Goal: Task Accomplishment & Management: Manage account settings

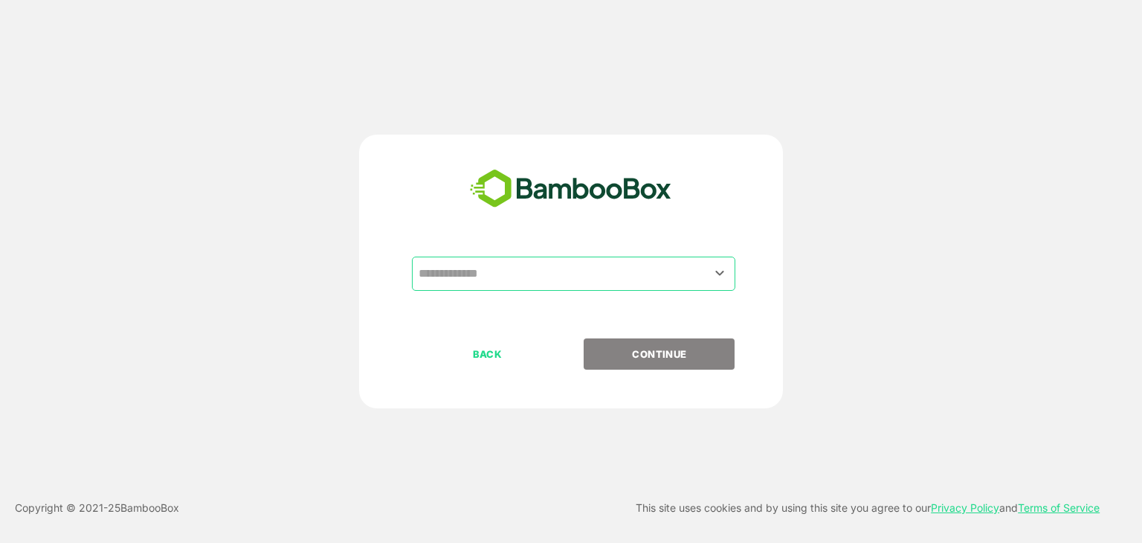
click at [503, 282] on input "text" at bounding box center [573, 273] width 317 height 28
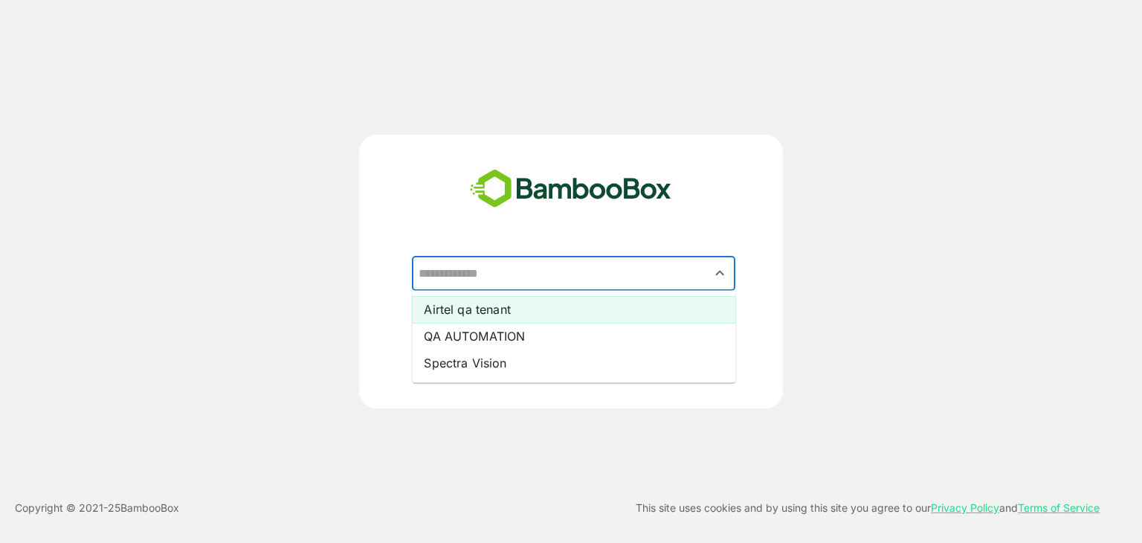
click at [497, 298] on li "Airtel qa tenant" at bounding box center [573, 309] width 323 height 27
type input "**********"
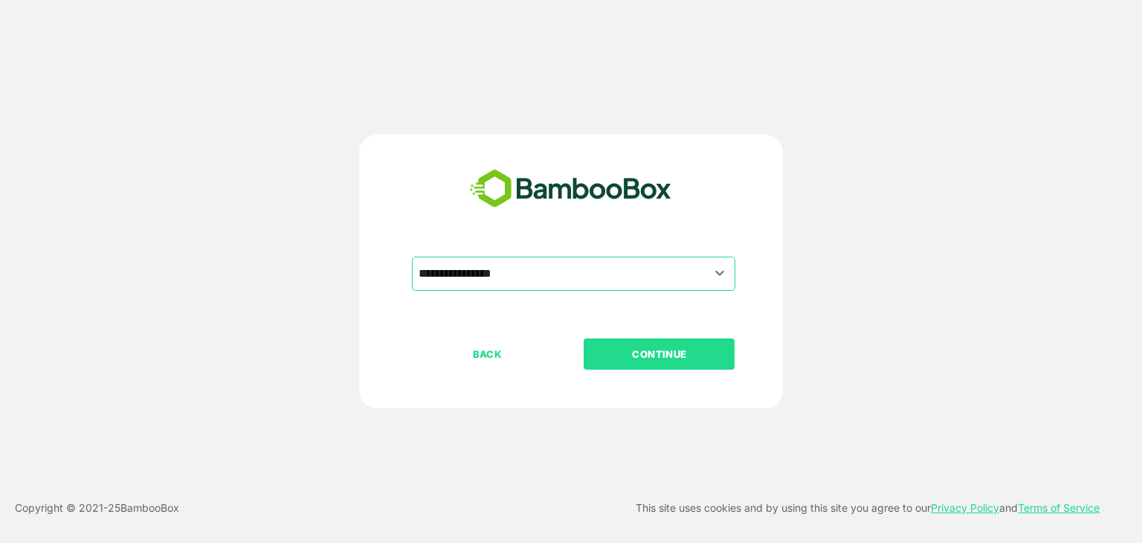
click at [638, 346] on p "CONTINUE" at bounding box center [659, 354] width 149 height 16
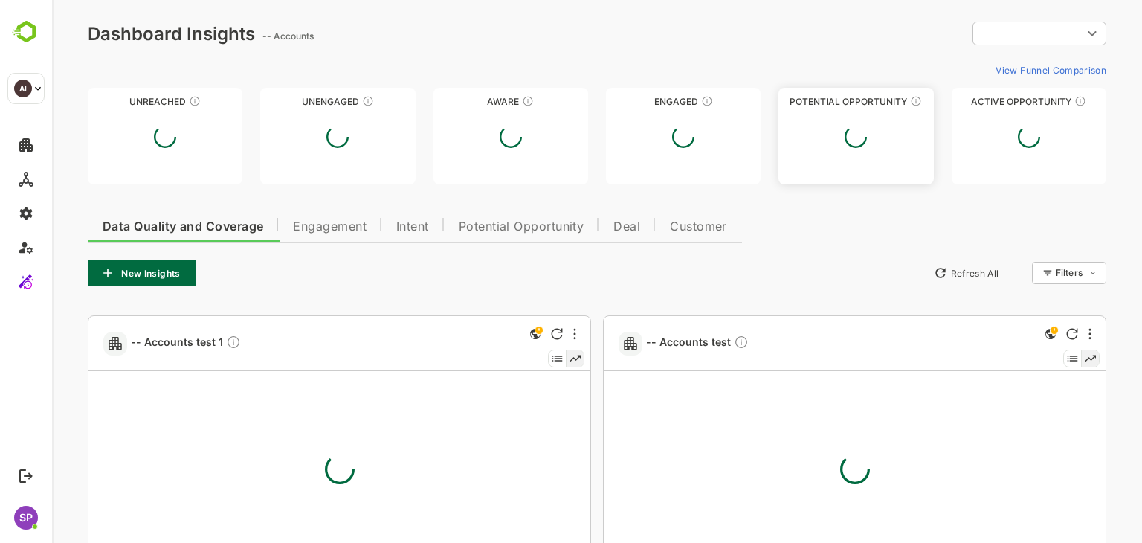
type input "**********"
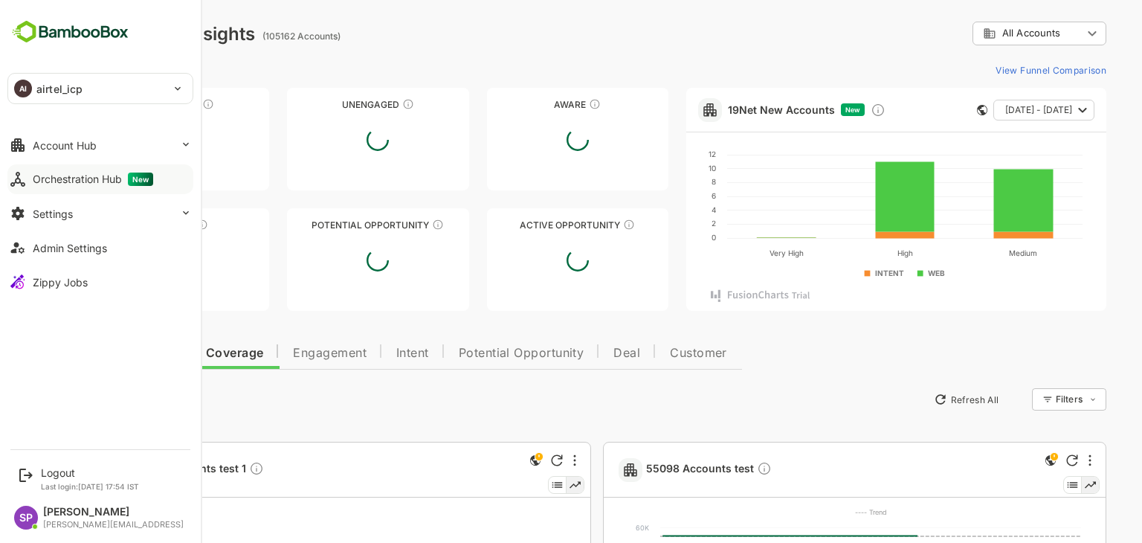
click at [42, 185] on div "Orchestration Hub New" at bounding box center [93, 178] width 120 height 13
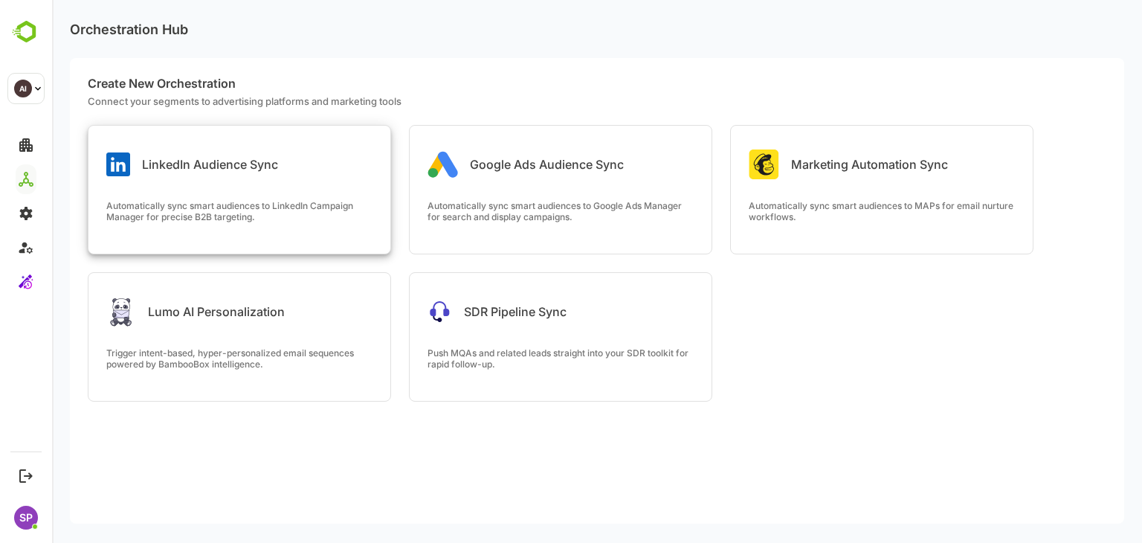
click at [331, 201] on p "Automatically sync smart audiences to LinkedIn Campaign Manager for precise B2B…" at bounding box center [239, 211] width 266 height 22
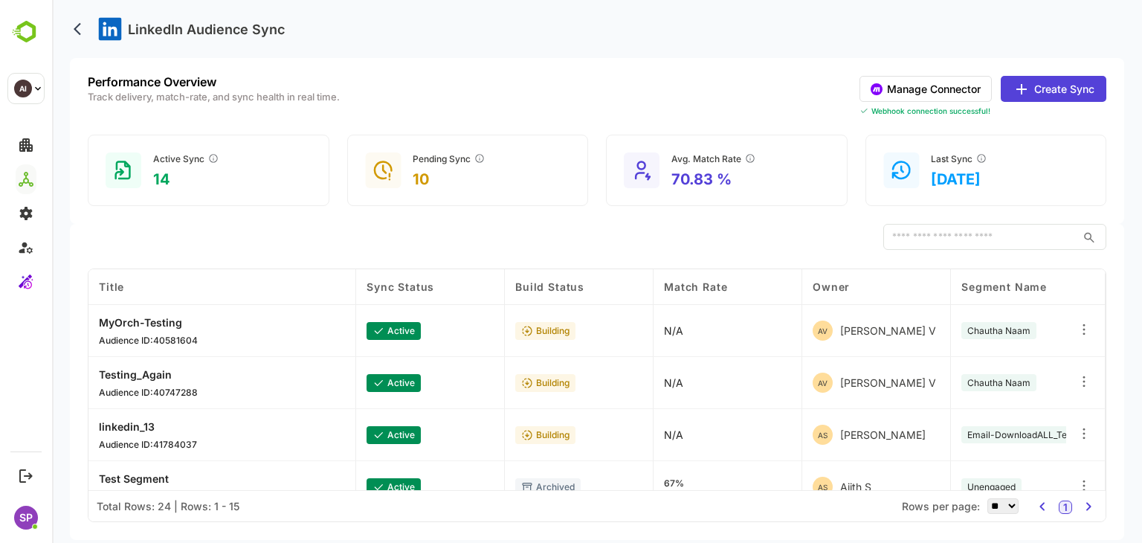
click at [1055, 88] on button "Create Sync" at bounding box center [1053, 89] width 106 height 26
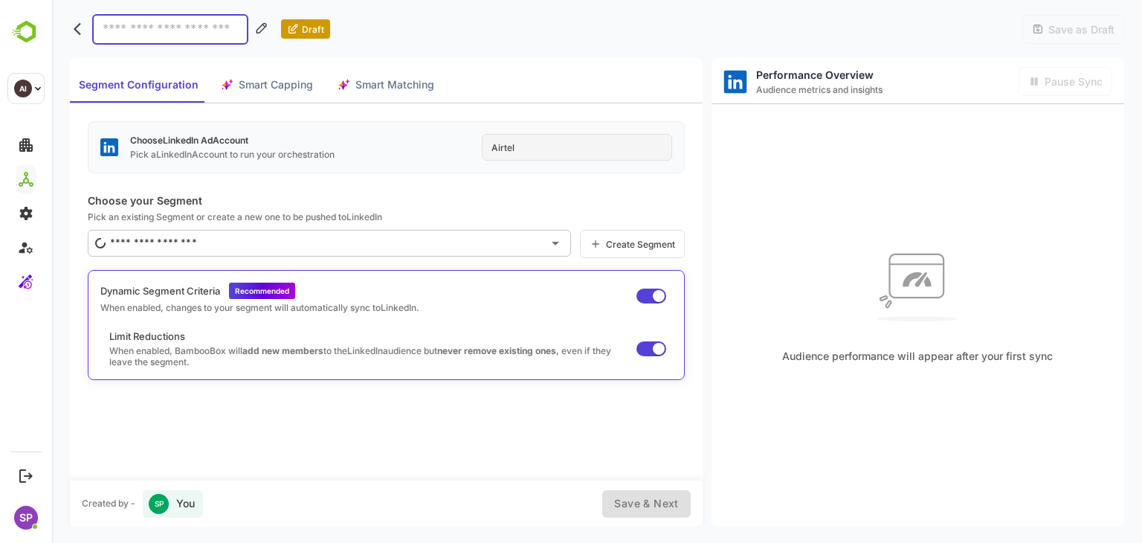
click at [70, 28] on button "back" at bounding box center [81, 29] width 22 height 22
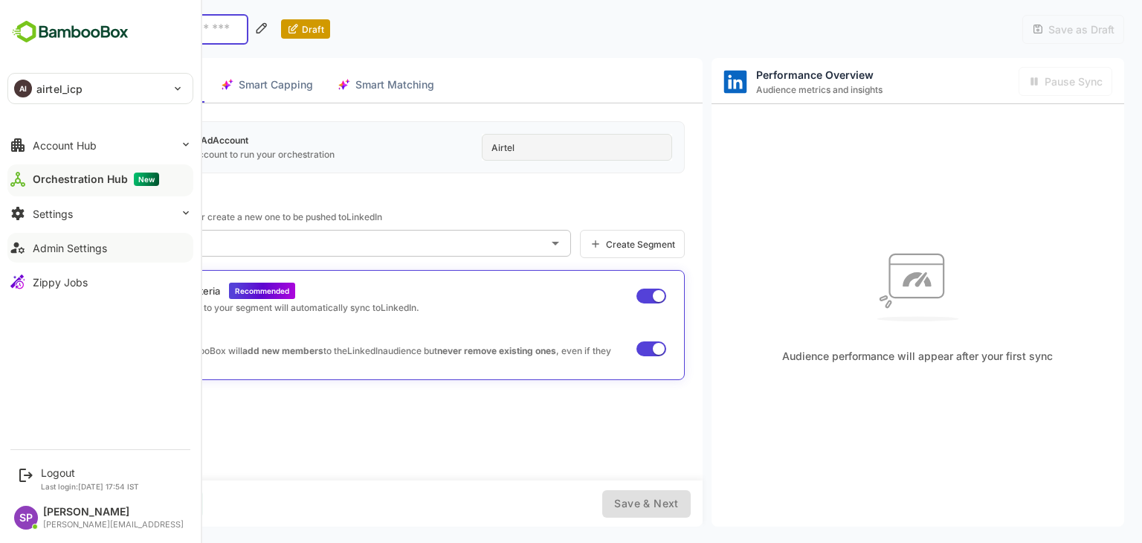
click at [78, 245] on div "Admin Settings" at bounding box center [70, 248] width 74 height 13
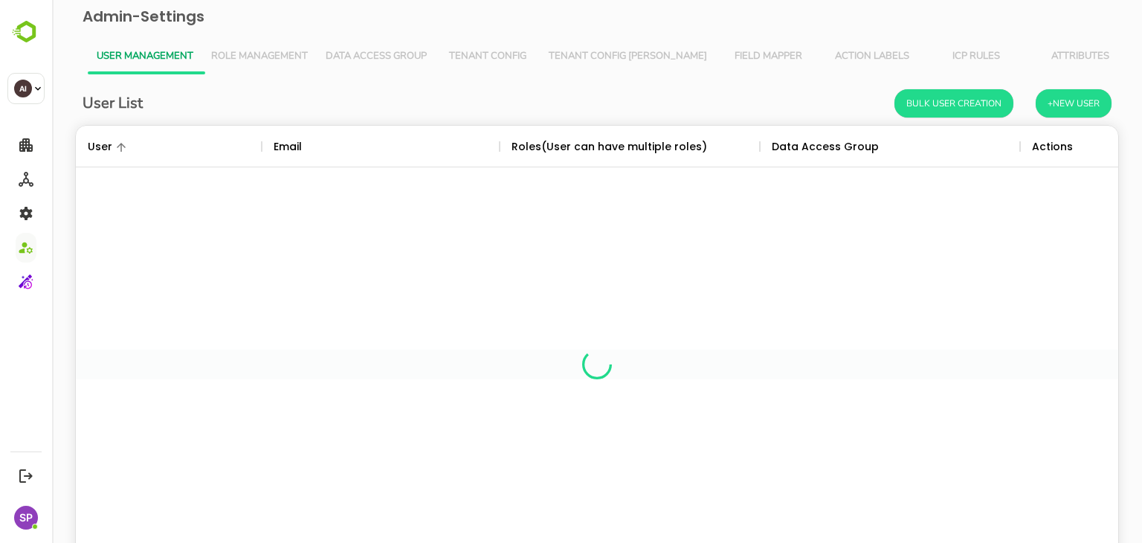
scroll to position [424, 1020]
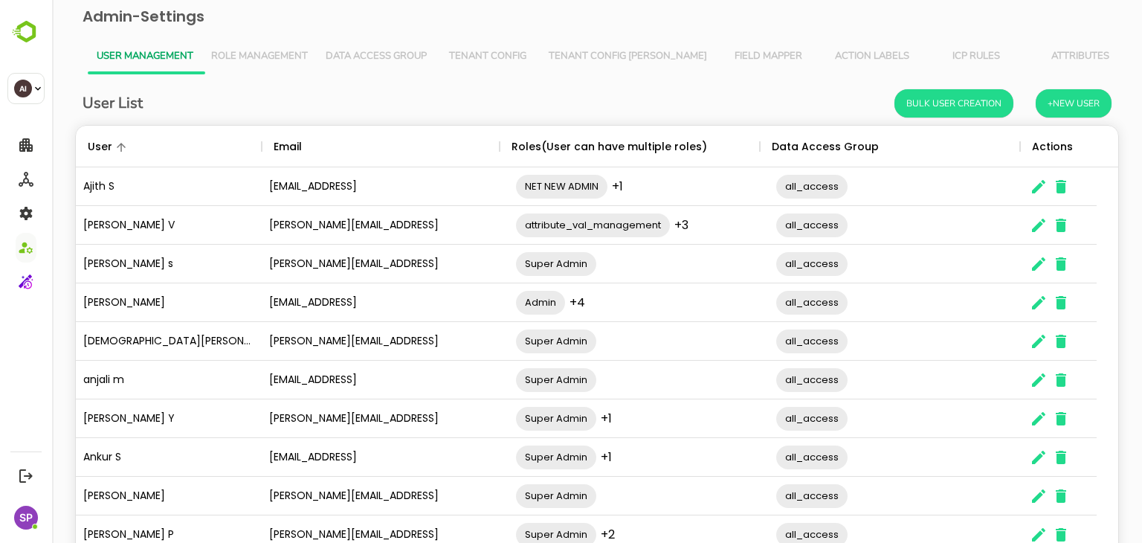
click at [506, 63] on button "Tenant Config" at bounding box center [488, 57] width 104 height 36
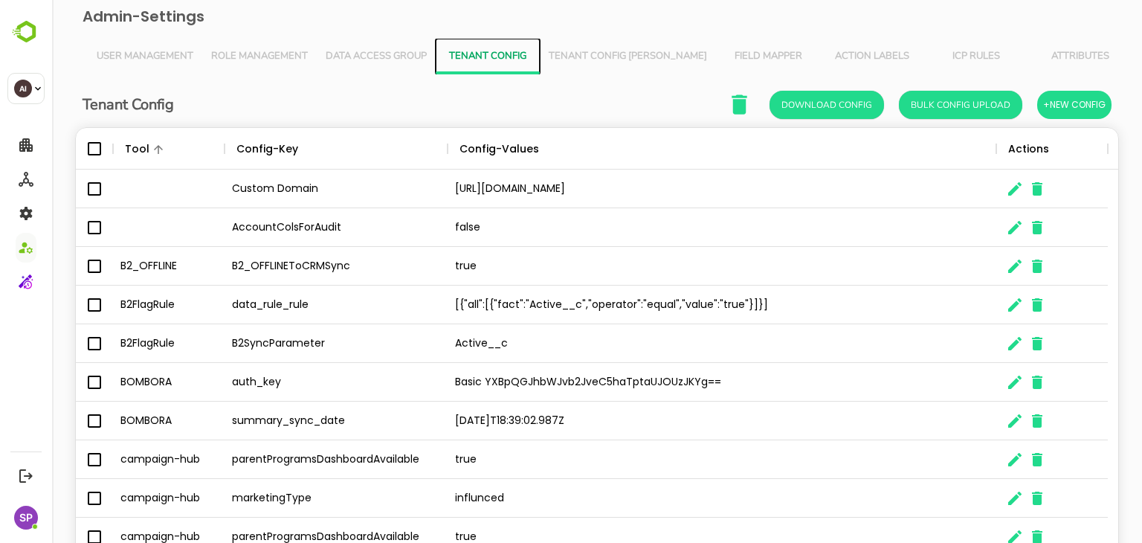
scroll to position [97, 0]
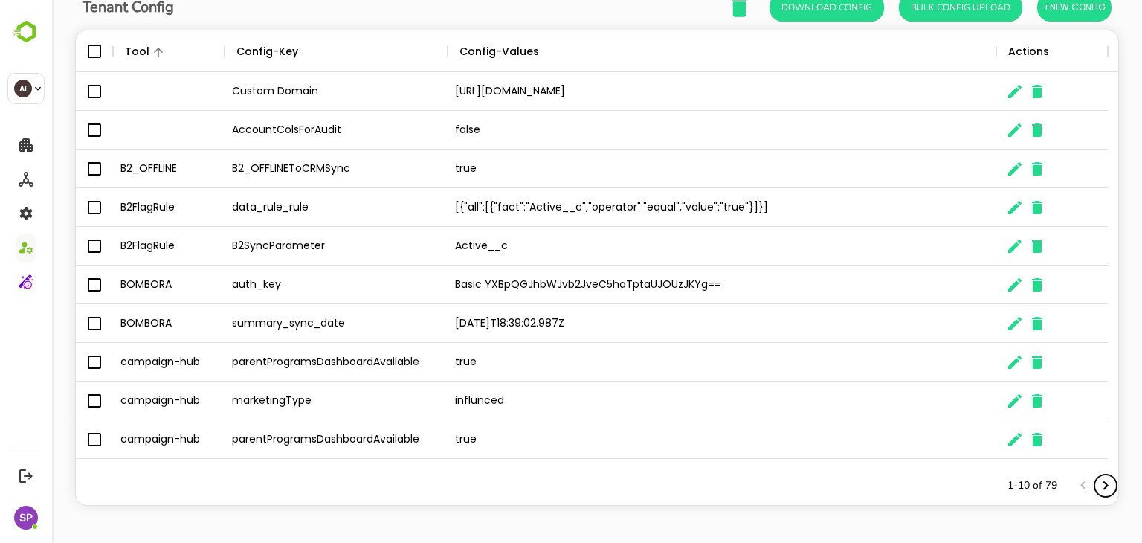
click at [1100, 479] on icon "Next page" at bounding box center [1105, 485] width 18 height 18
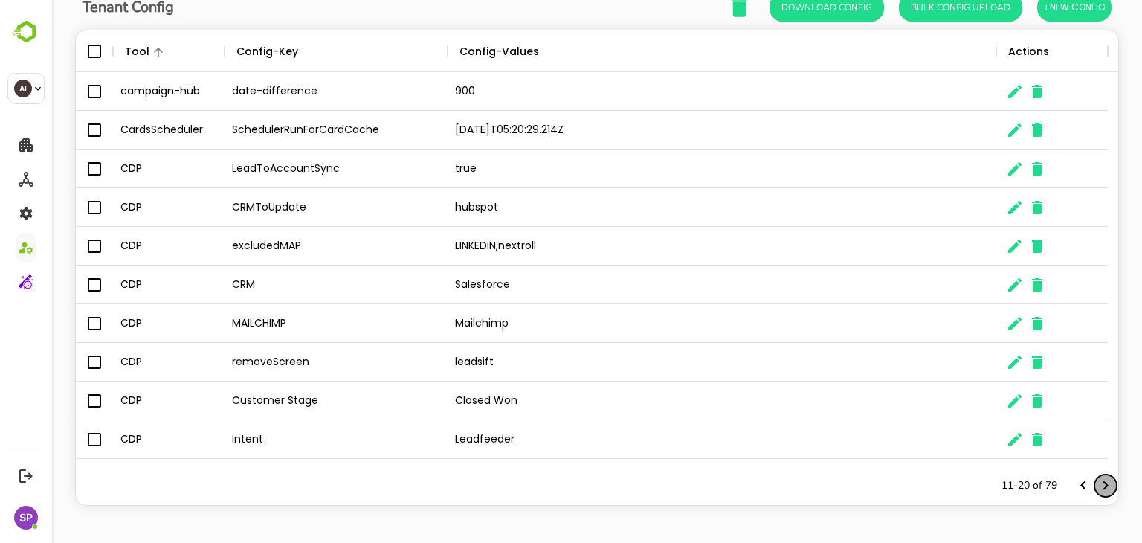
click at [1100, 479] on icon "Next page" at bounding box center [1105, 485] width 18 height 18
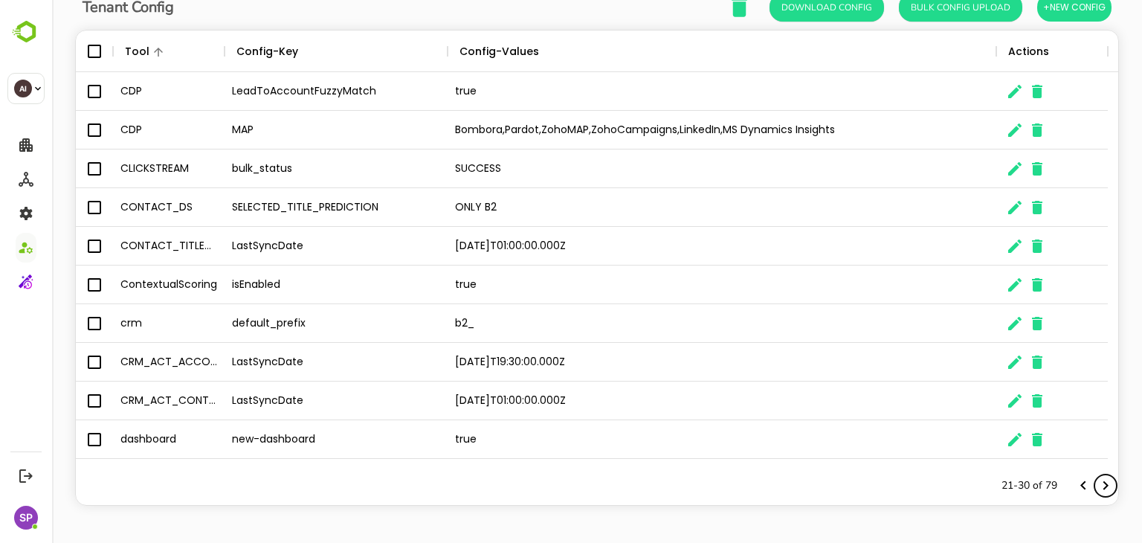
click at [1100, 479] on icon "Next page" at bounding box center [1105, 485] width 18 height 18
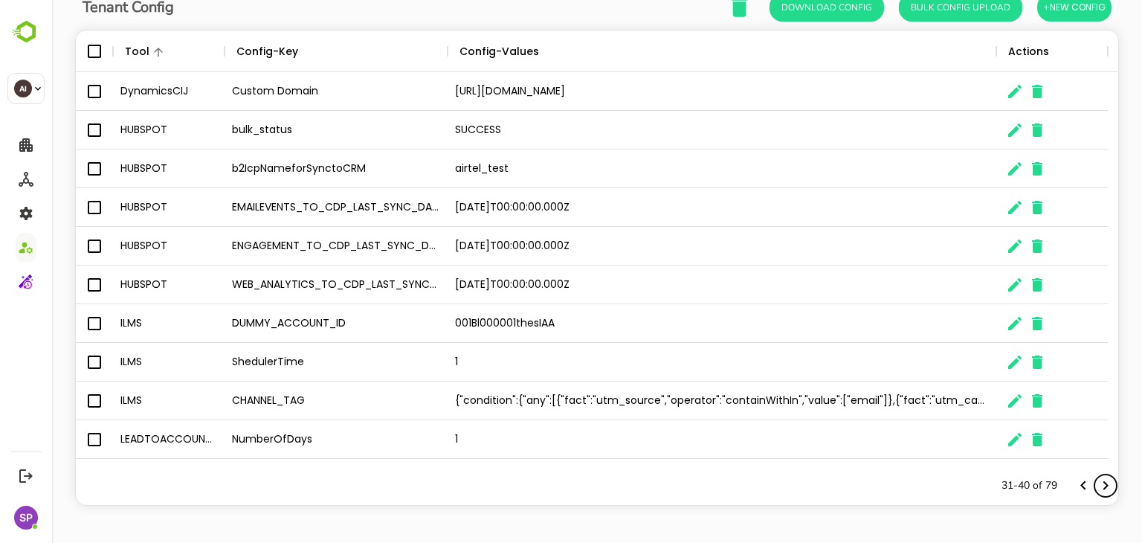
click at [1100, 479] on icon "Next page" at bounding box center [1105, 485] width 18 height 18
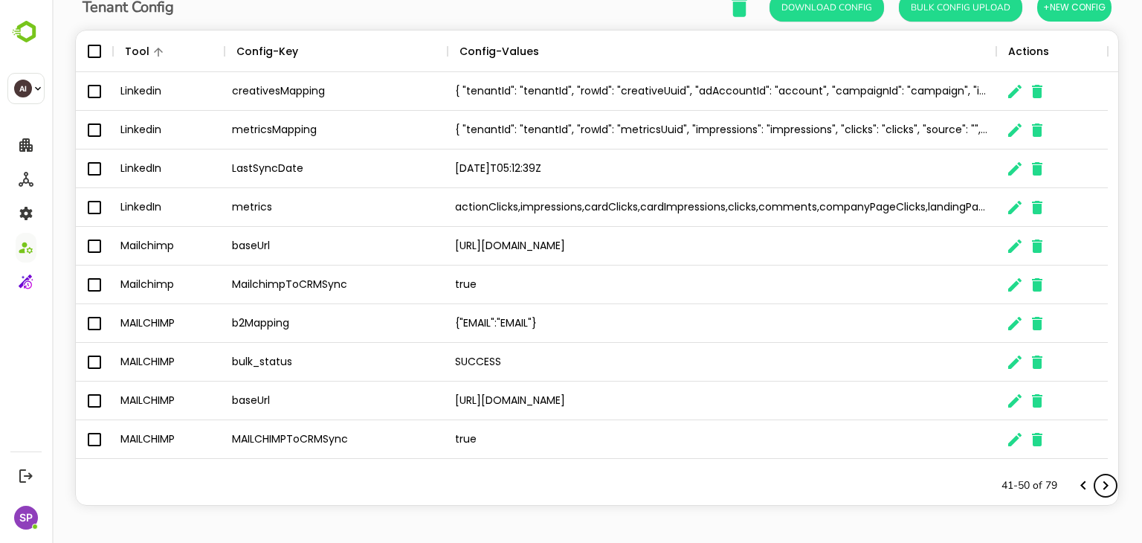
click at [1100, 479] on icon "Next page" at bounding box center [1105, 485] width 18 height 18
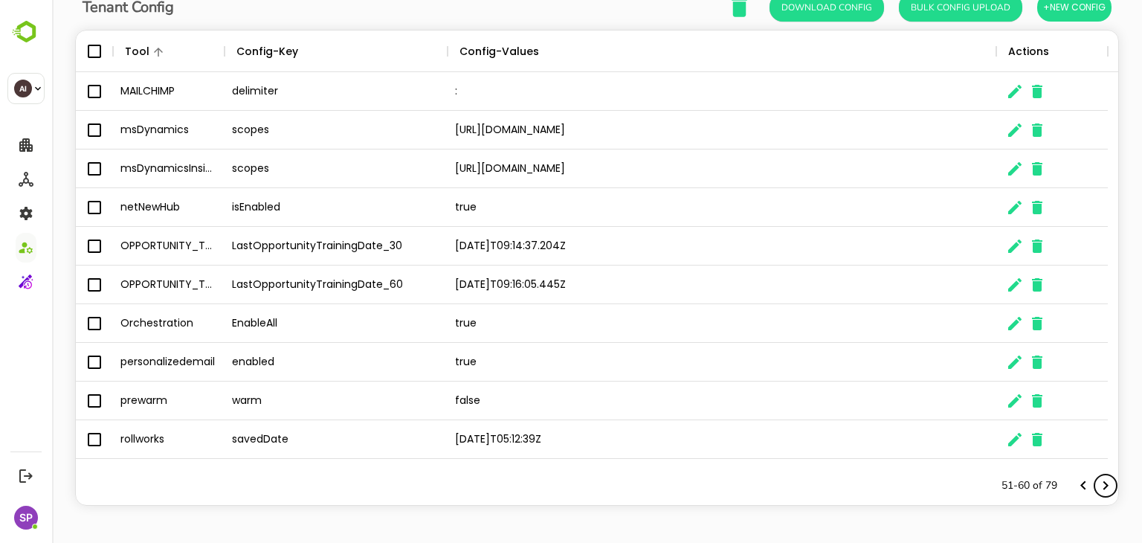
click at [1100, 479] on icon "Next page" at bounding box center [1105, 485] width 18 height 18
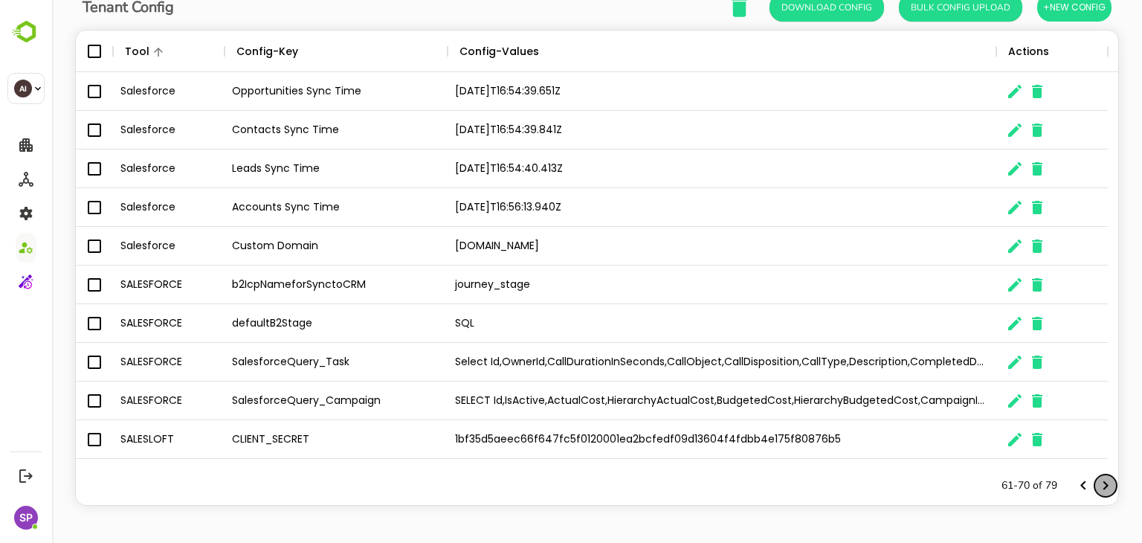
click at [1100, 479] on icon "Next page" at bounding box center [1105, 485] width 18 height 18
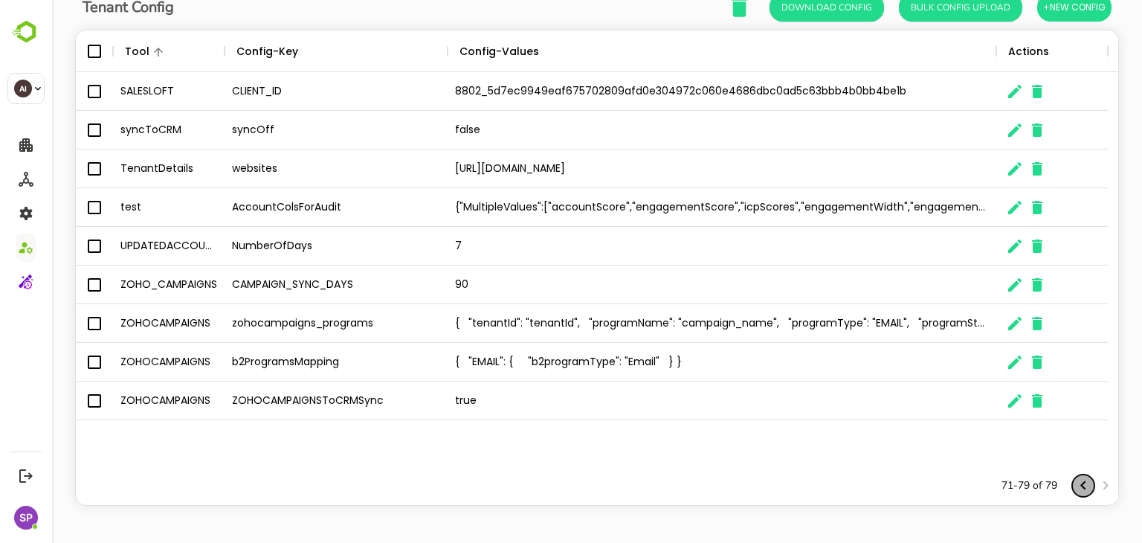
click at [1074, 485] on icon "Previous page" at bounding box center [1083, 485] width 18 height 18
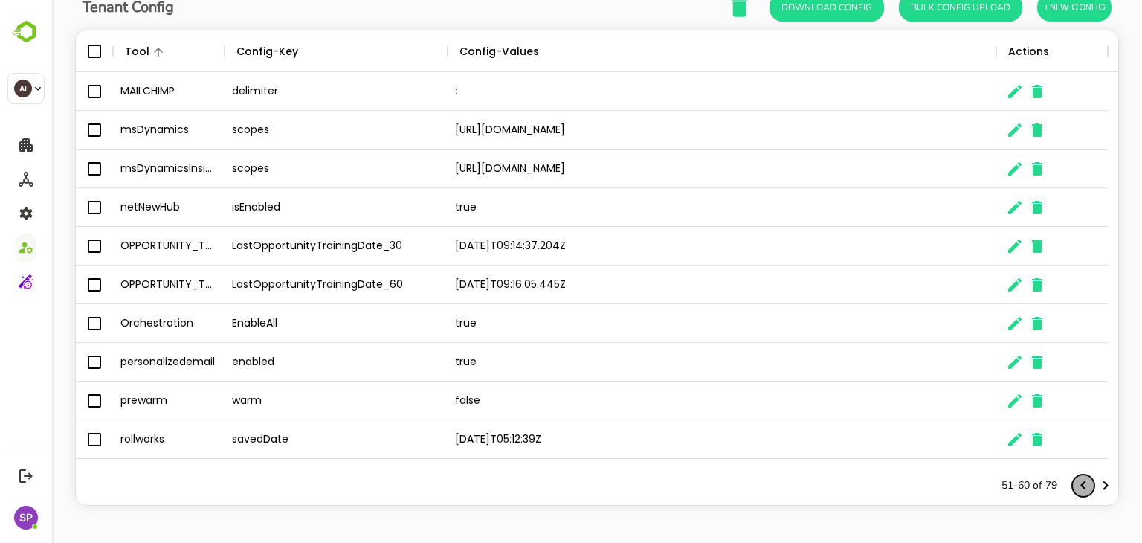
click at [1074, 485] on icon "Previous page" at bounding box center [1083, 485] width 18 height 18
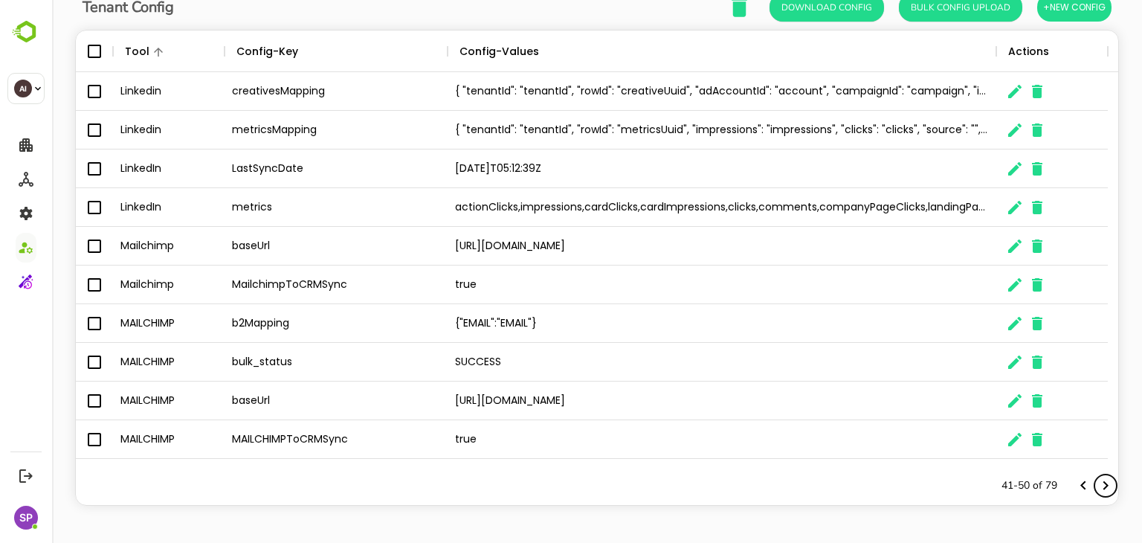
click at [1098, 488] on icon "Next page" at bounding box center [1105, 485] width 18 height 18
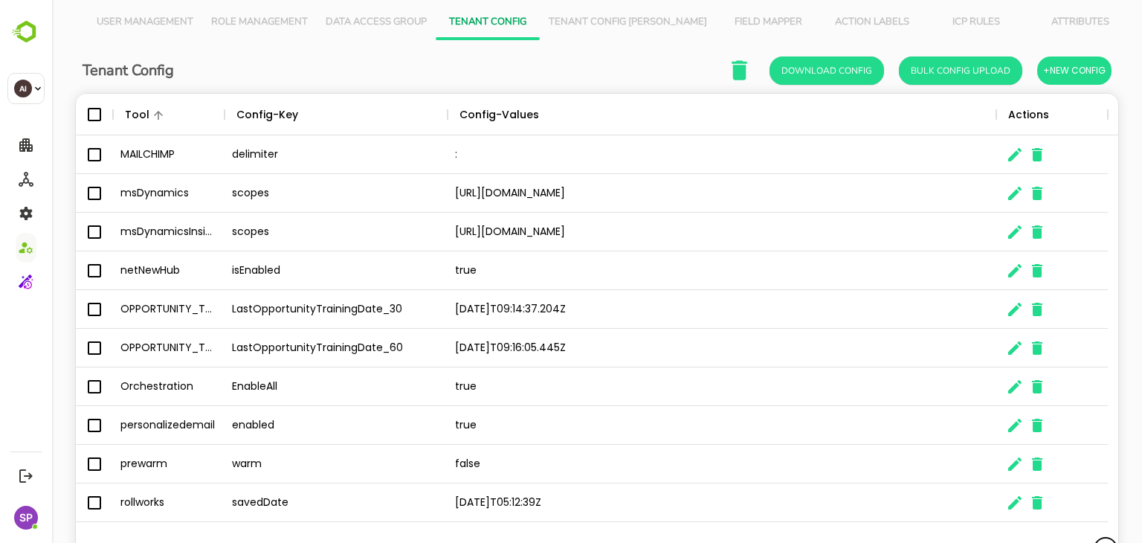
scroll to position [0, 0]
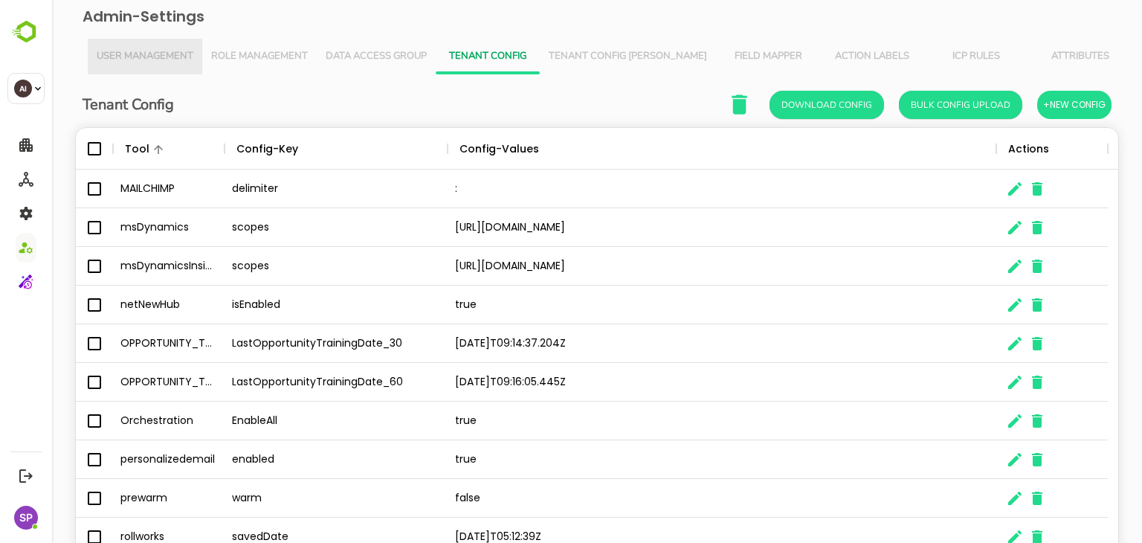
click at [172, 53] on span "User Management" at bounding box center [145, 57] width 97 height 12
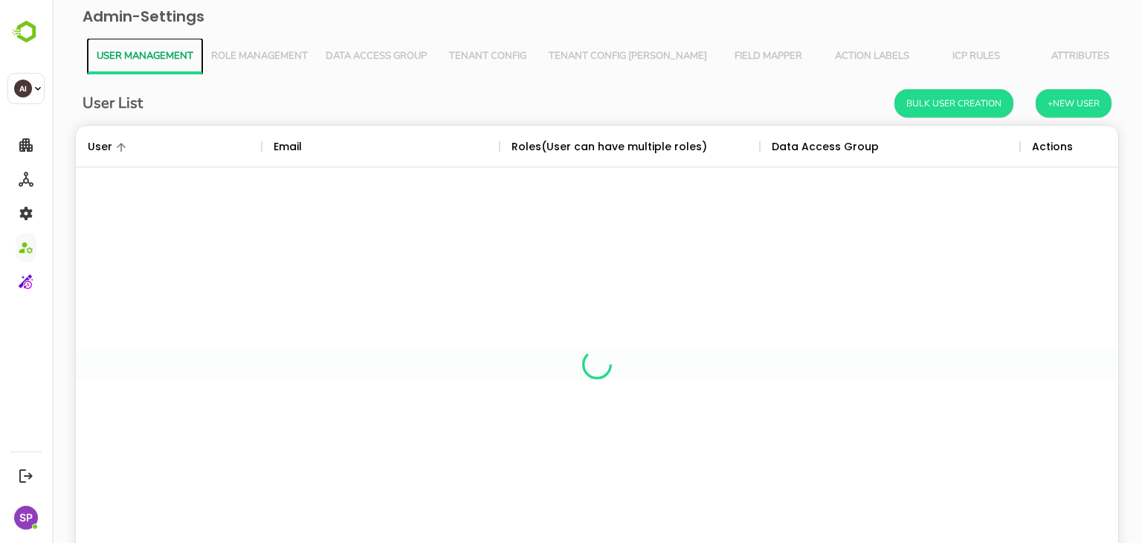
scroll to position [424, 1020]
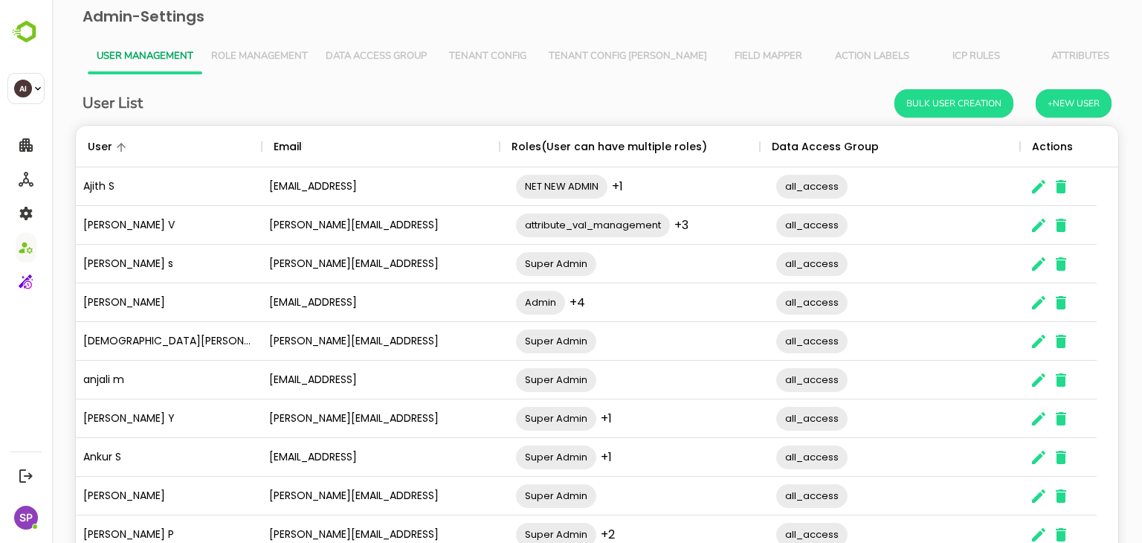
click at [270, 51] on span "Role Management" at bounding box center [259, 57] width 97 height 12
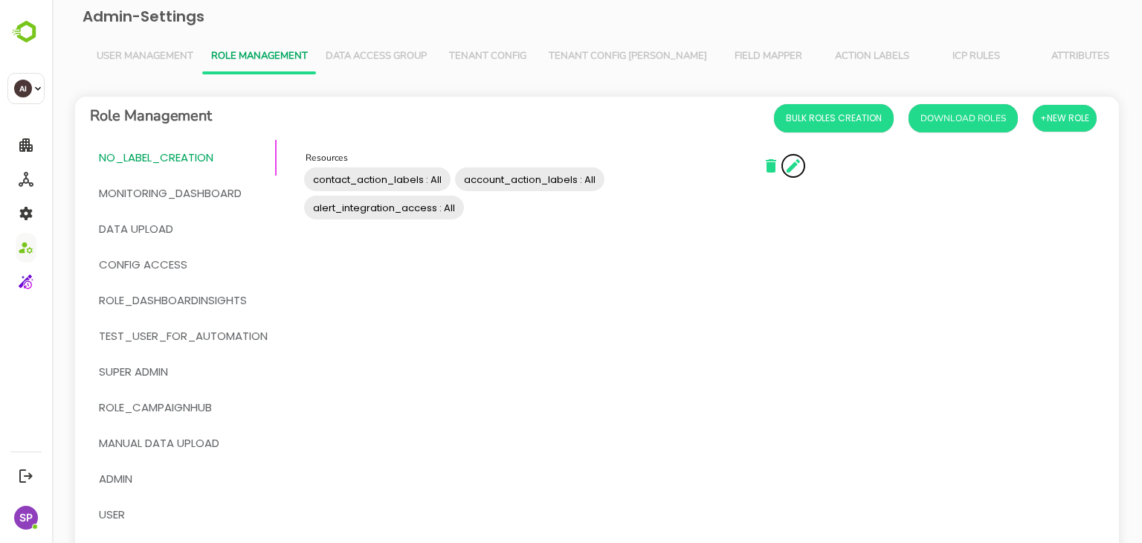
click at [800, 167] on icon "button" at bounding box center [793, 166] width 18 height 18
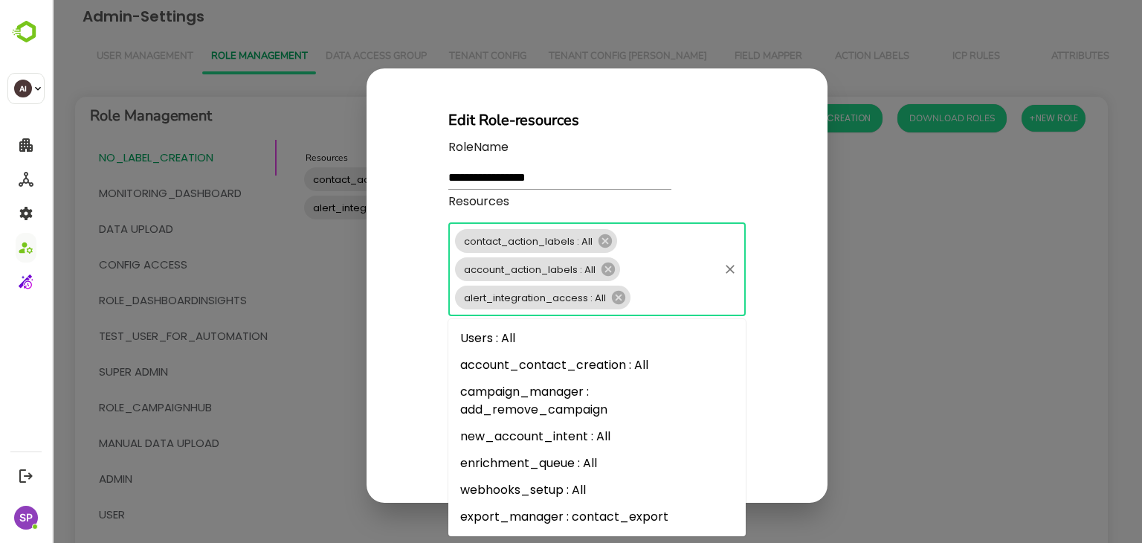
click at [654, 297] on input "Resources" at bounding box center [674, 297] width 84 height 21
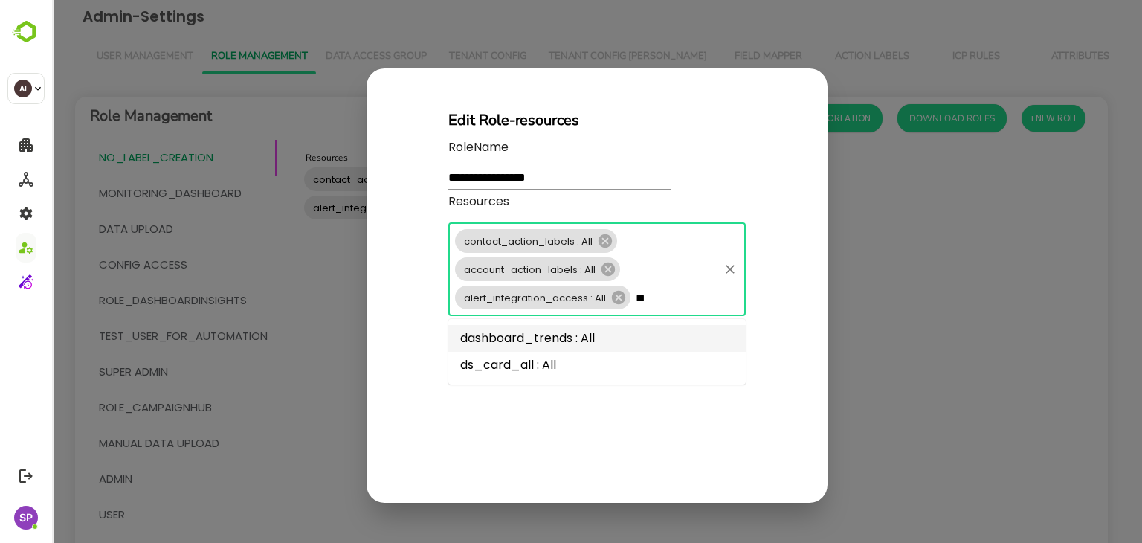
type input "**"
click at [931, 221] on div "**********" at bounding box center [597, 271] width 1090 height 543
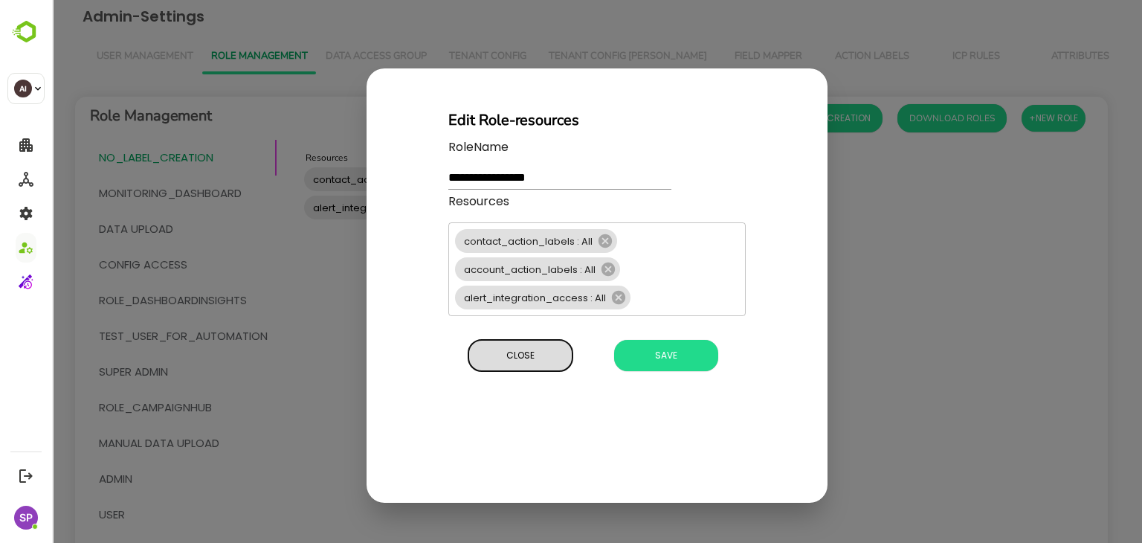
click at [520, 346] on span "Close" at bounding box center [520, 355] width 89 height 19
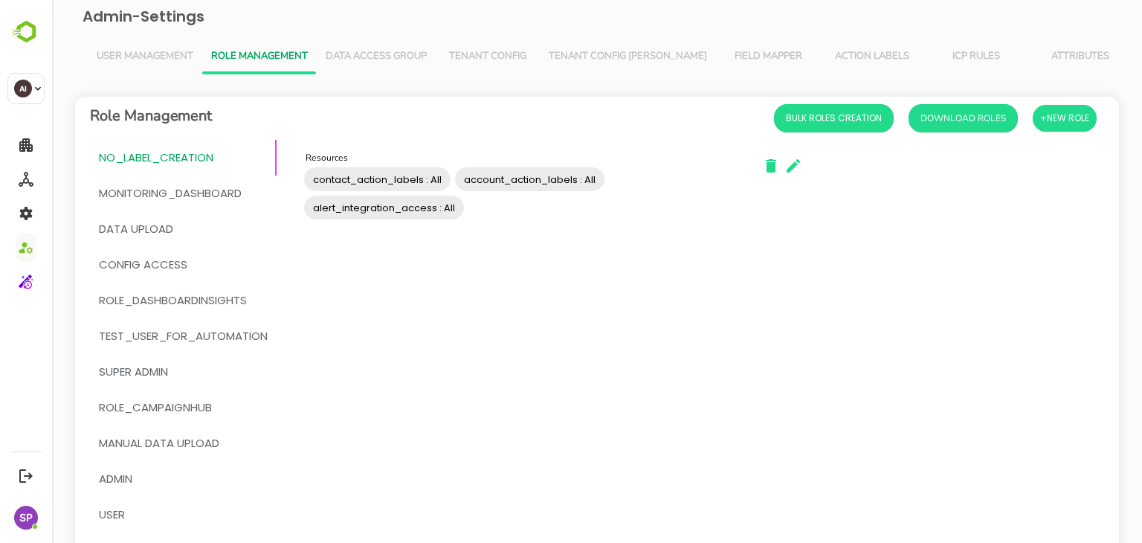
click at [565, 208] on input "Resources" at bounding box center [600, 207] width 268 height 28
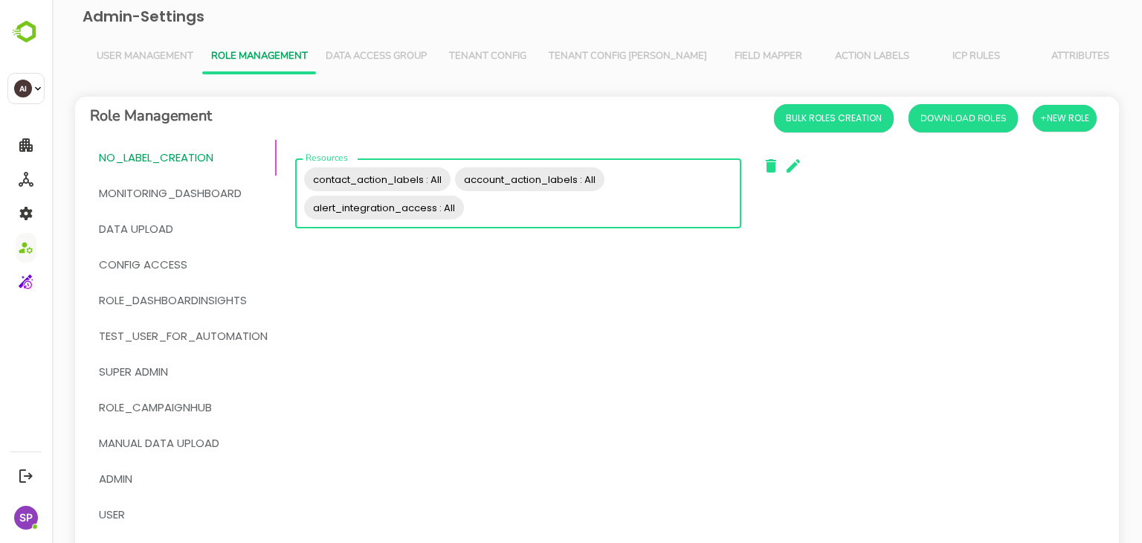
click at [664, 205] on input "Resources" at bounding box center [600, 207] width 268 height 28
click at [795, 157] on icon "button" at bounding box center [793, 166] width 18 height 18
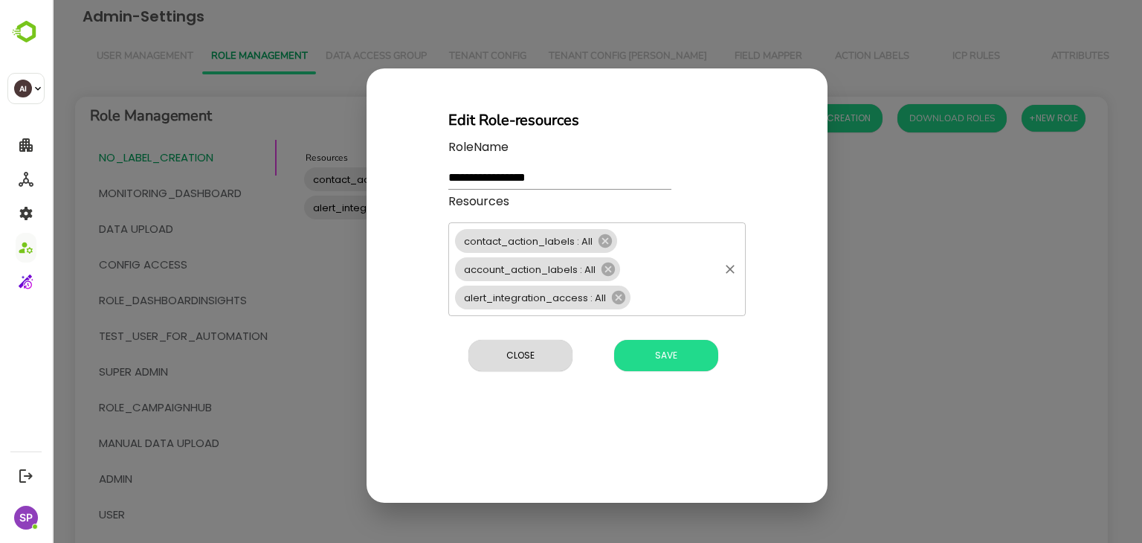
click at [673, 291] on input "Resources" at bounding box center [674, 297] width 84 height 21
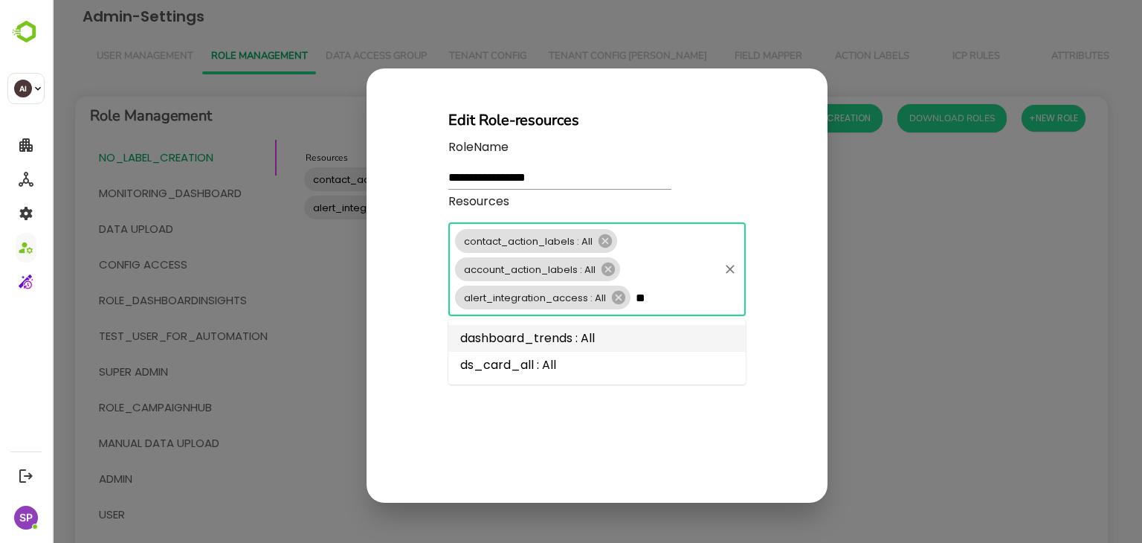
type input "**"
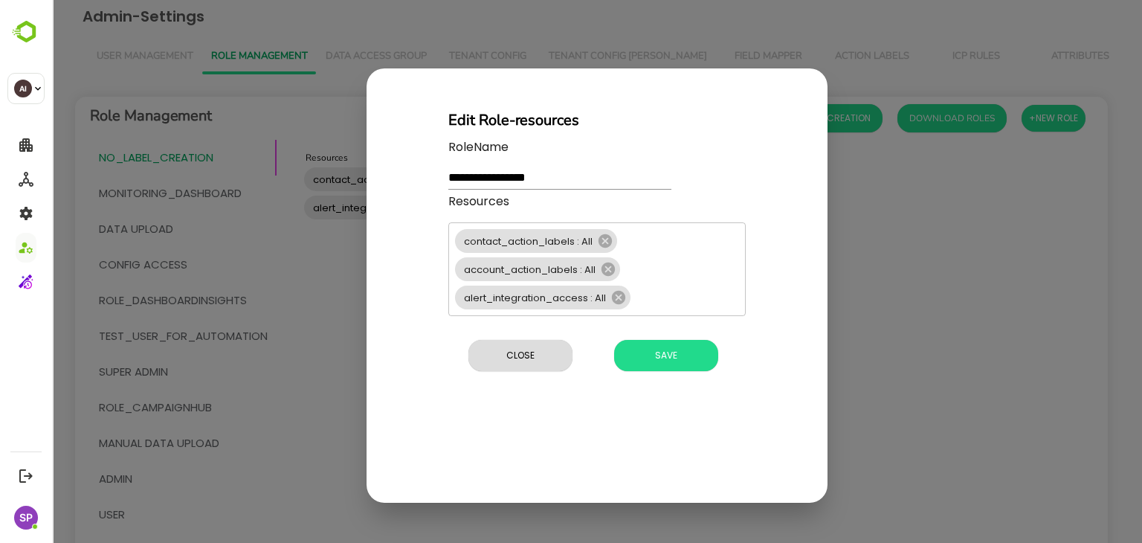
click at [876, 253] on div "**********" at bounding box center [597, 271] width 1090 height 543
click at [680, 304] on input "Resources" at bounding box center [674, 297] width 84 height 21
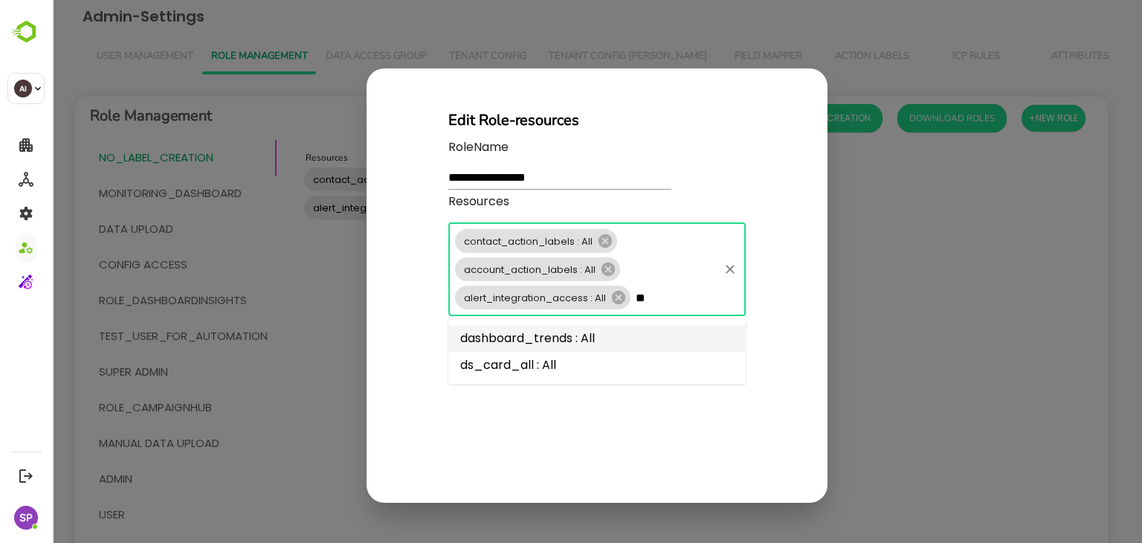
type input "**"
click at [800, 337] on div "**********" at bounding box center [596, 285] width 461 height 434
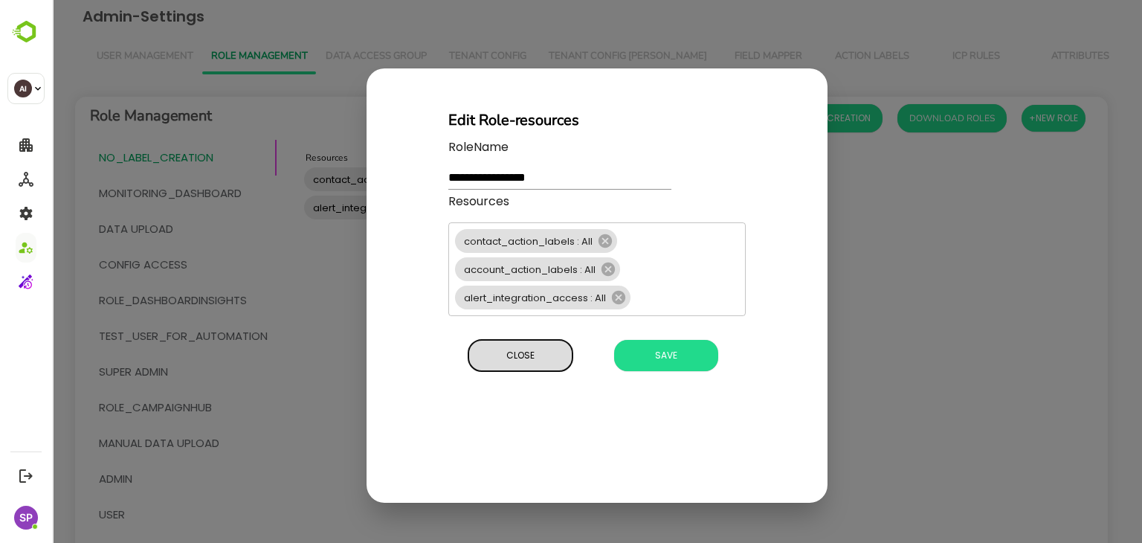
click at [552, 352] on span "Close" at bounding box center [520, 355] width 89 height 19
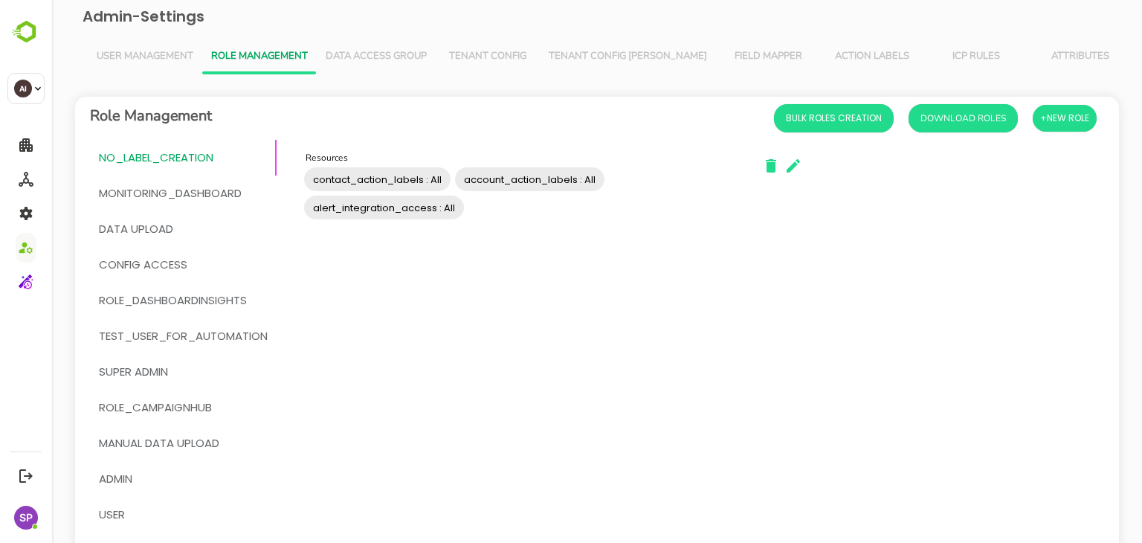
click at [708, 305] on div "Resources contact_action_labels : All account_action_labels : All alert_integra…" at bounding box center [518, 532] width 461 height 763
click at [479, 54] on span "Tenant Config" at bounding box center [487, 57] width 86 height 12
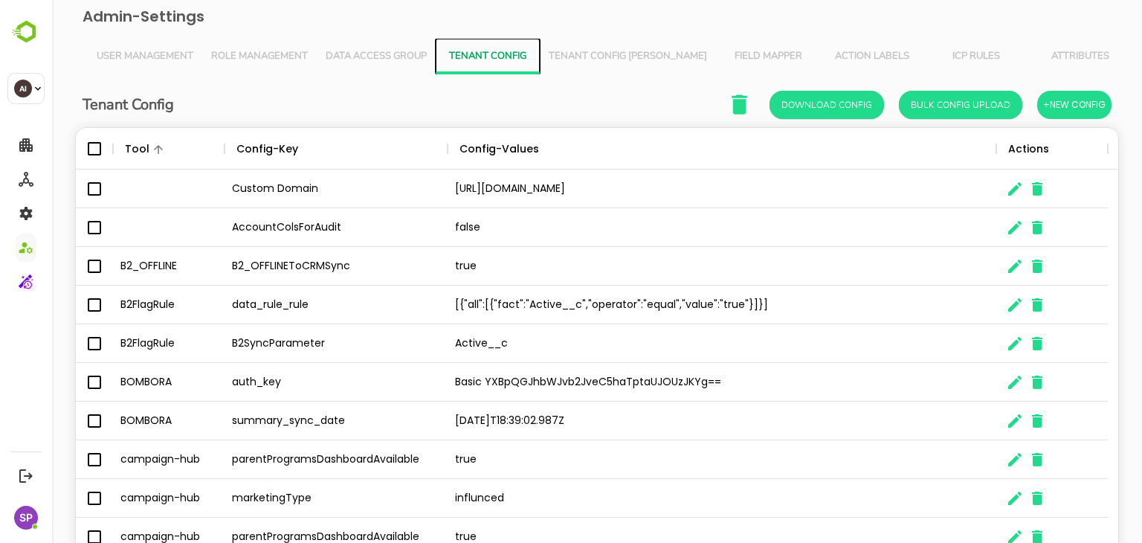
scroll to position [97, 0]
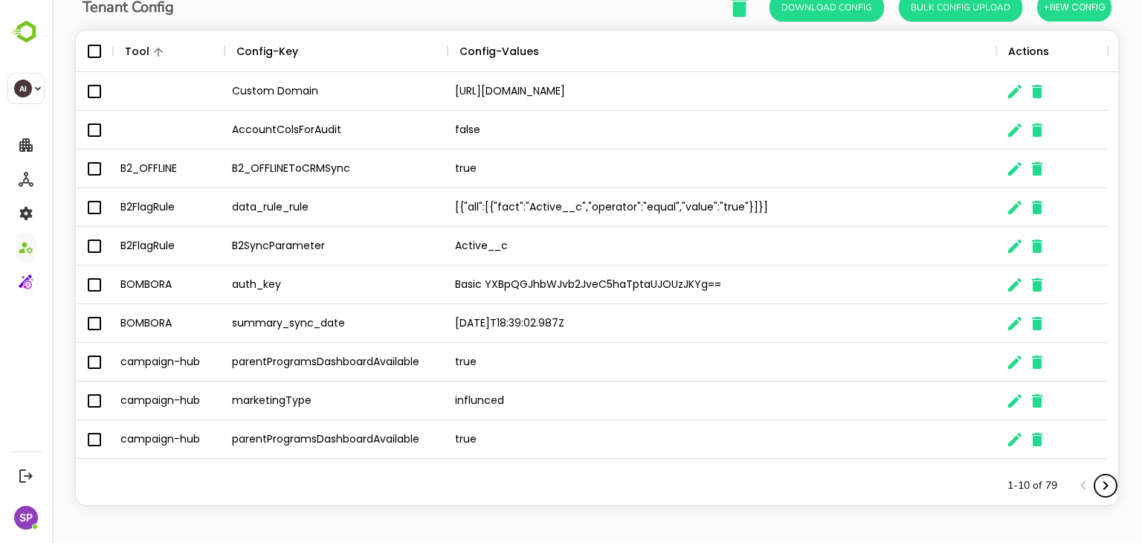
click at [1096, 488] on icon "Next page" at bounding box center [1105, 485] width 18 height 18
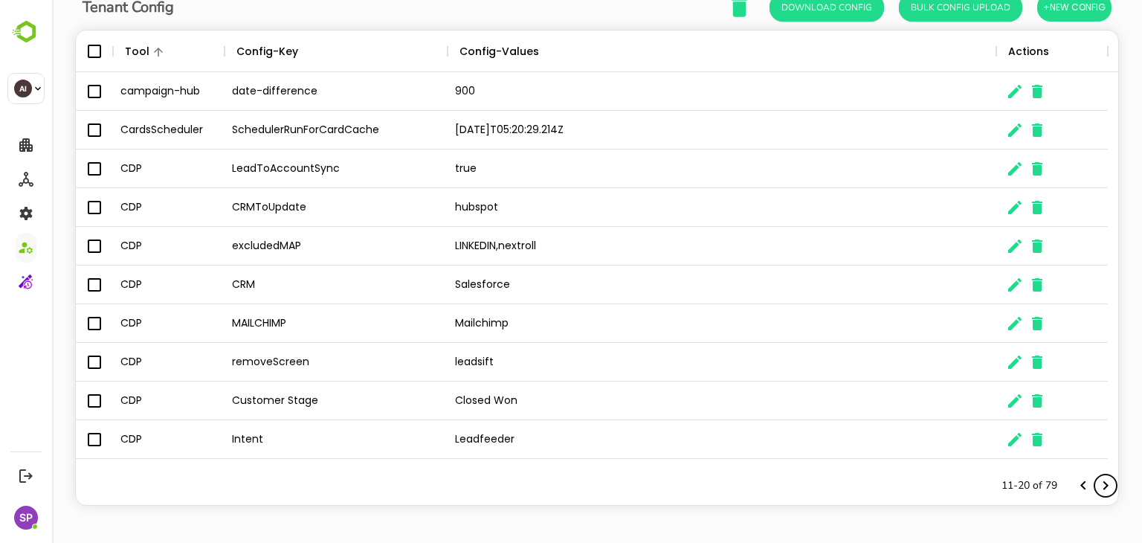
click at [1096, 488] on icon "Next page" at bounding box center [1105, 485] width 18 height 18
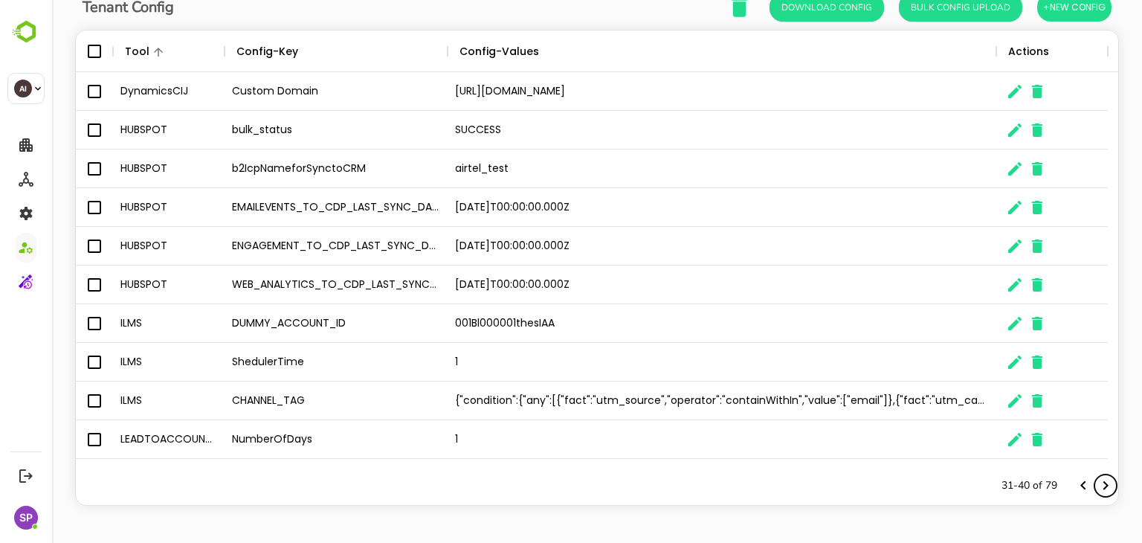
click at [1096, 488] on icon "Next page" at bounding box center [1105, 485] width 18 height 18
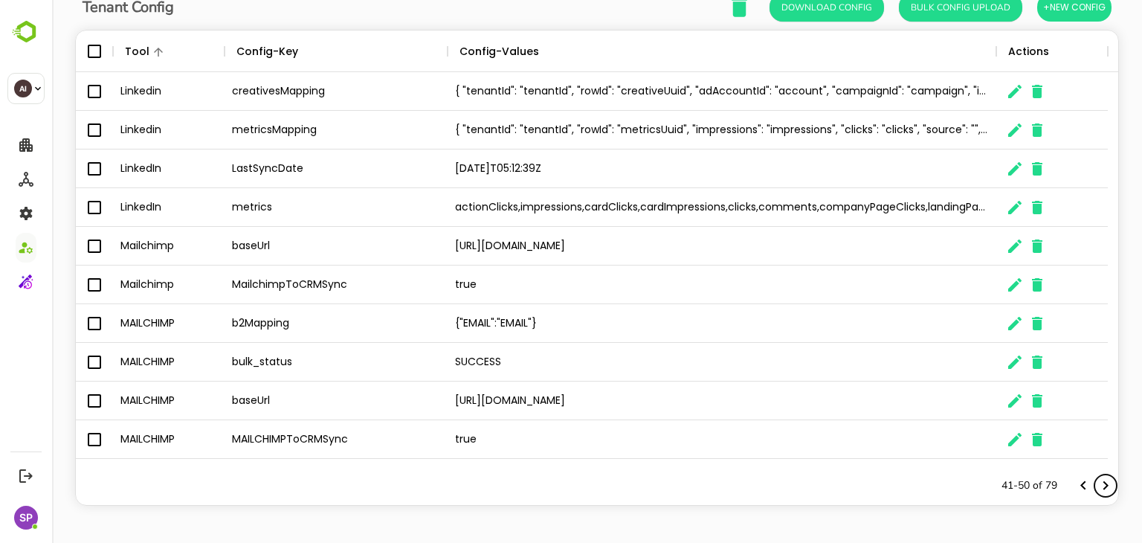
click at [1096, 488] on icon "Next page" at bounding box center [1105, 485] width 18 height 18
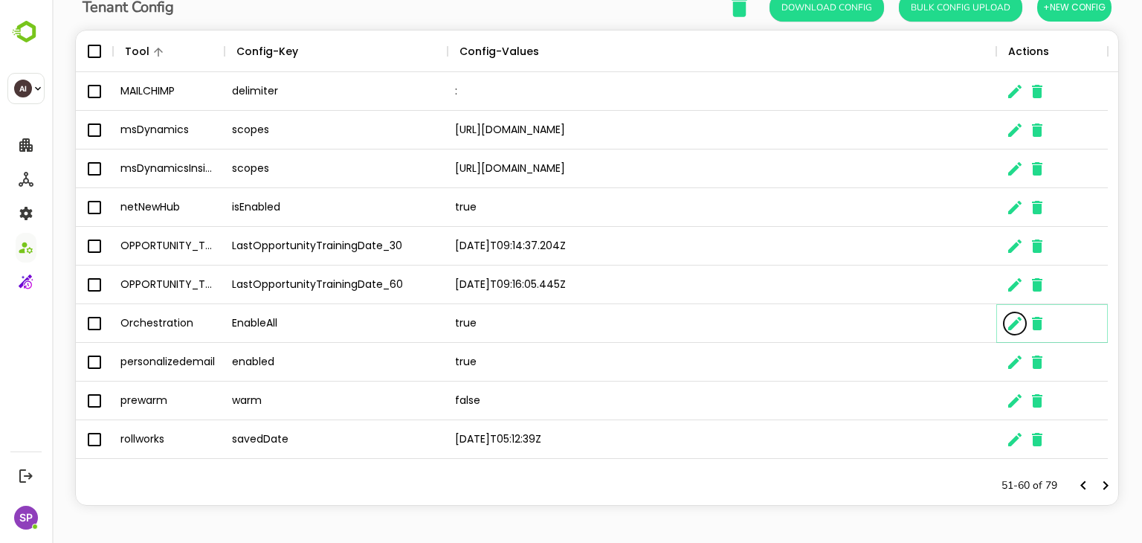
click at [1008, 317] on icon "The User Data" at bounding box center [1015, 323] width 18 height 18
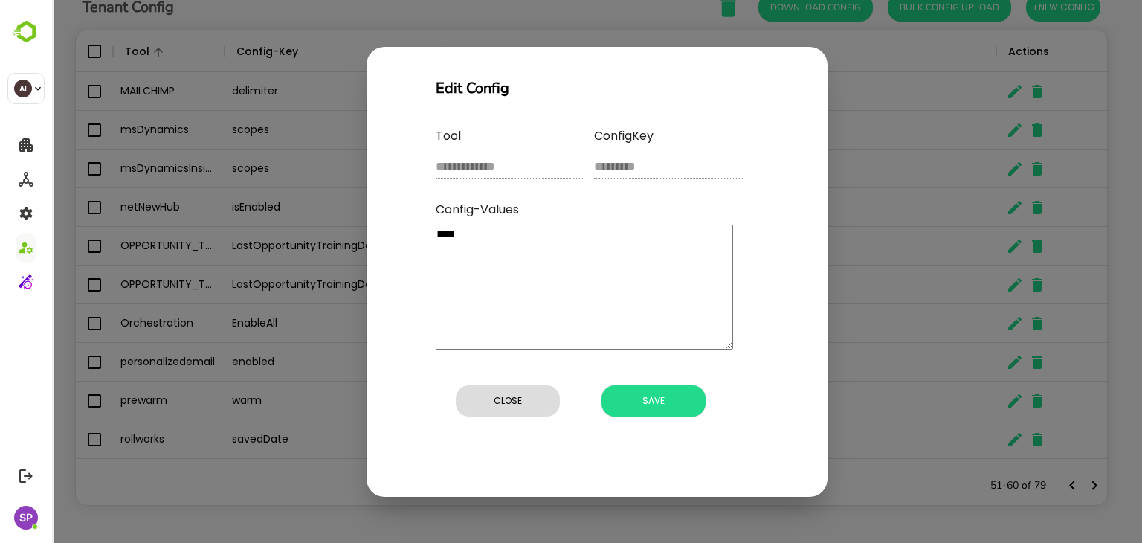
click at [546, 266] on textarea "****" at bounding box center [584, 286] width 297 height 125
type textarea "*"
type textarea "**"
type textarea "*"
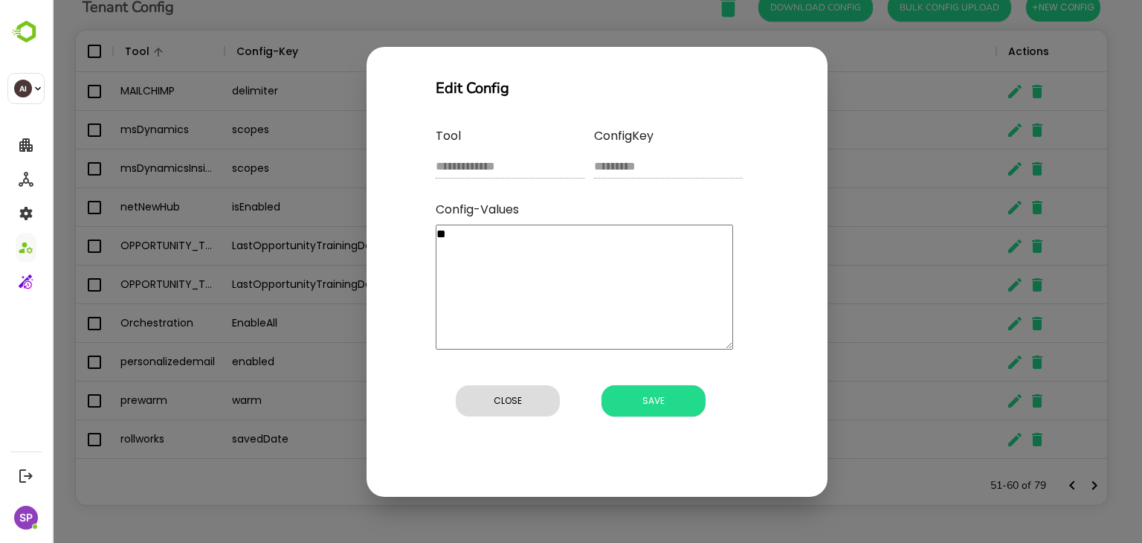
type textarea "***"
type textarea "*"
type textarea "****"
type textarea "*"
type textarea "*****"
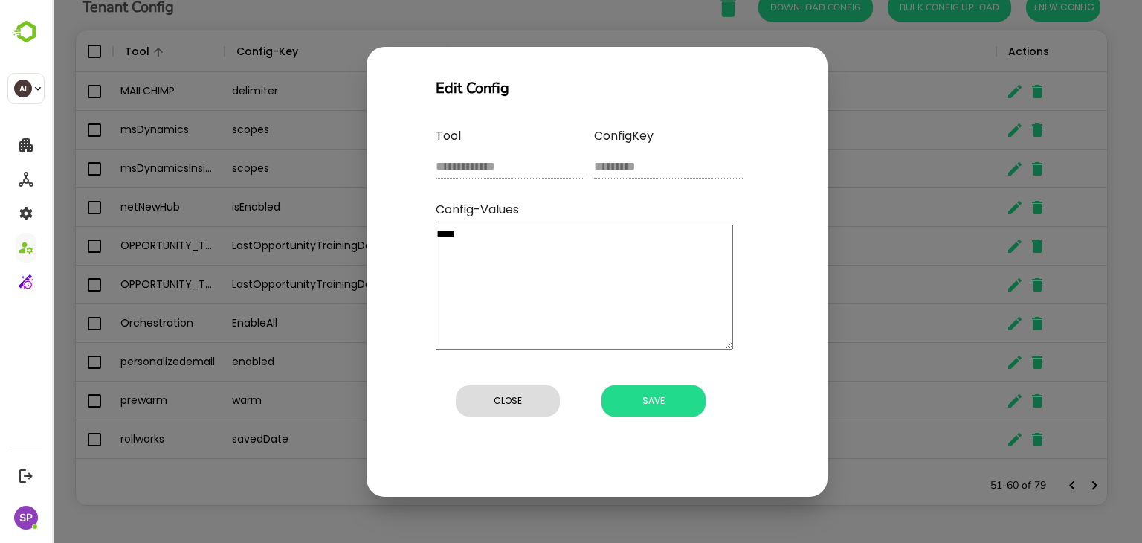
type textarea "*"
type textarea "*****"
click at [679, 413] on button "Save" at bounding box center [653, 400] width 104 height 31
type textarea "*"
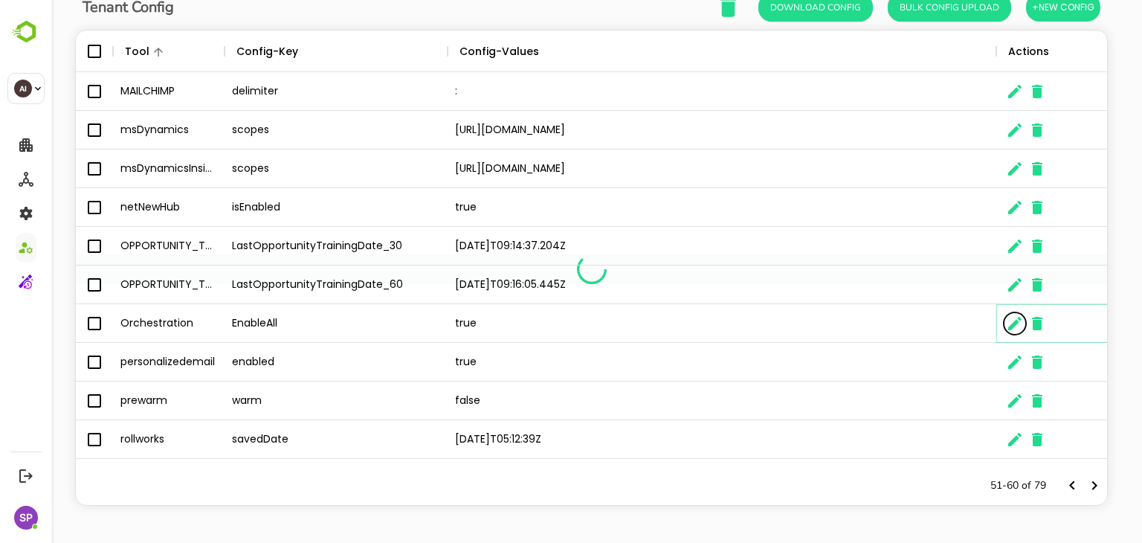
scroll to position [12, 12]
click at [1017, 321] on icon "The User Data" at bounding box center [1014, 323] width 13 height 13
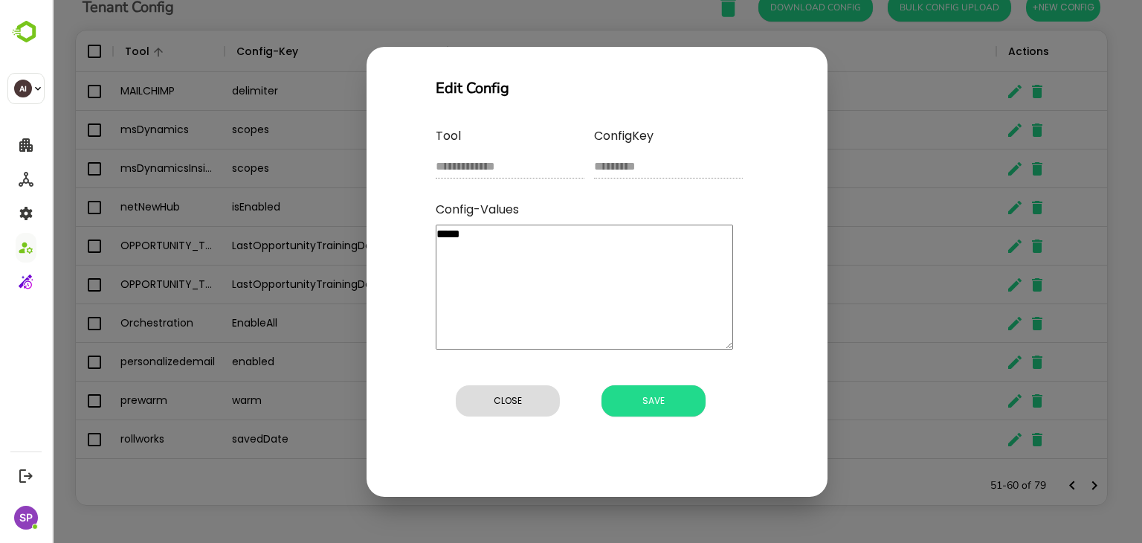
click at [601, 247] on textarea "*****" at bounding box center [584, 286] width 297 height 125
type textarea "******"
type textarea "*"
type textarea "*******"
type textarea "*"
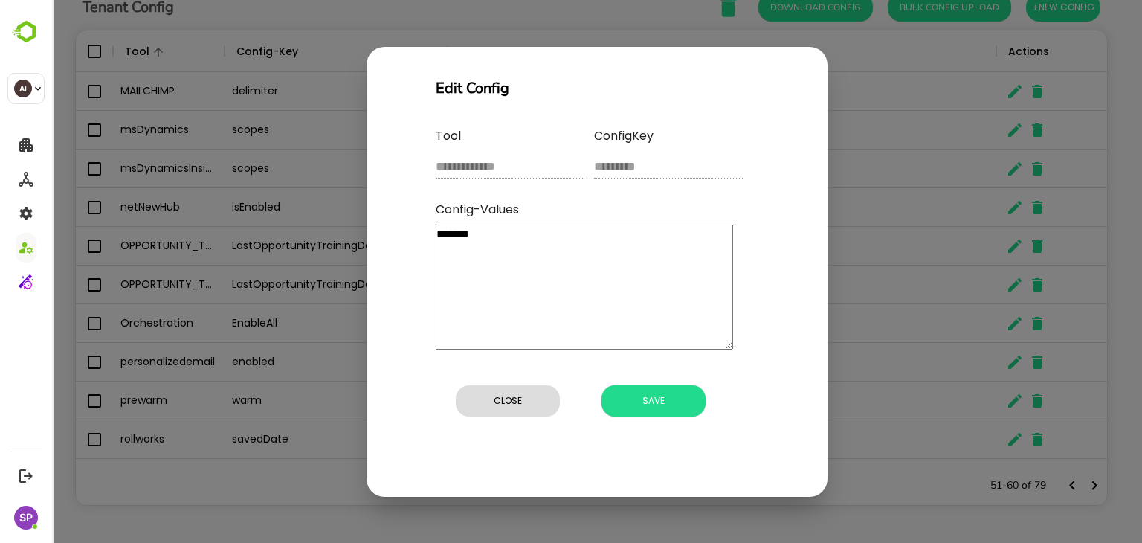
type textarea "*"
type textarea "**"
type textarea "*"
type textarea "***"
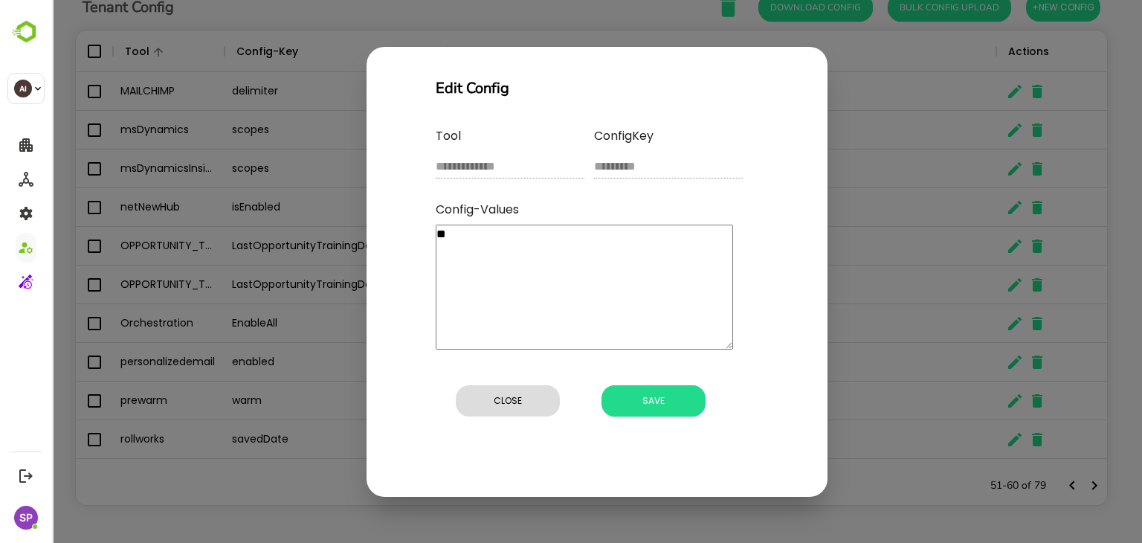
type textarea "*"
type textarea "****"
type textarea "*"
type textarea "****"
click at [652, 397] on span "Save" at bounding box center [653, 400] width 89 height 19
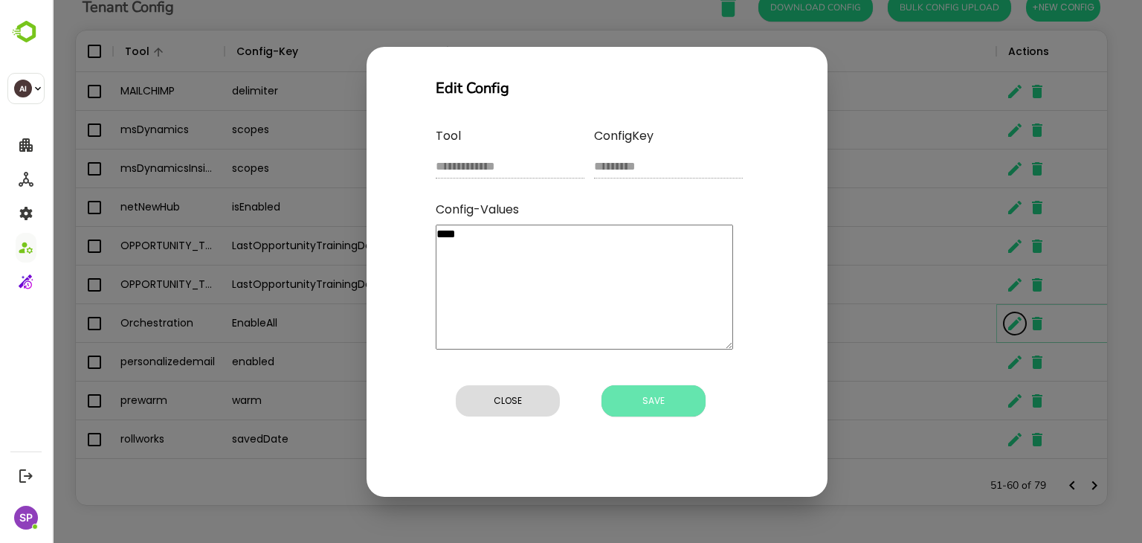
type textarea "*"
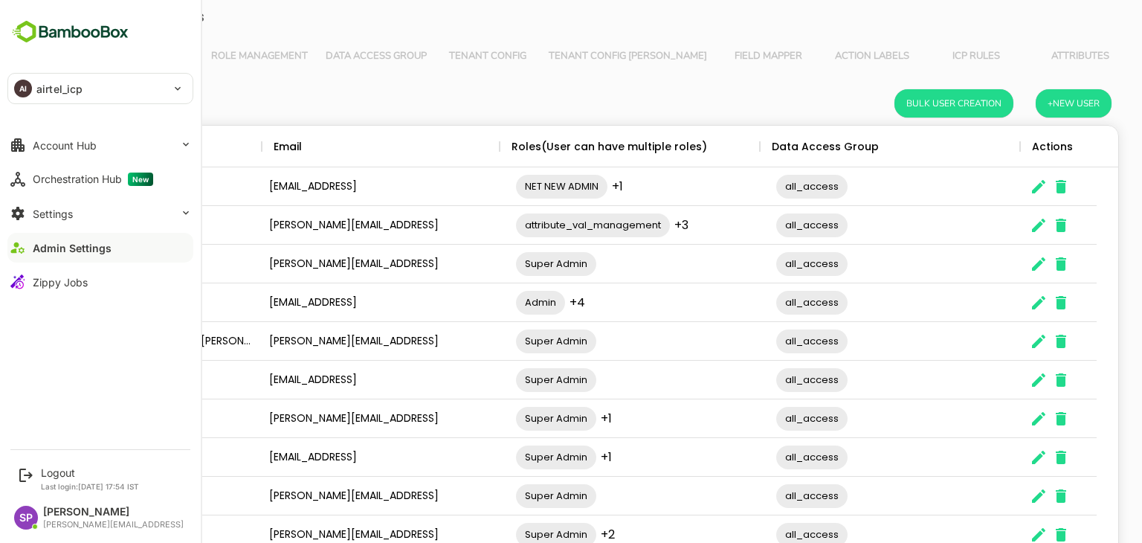
scroll to position [424, 1020]
click at [77, 181] on div "Orchestration Hub New" at bounding box center [93, 178] width 120 height 13
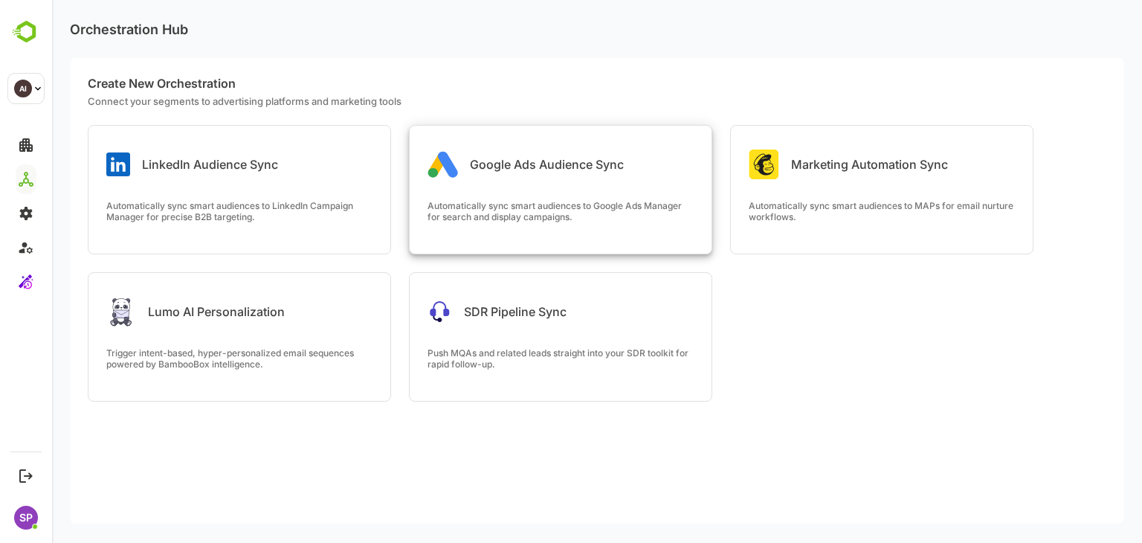
click at [604, 178] on div "Google Ads Audience Sync" at bounding box center [525, 164] width 196 height 30
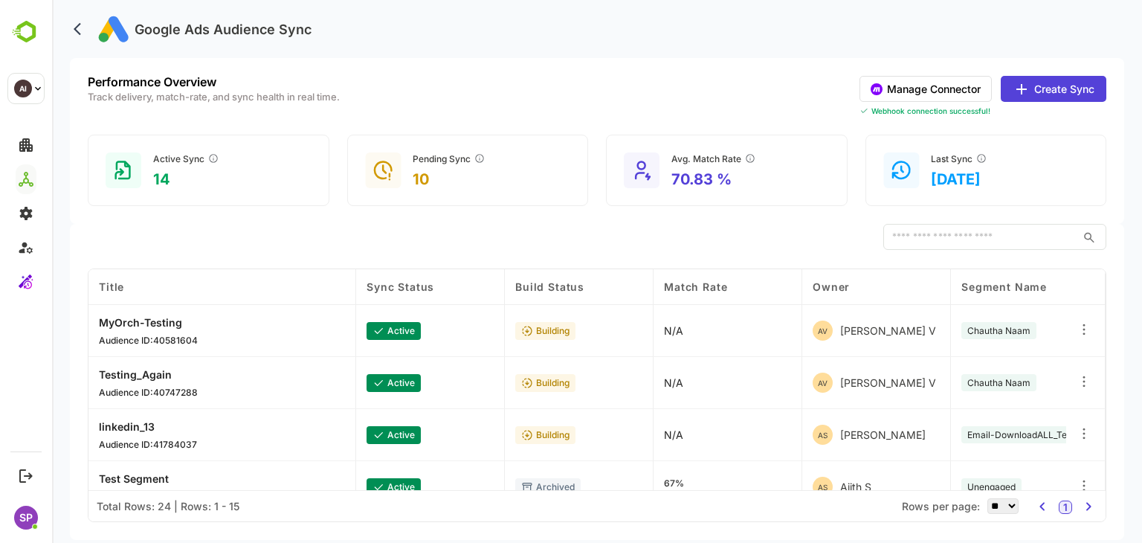
click at [1062, 87] on button "Create Sync" at bounding box center [1053, 89] width 106 height 26
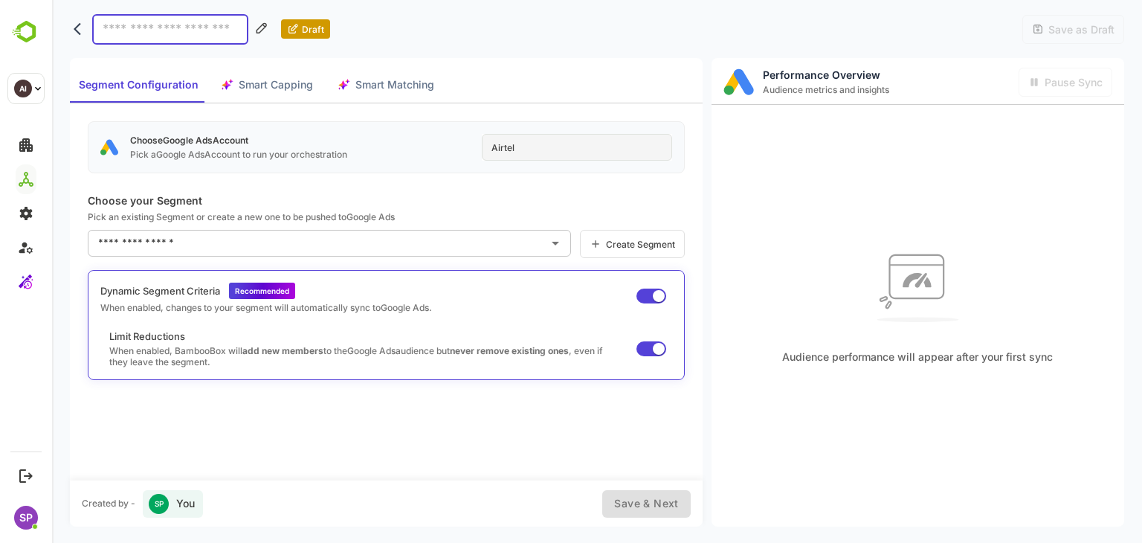
click at [304, 246] on input "text" at bounding box center [317, 243] width 447 height 24
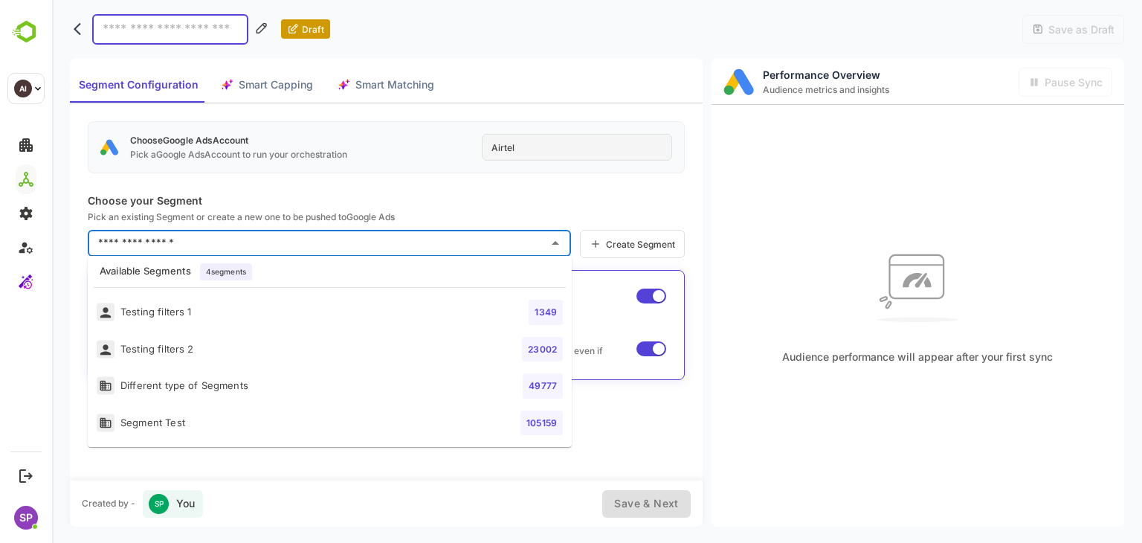
click at [240, 317] on li "Testing filters 1 1349" at bounding box center [330, 312] width 484 height 37
type input "**********"
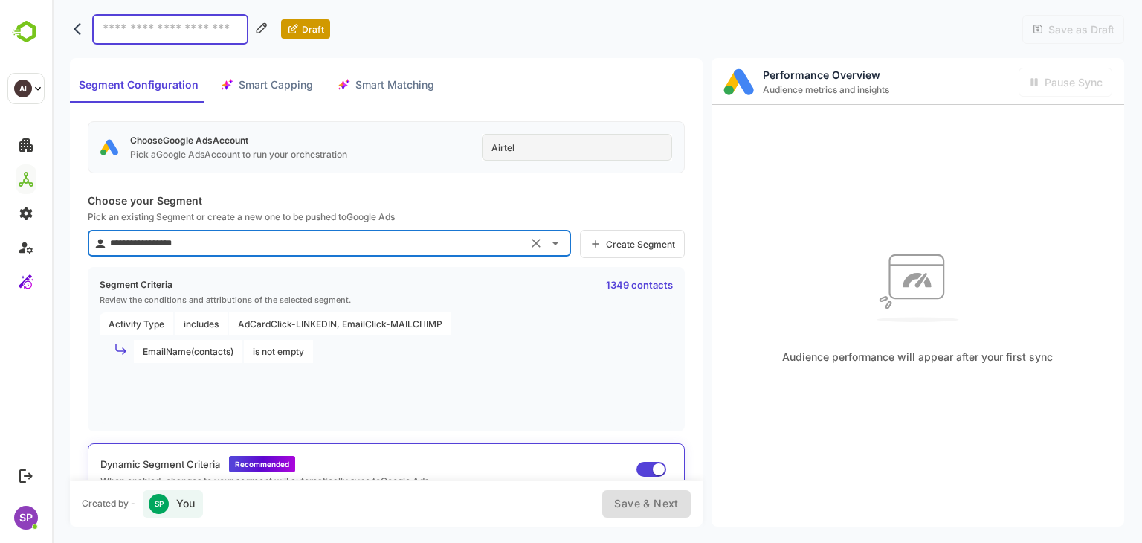
click at [373, 85] on span "Smart Matching" at bounding box center [394, 85] width 79 height 19
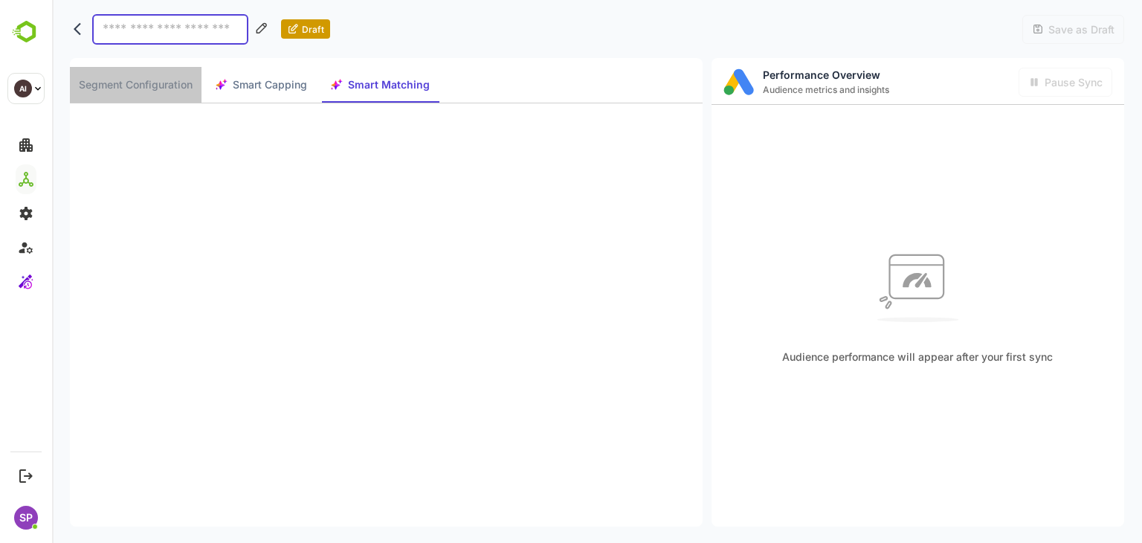
click at [174, 82] on span "Segment Configuration" at bounding box center [136, 85] width 114 height 19
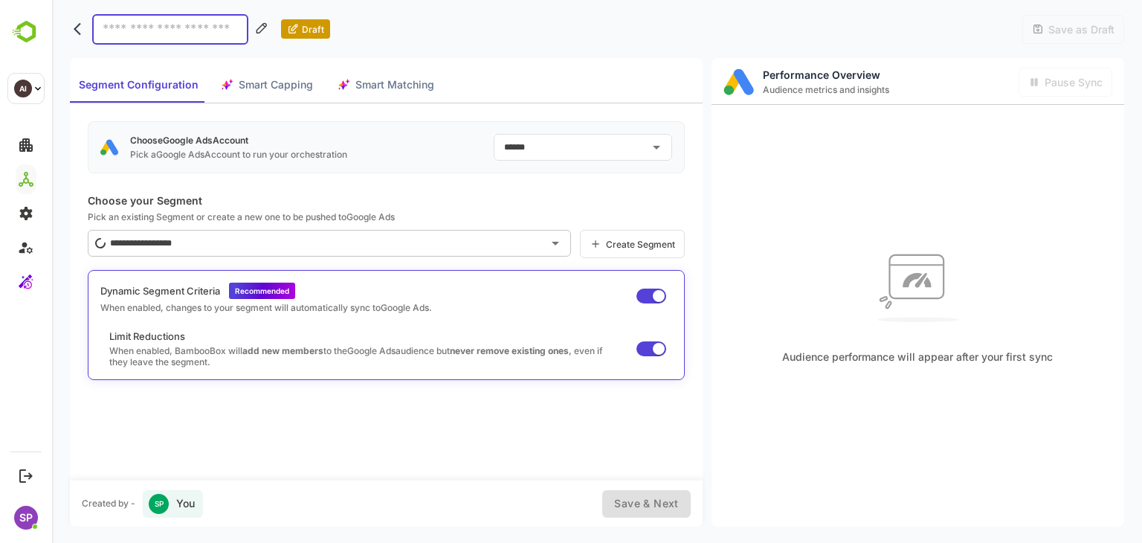
click at [265, 93] on span "Smart Capping" at bounding box center [276, 85] width 74 height 19
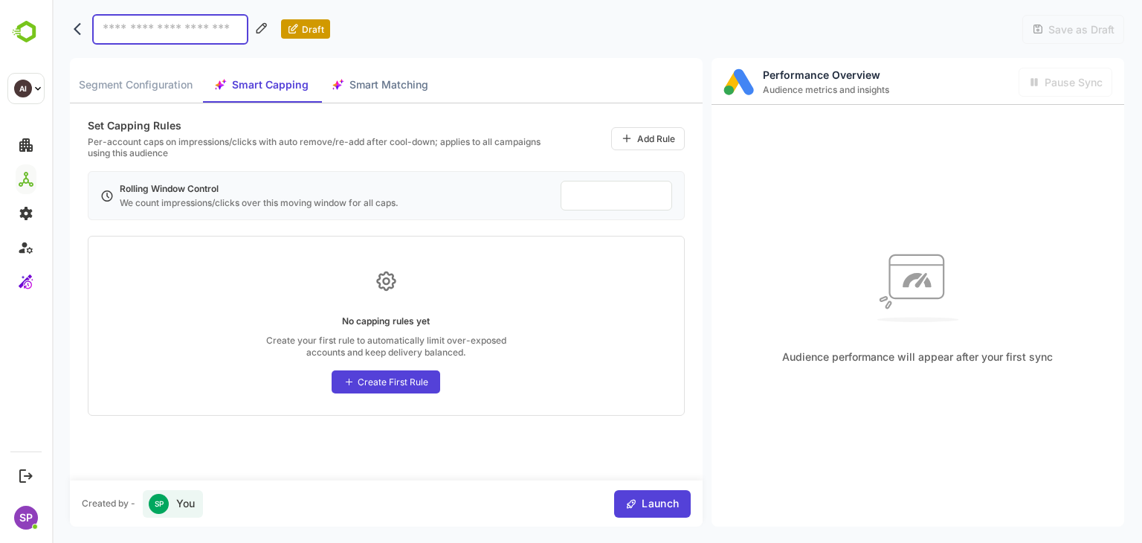
click at [379, 79] on span "Smart Matching" at bounding box center [388, 85] width 79 height 19
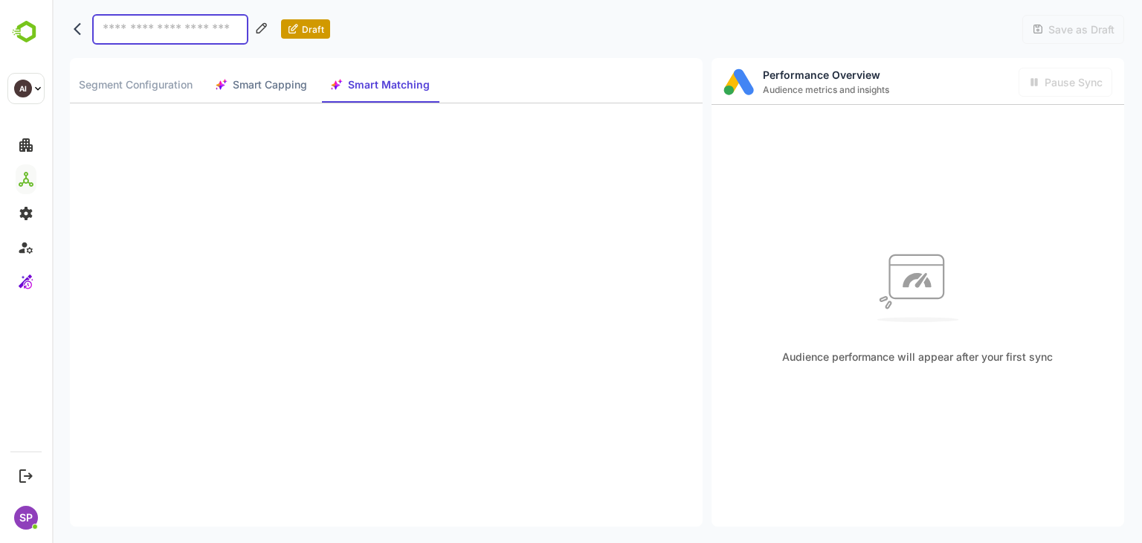
click at [257, 92] on span "Smart Capping" at bounding box center [270, 85] width 74 height 19
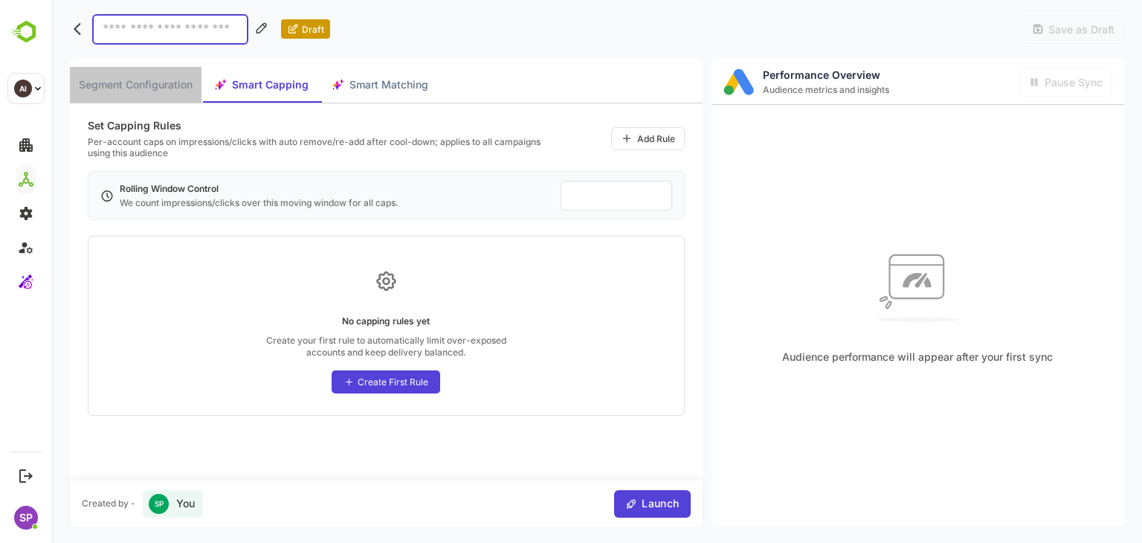
click at [172, 90] on span "Segment Configuration" at bounding box center [136, 85] width 114 height 19
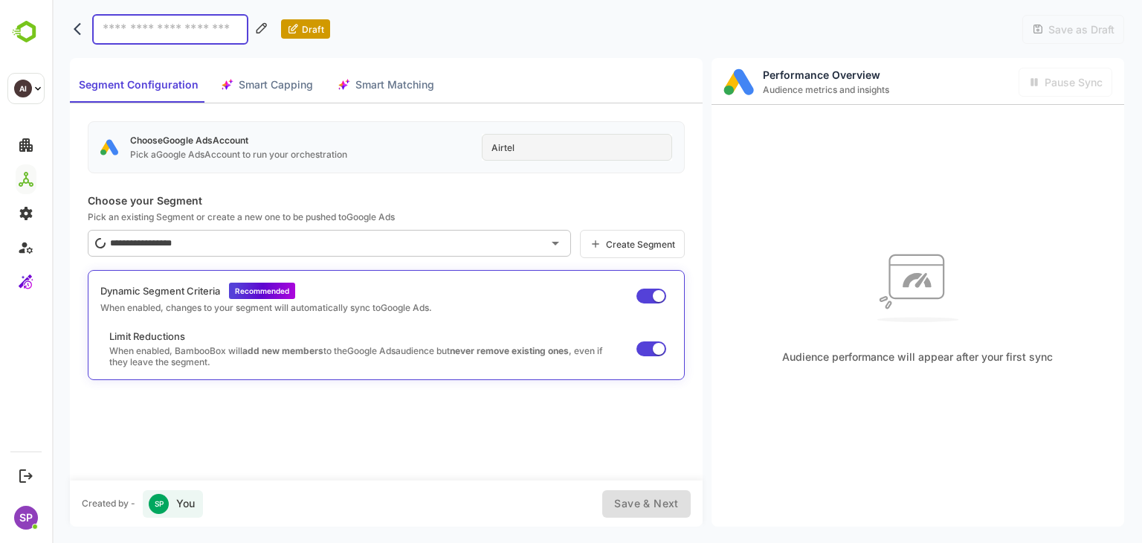
click at [335, 77] on span "Smart Matching" at bounding box center [385, 85] width 101 height 19
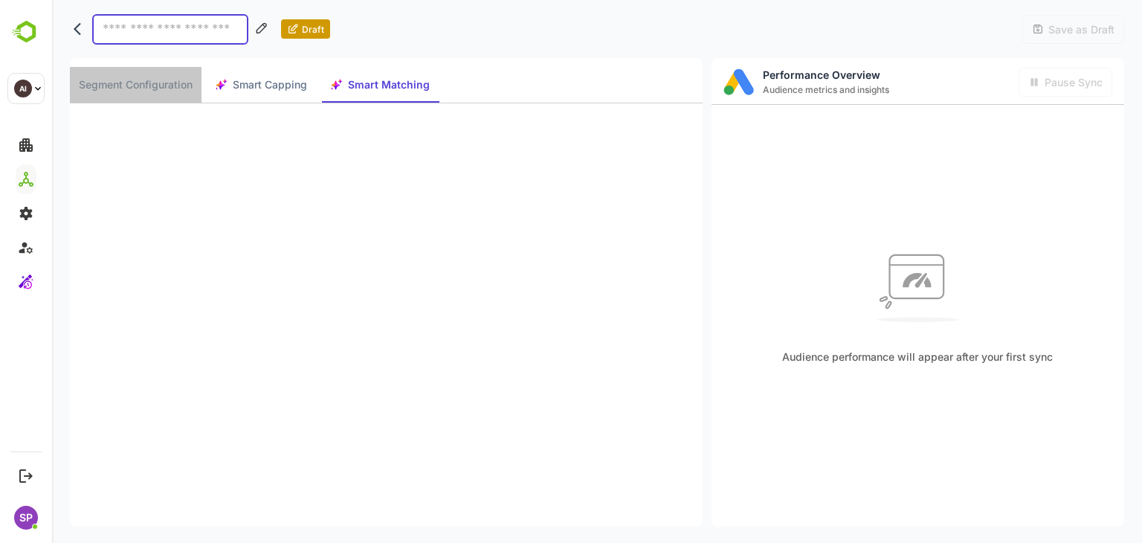
click at [175, 86] on span "Segment Configuration" at bounding box center [136, 85] width 114 height 19
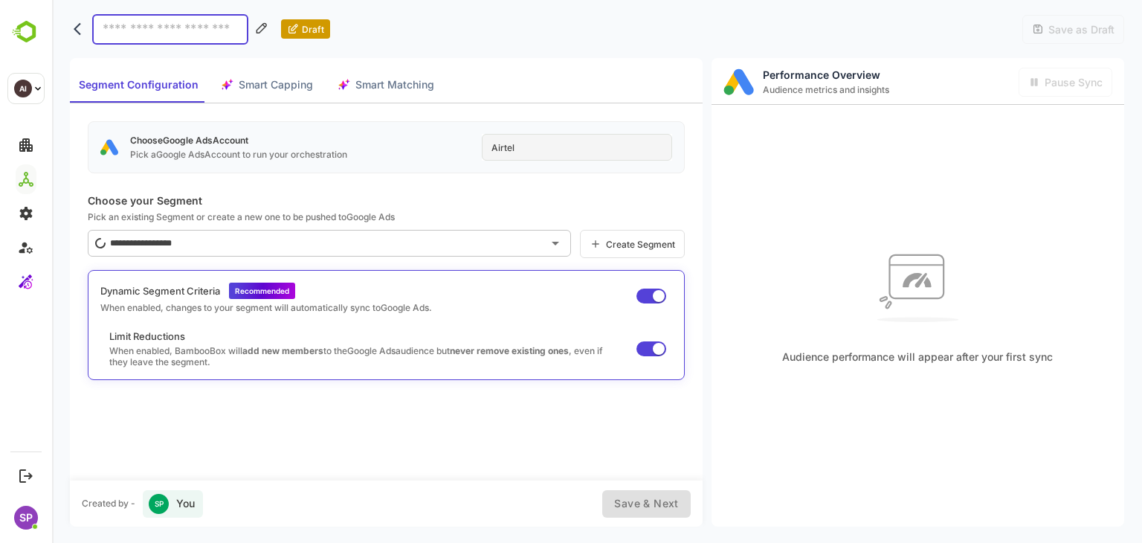
click at [366, 82] on span "Smart Matching" at bounding box center [394, 85] width 79 height 19
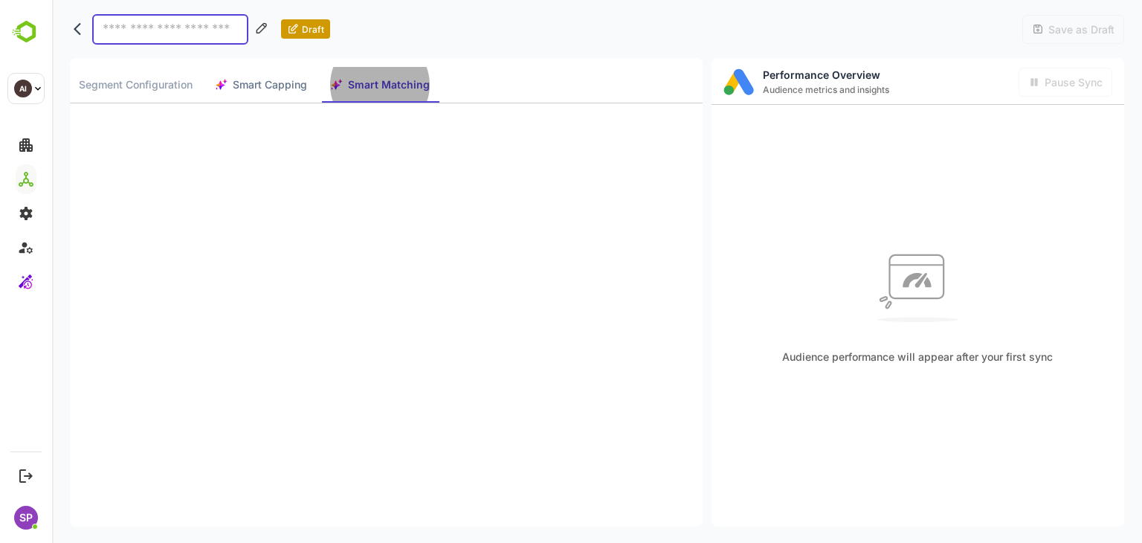
click at [256, 84] on span "Smart Capping" at bounding box center [270, 85] width 74 height 19
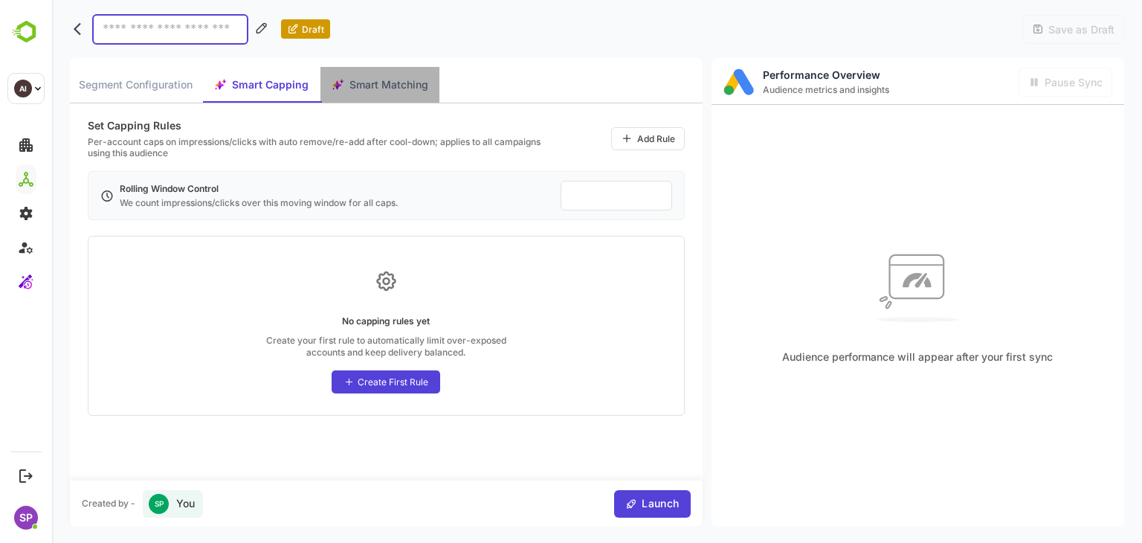
click at [369, 88] on span "Smart Matching" at bounding box center [388, 85] width 79 height 19
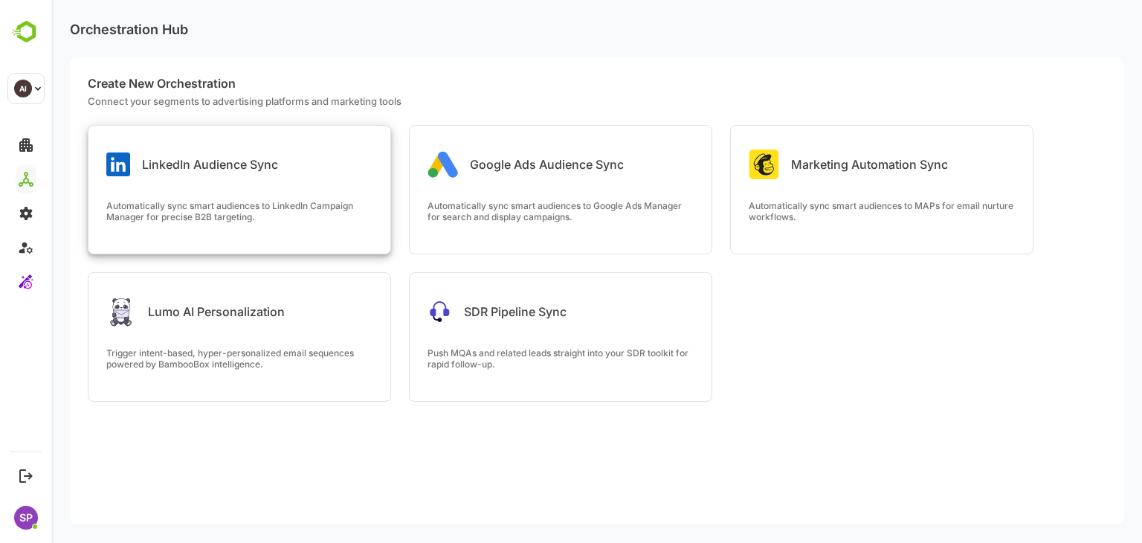
click at [303, 176] on div "LinkedIn Audience Sync" at bounding box center [239, 153] width 302 height 54
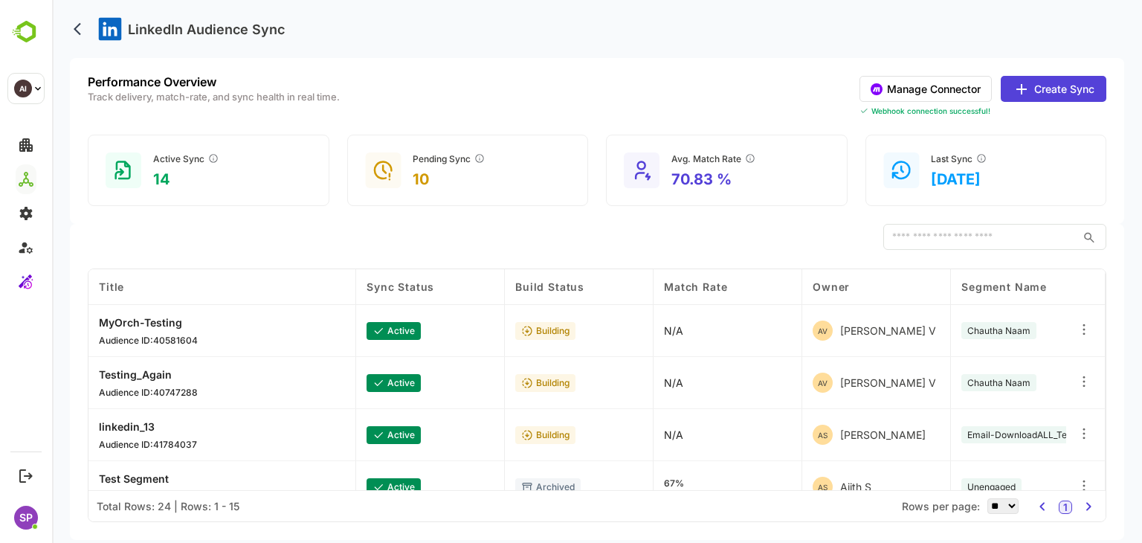
click at [1084, 101] on button "Create Sync" at bounding box center [1053, 89] width 106 height 26
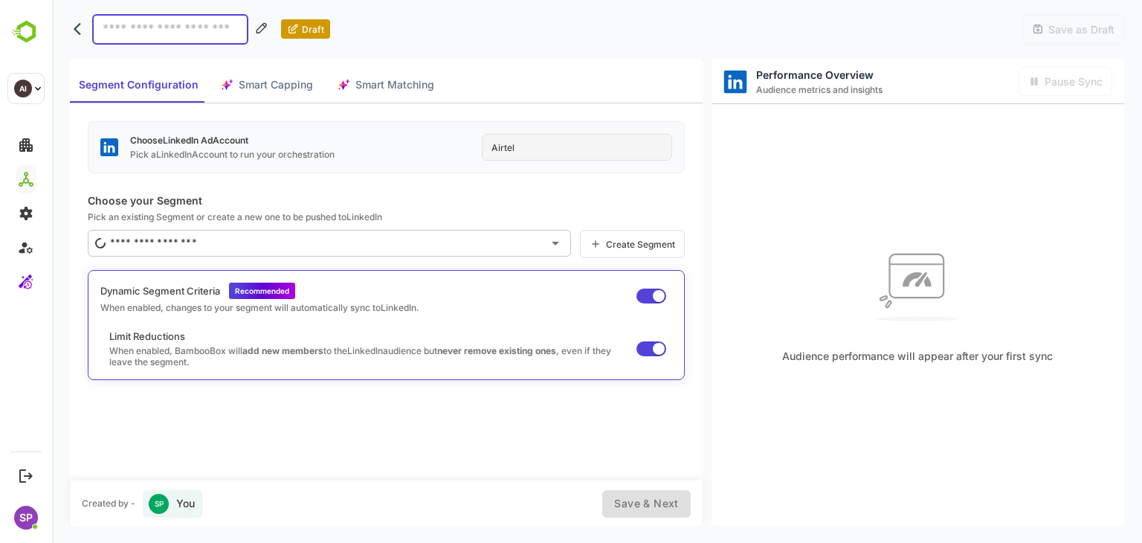
click at [375, 94] on button "Smart Matching" at bounding box center [385, 85] width 119 height 36
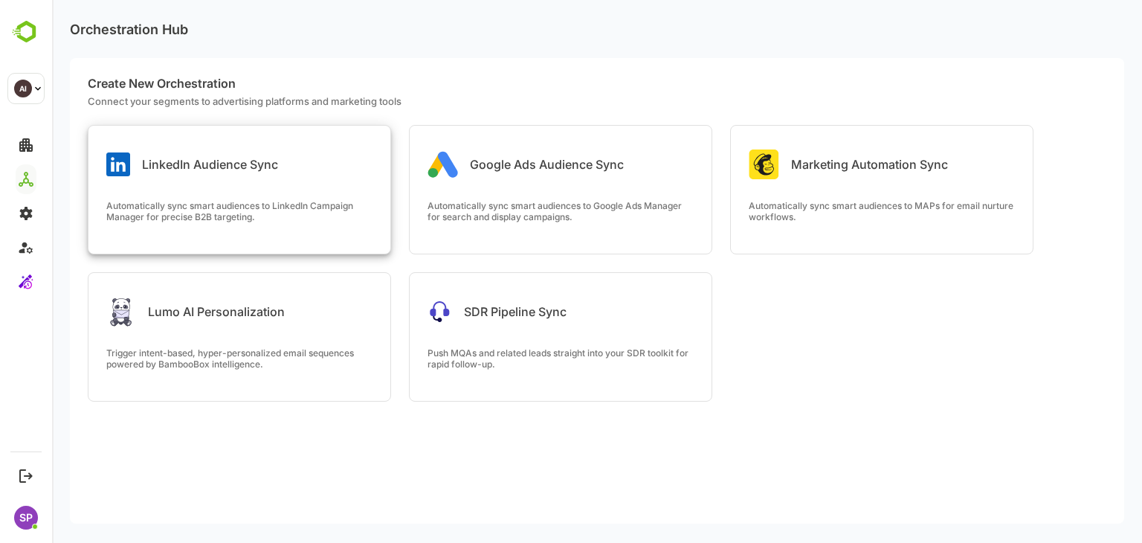
click at [255, 166] on p "LinkedIn Audience Sync" at bounding box center [210, 164] width 136 height 15
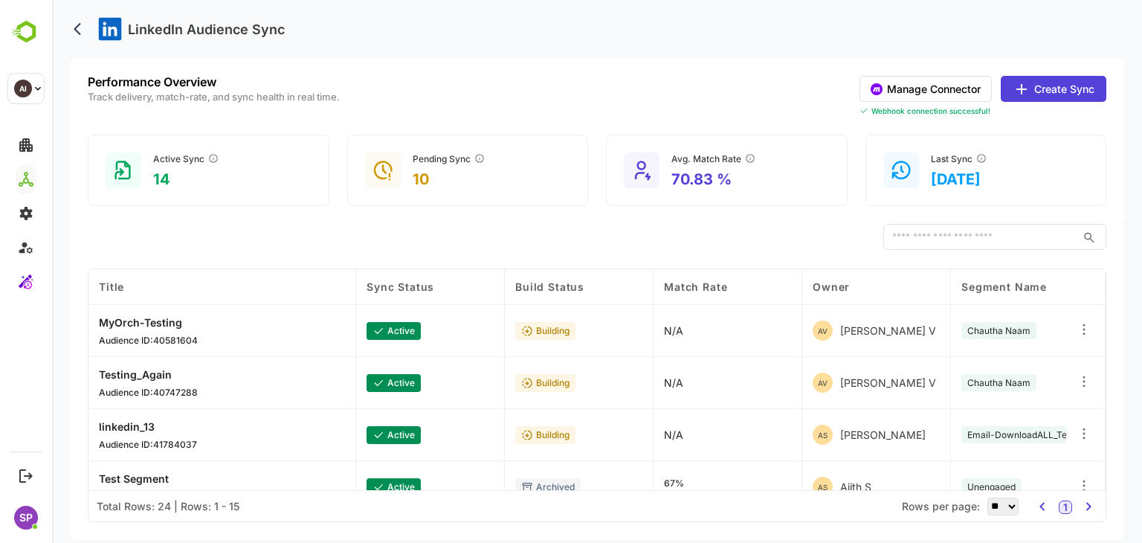
click at [1060, 94] on button "Create Sync" at bounding box center [1053, 89] width 106 height 26
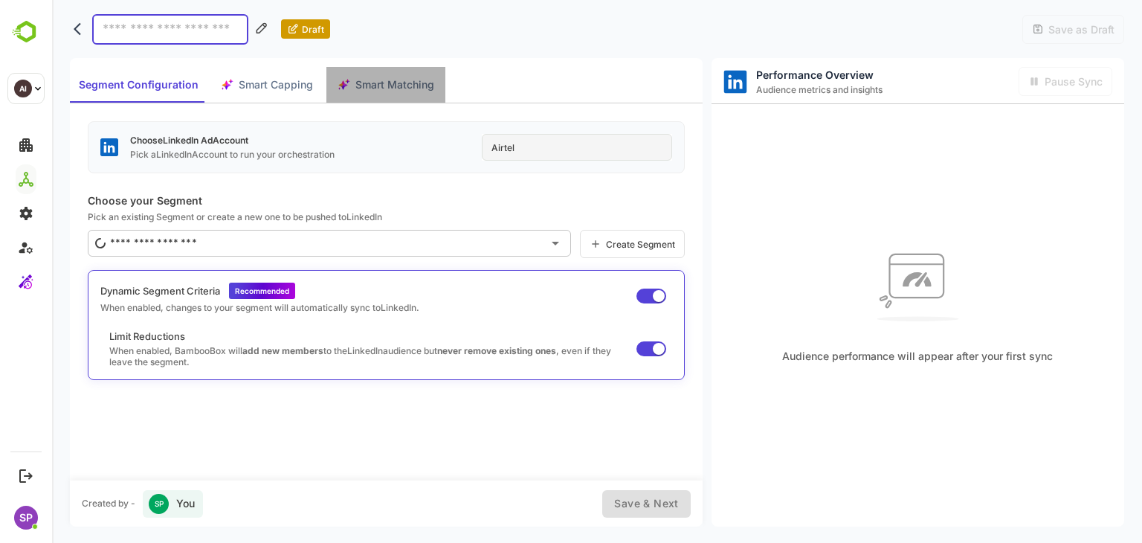
click at [381, 94] on button "Smart Matching" at bounding box center [385, 85] width 119 height 36
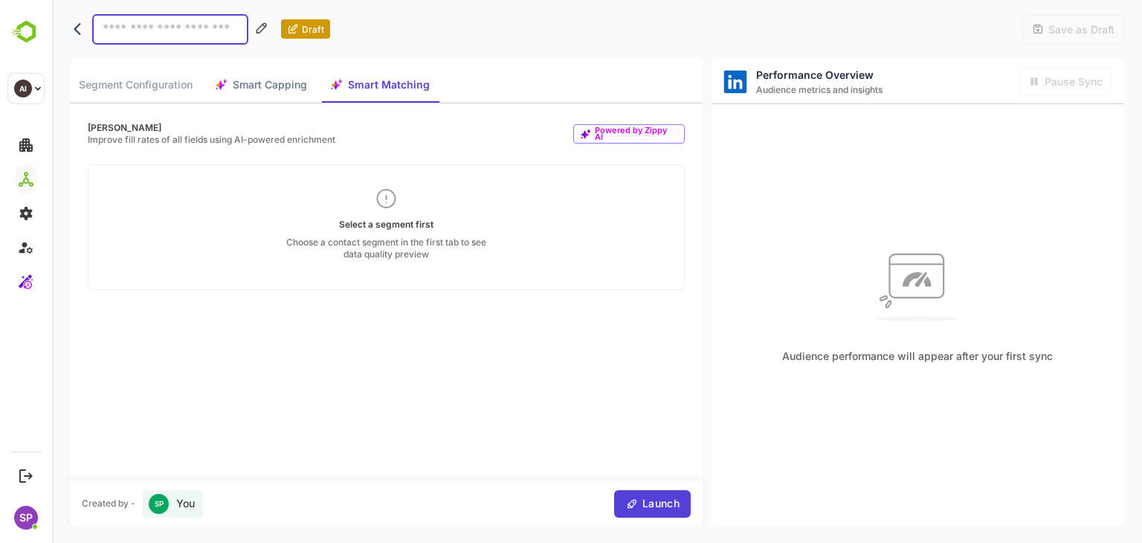
click at [136, 97] on button "Segment Configuration" at bounding box center [136, 85] width 132 height 36
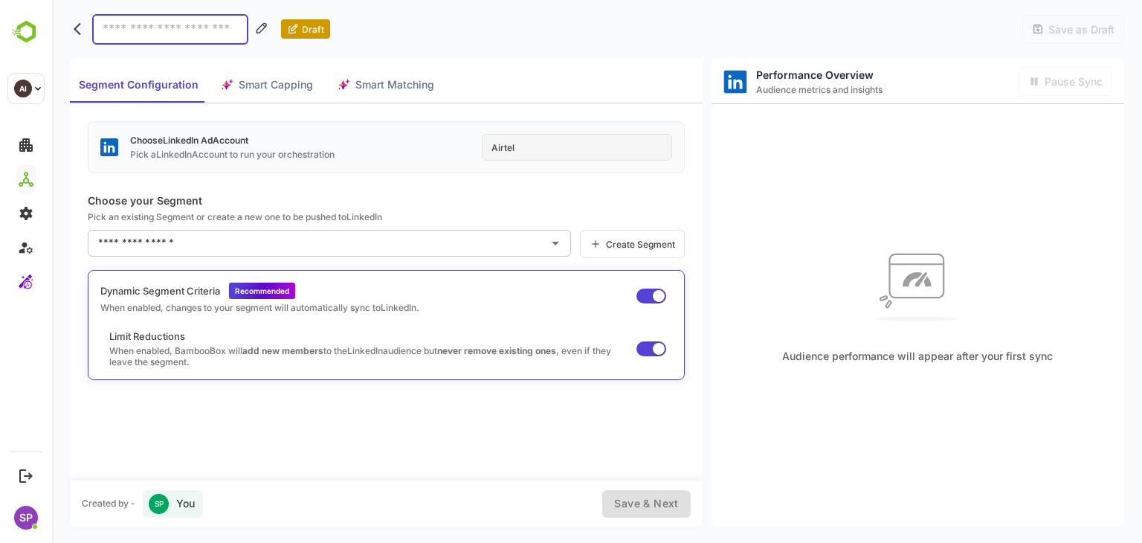
click at [346, 241] on input "text" at bounding box center [317, 243] width 447 height 24
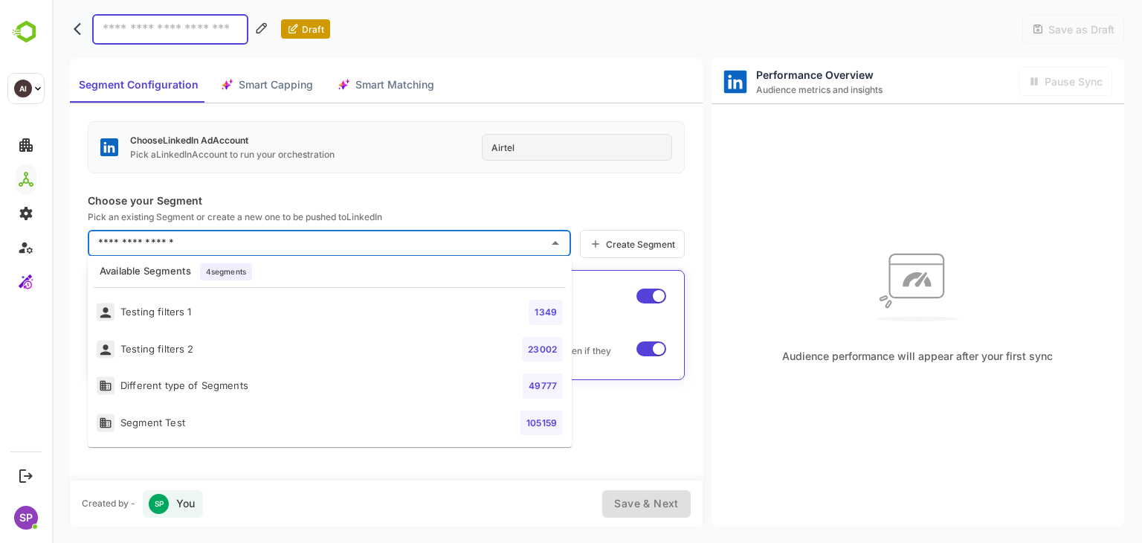
click at [239, 313] on li "Testing filters 1 1349" at bounding box center [330, 312] width 484 height 37
type input "**********"
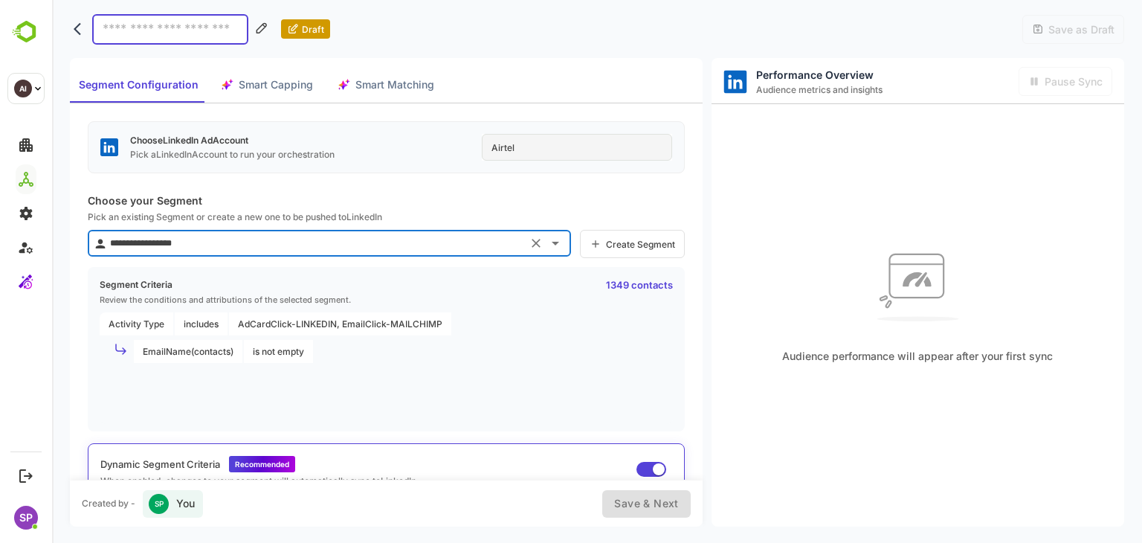
click at [384, 88] on span "Smart Matching" at bounding box center [394, 85] width 79 height 19
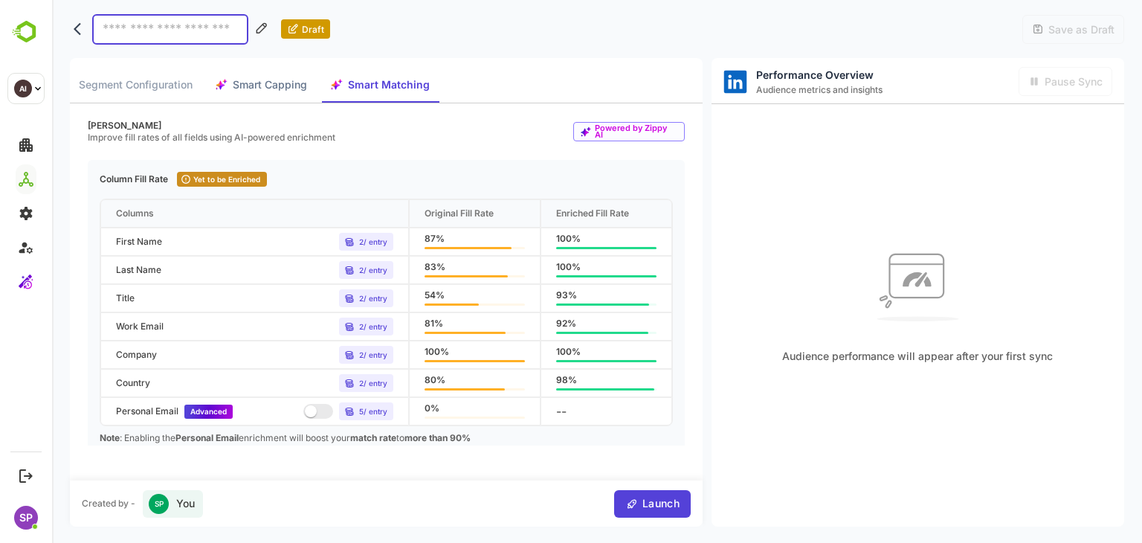
click at [75, 22] on icon "back" at bounding box center [81, 29] width 15 height 15
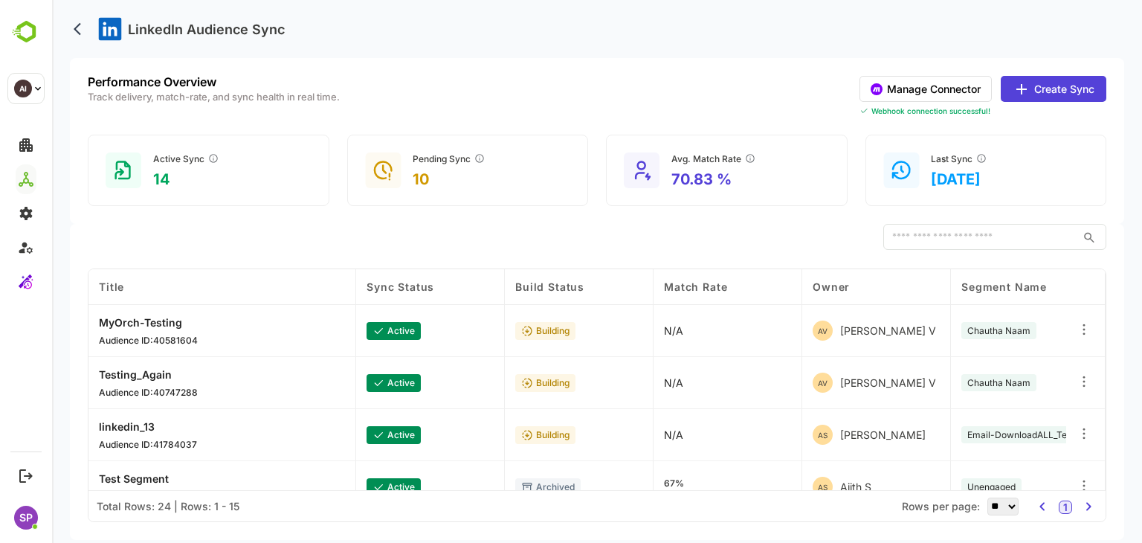
click at [131, 320] on p "MyOrch-Testing" at bounding box center [148, 322] width 99 height 13
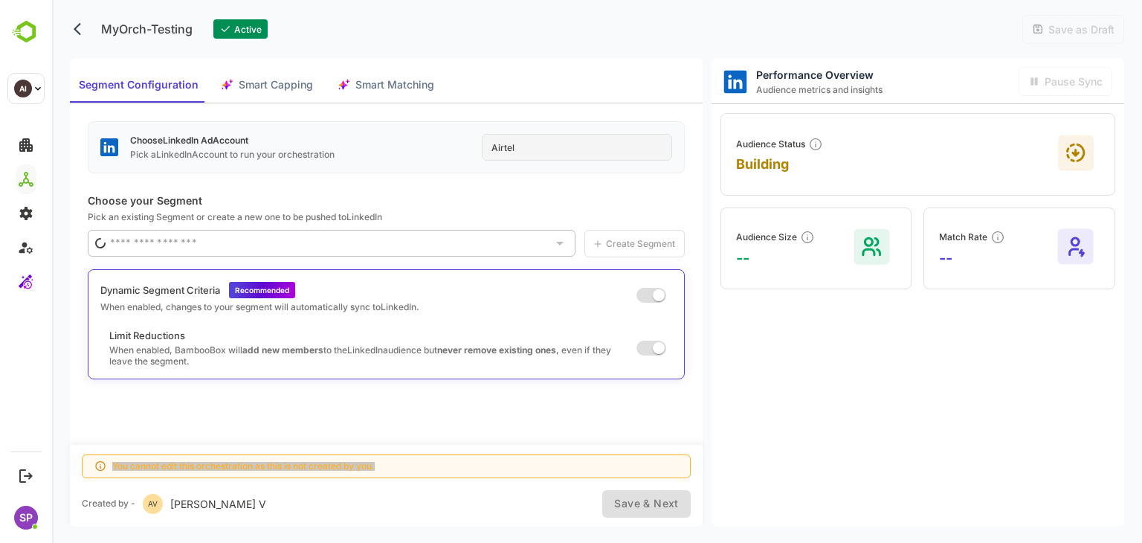
type input "**********"
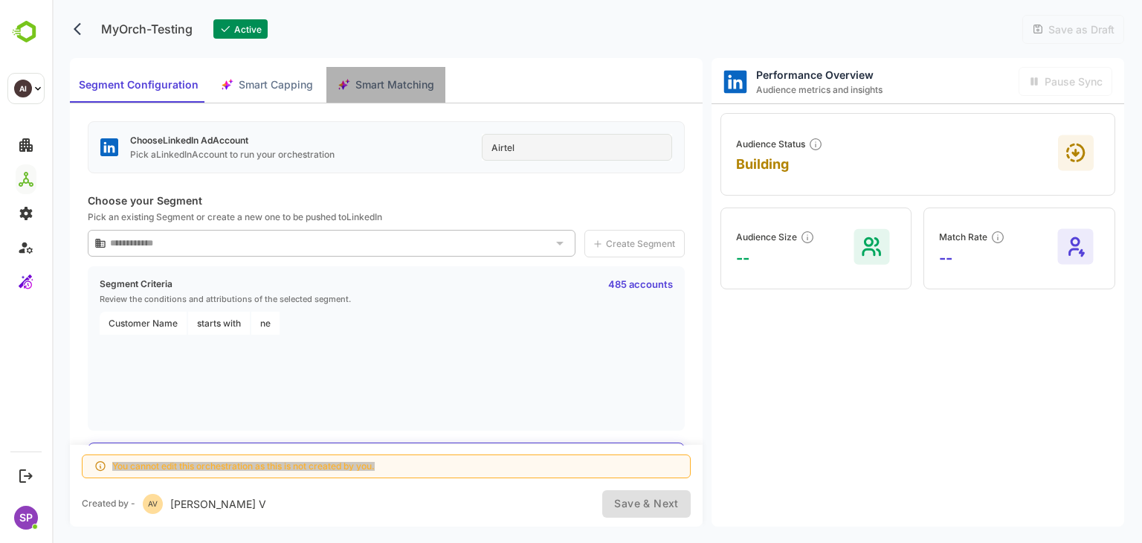
click at [380, 91] on span "Smart Matching" at bounding box center [394, 85] width 79 height 19
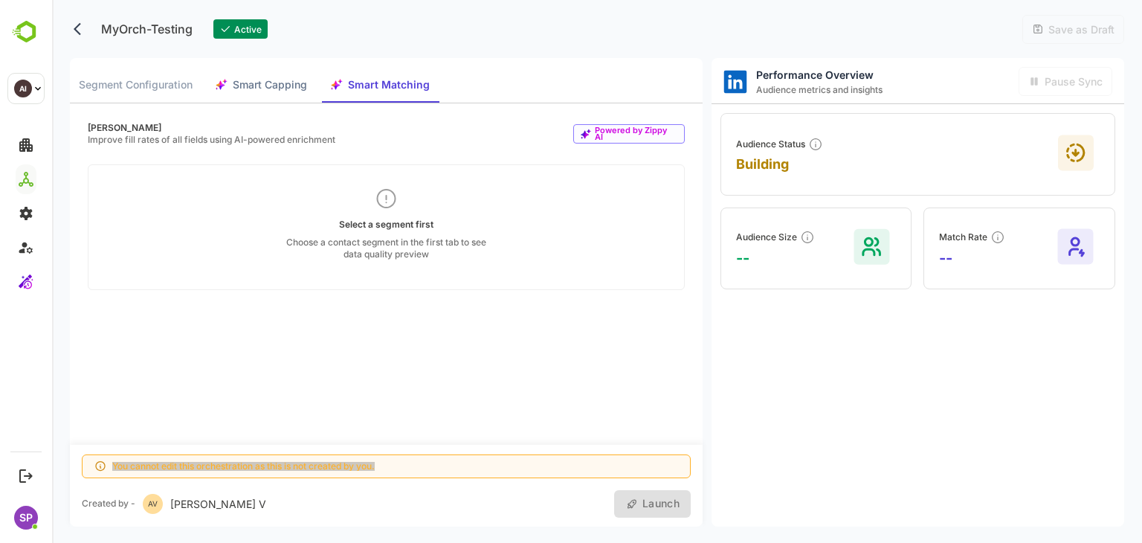
click at [169, 91] on span "Segment Configuration" at bounding box center [136, 85] width 114 height 19
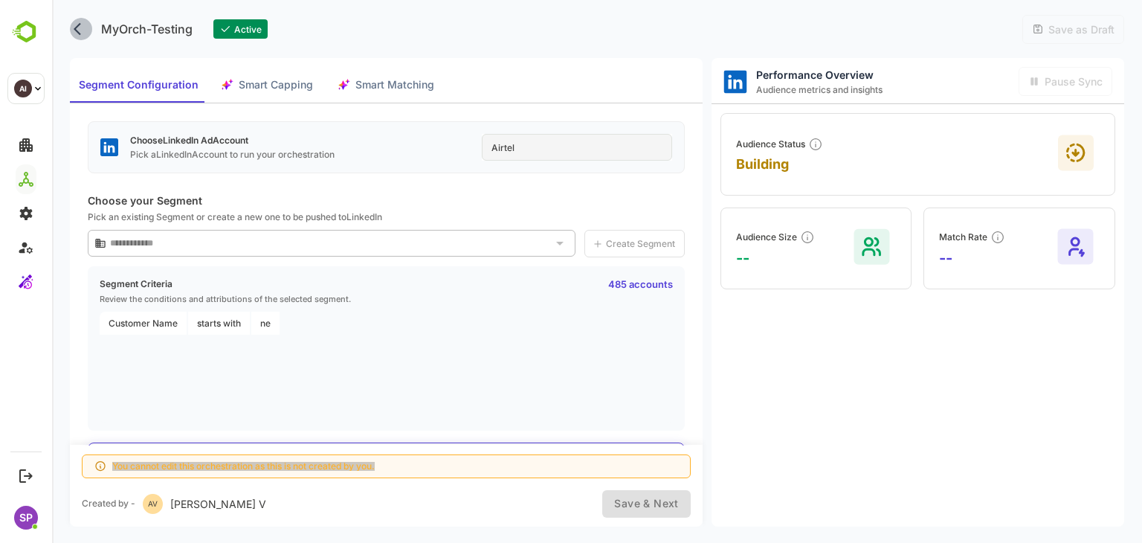
click at [80, 31] on icon "back" at bounding box center [81, 29] width 15 height 15
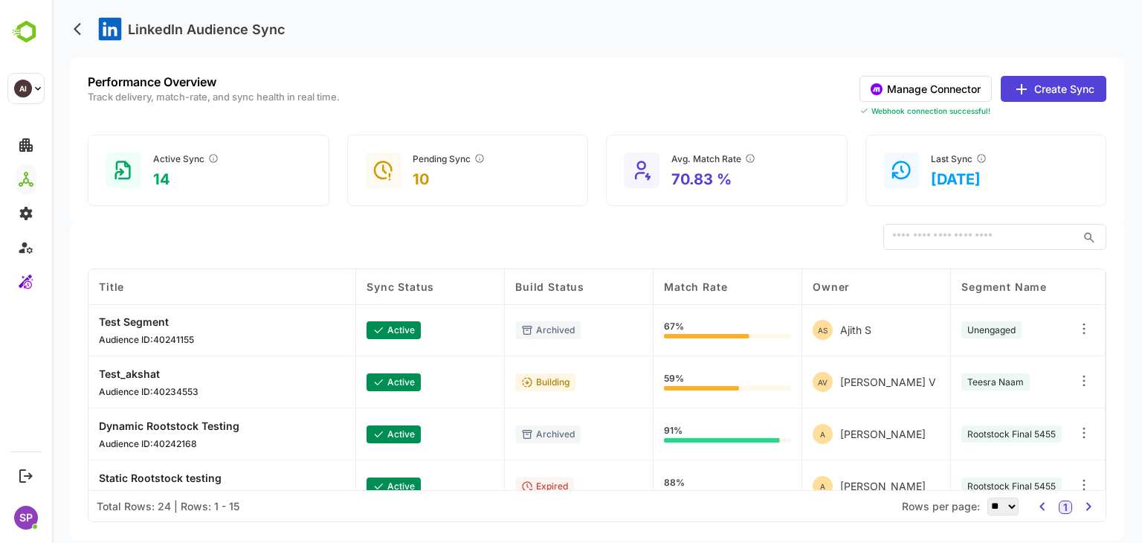
scroll to position [160, 0]
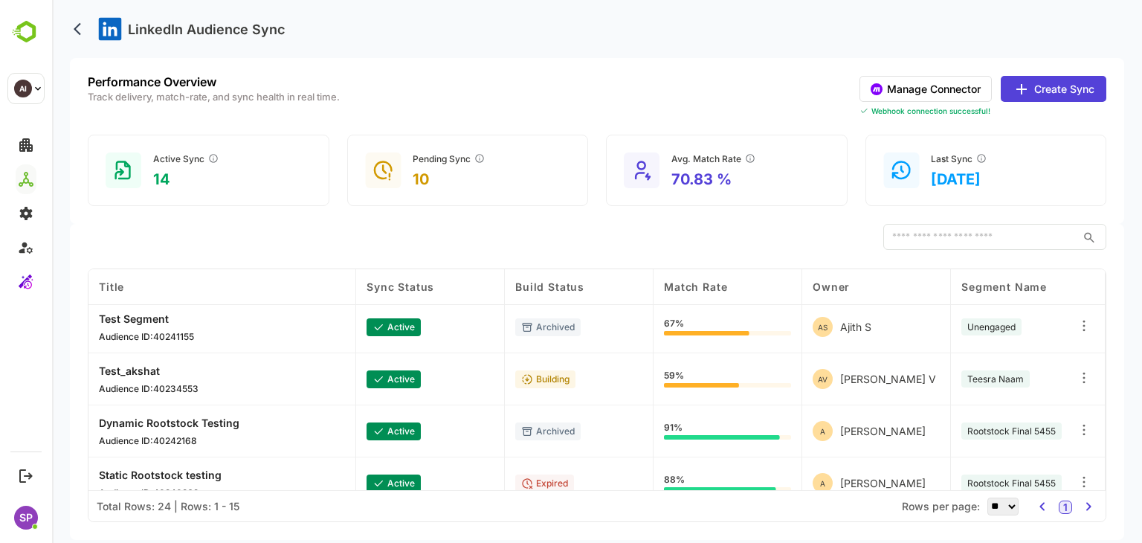
click at [77, 27] on icon "back" at bounding box center [81, 29] width 15 height 15
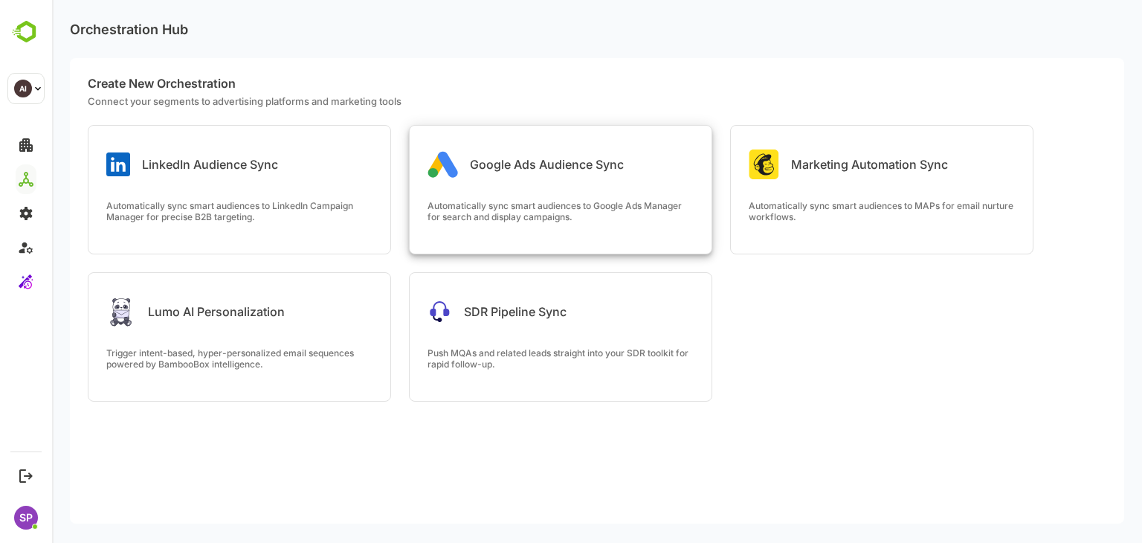
click at [549, 155] on div "Google Ads Audience Sync" at bounding box center [525, 164] width 196 height 30
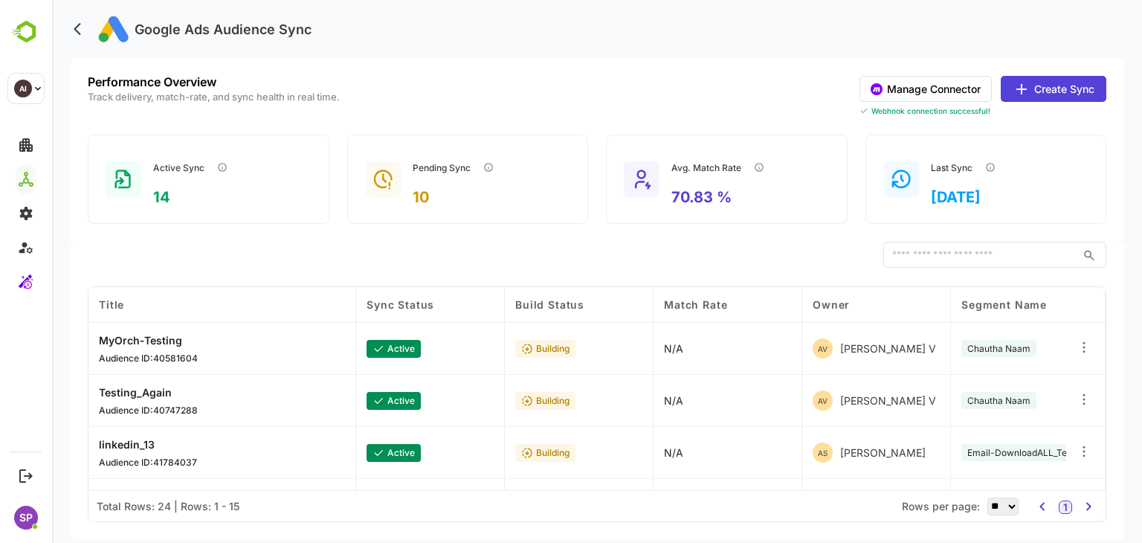
click at [1033, 91] on button "Create Sync" at bounding box center [1053, 89] width 106 height 26
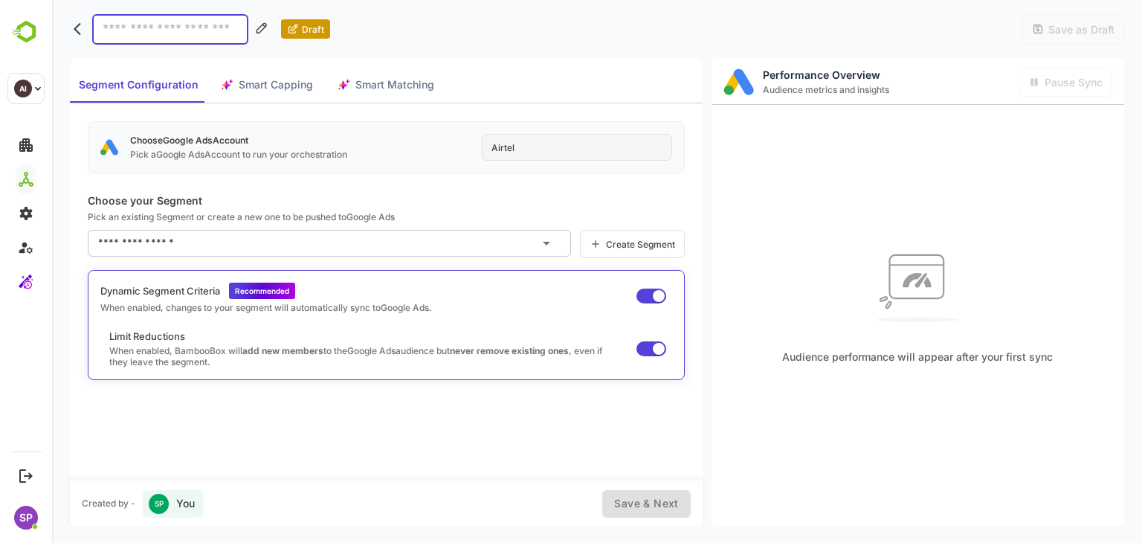
click at [76, 33] on icon "back" at bounding box center [81, 29] width 15 height 15
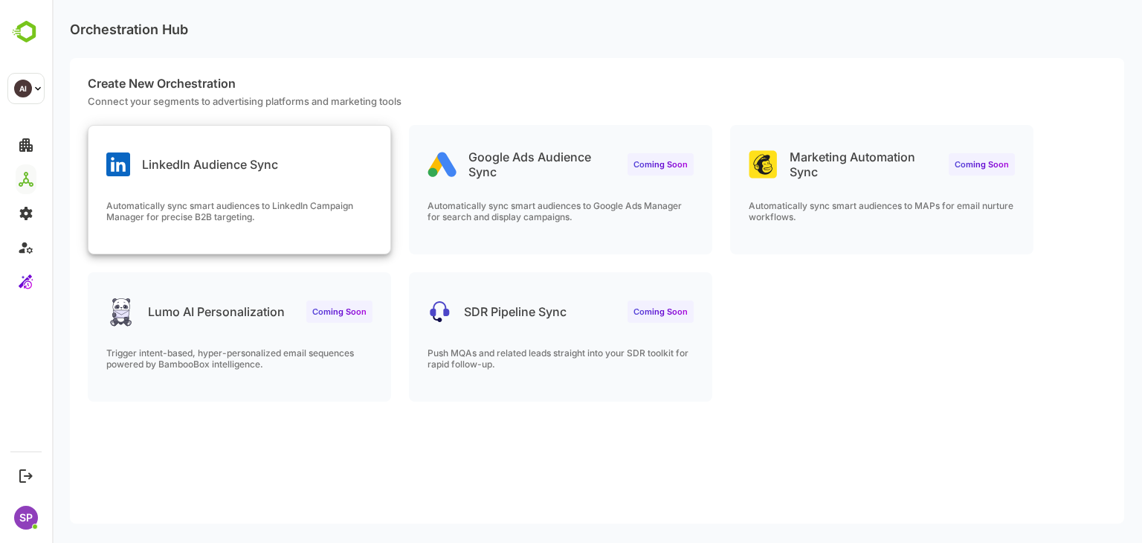
click at [271, 200] on p "Automatically sync smart audiences to LinkedIn Campaign Manager for precise B2B…" at bounding box center [239, 211] width 266 height 22
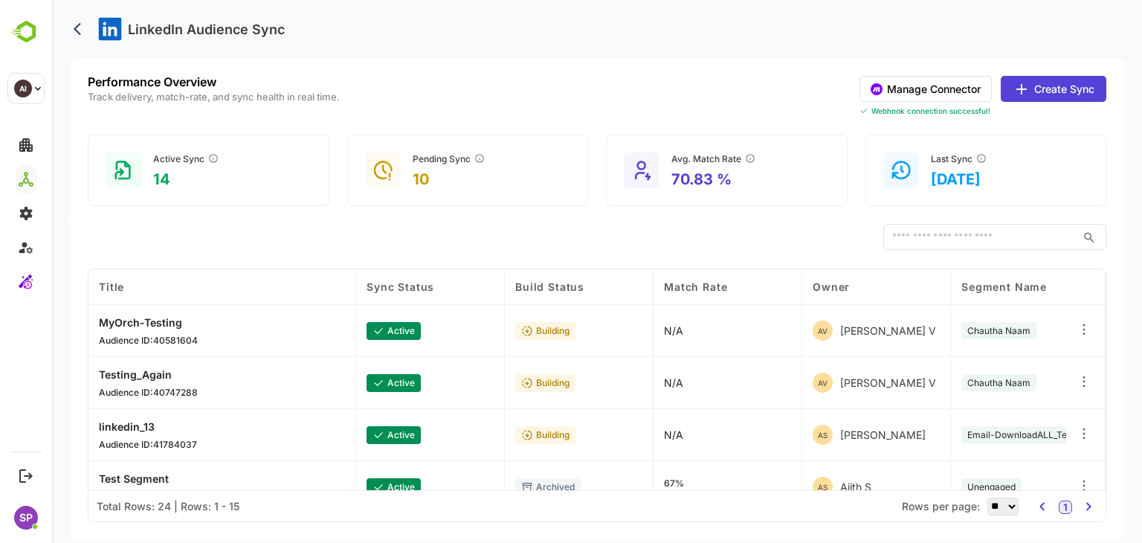
click at [167, 319] on p "MyOrch-Testing" at bounding box center [148, 322] width 99 height 13
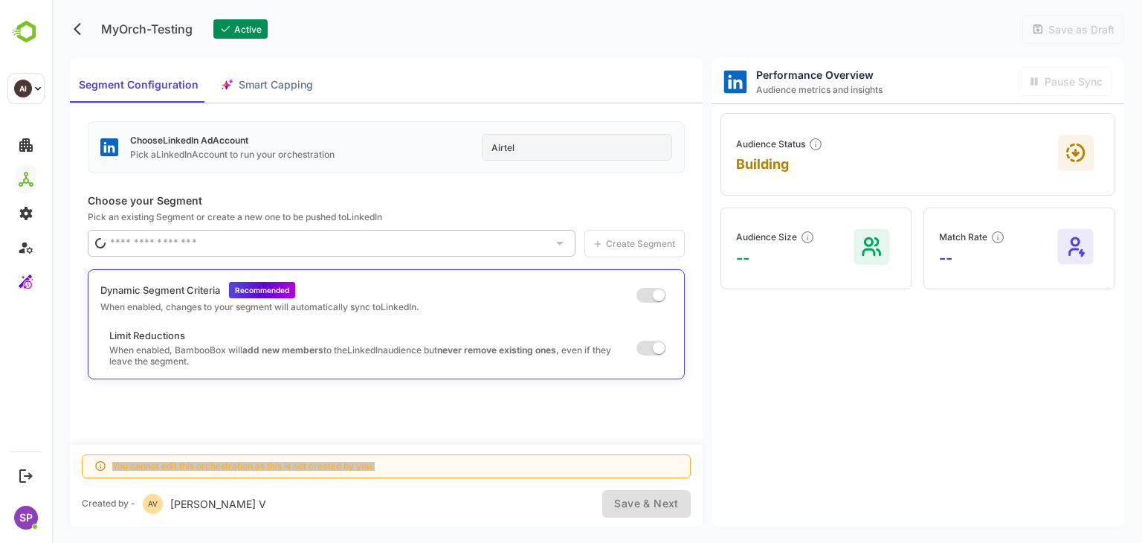
click at [279, 84] on div "Segment Configuration Smart Capping" at bounding box center [198, 85] width 256 height 36
type input "**********"
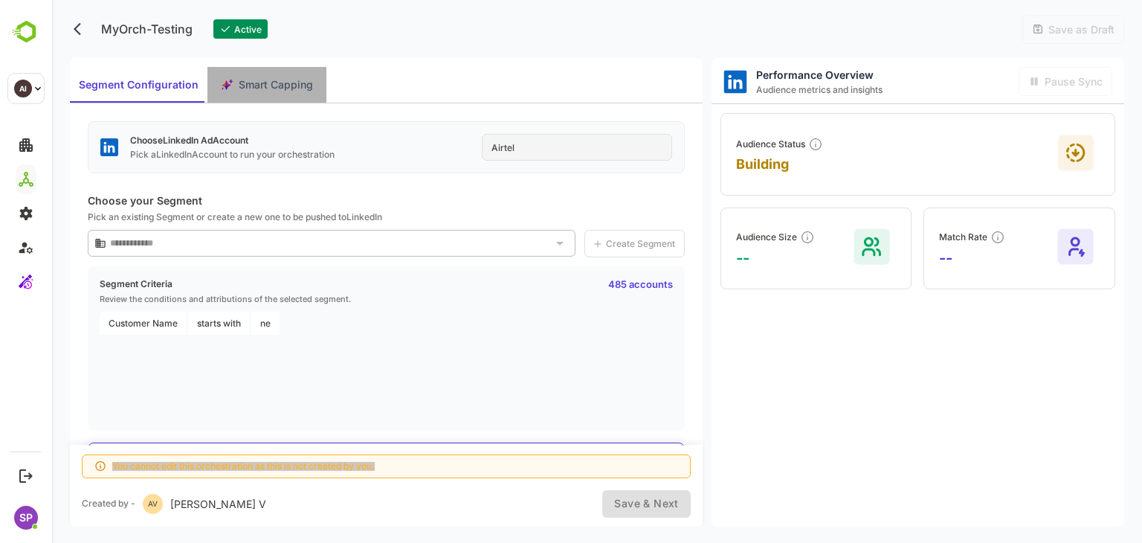
click at [248, 85] on span "Smart Capping" at bounding box center [276, 85] width 74 height 19
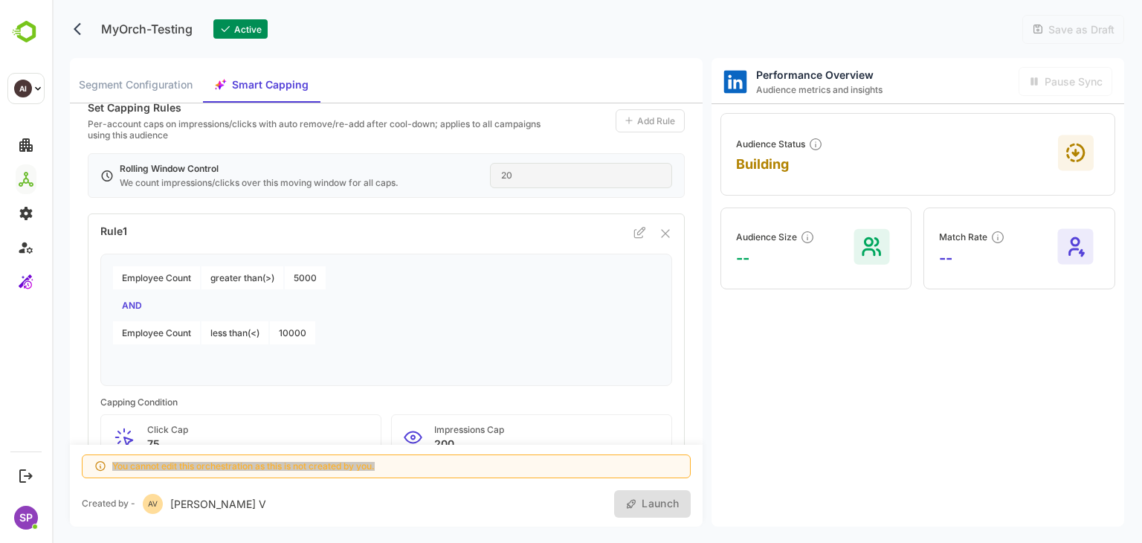
scroll to position [1, 0]
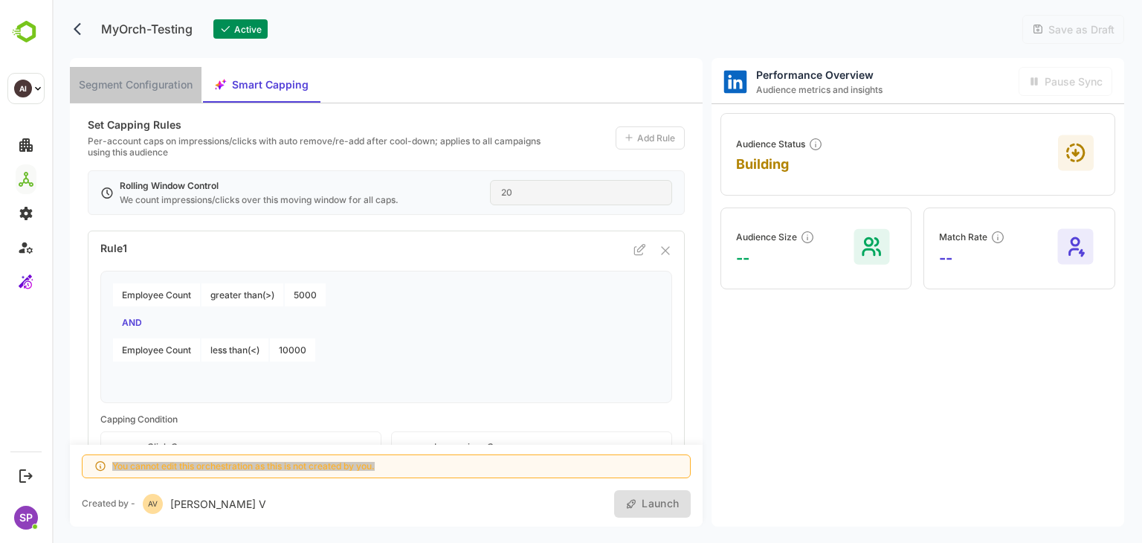
click at [167, 81] on span "Segment Configuration" at bounding box center [136, 85] width 114 height 19
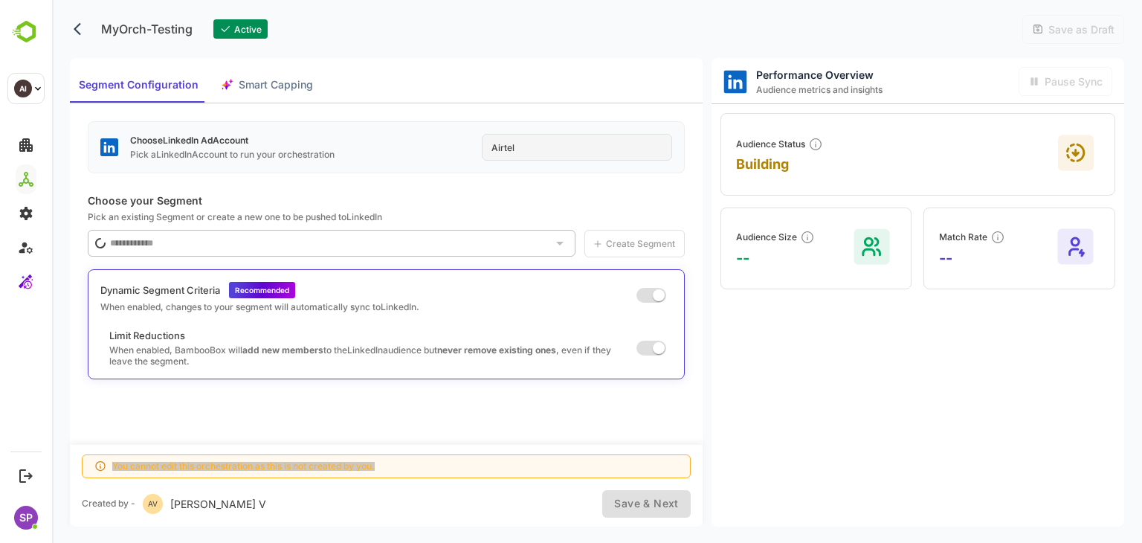
click at [80, 25] on icon "back" at bounding box center [81, 29] width 15 height 15
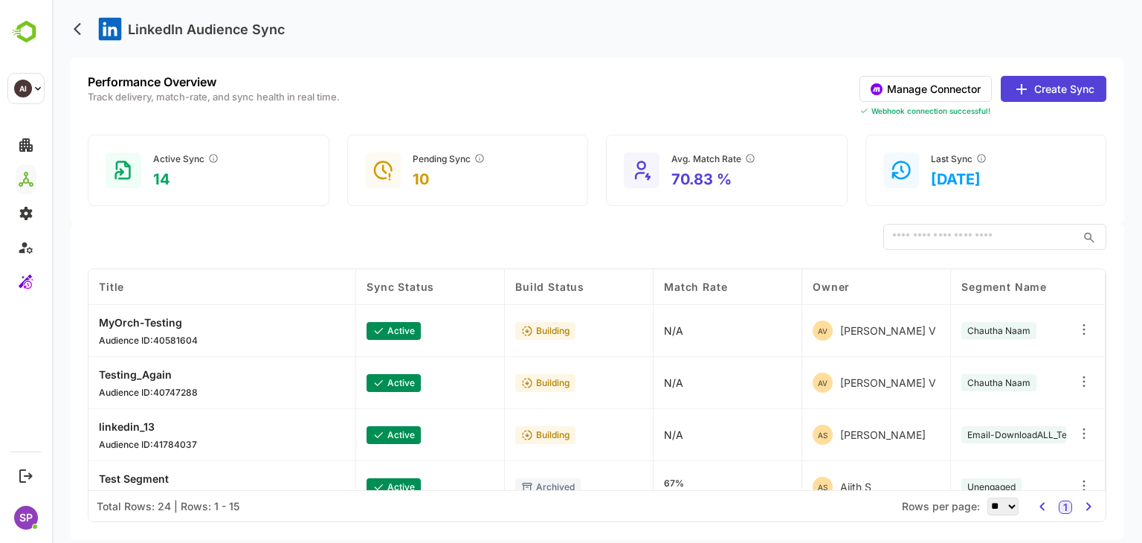
click at [122, 319] on p "MyOrch-Testing" at bounding box center [148, 322] width 99 height 13
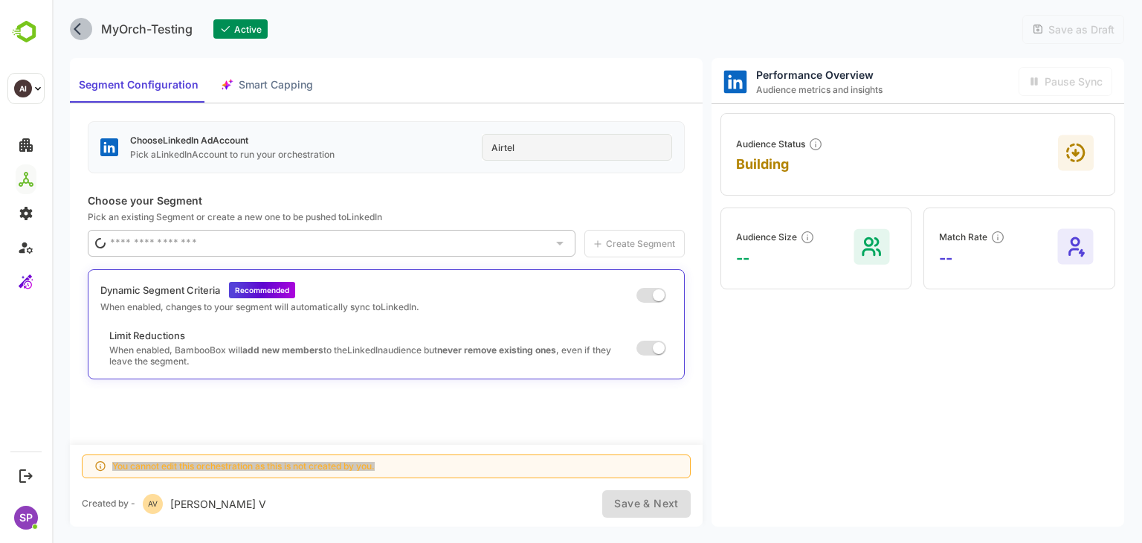
click at [82, 30] on icon "back" at bounding box center [81, 29] width 15 height 15
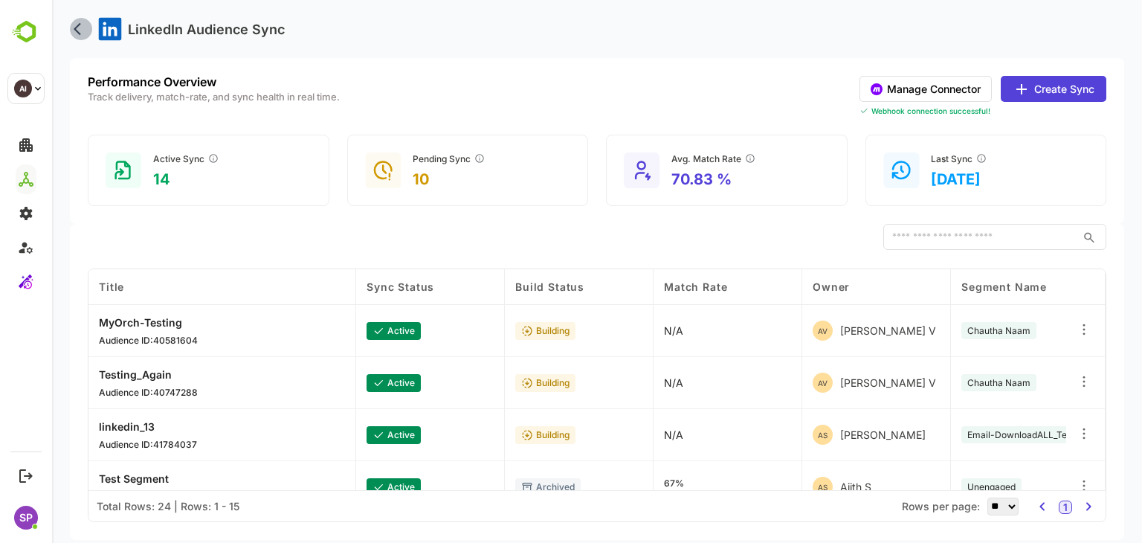
click at [86, 33] on icon "back" at bounding box center [81, 29] width 15 height 15
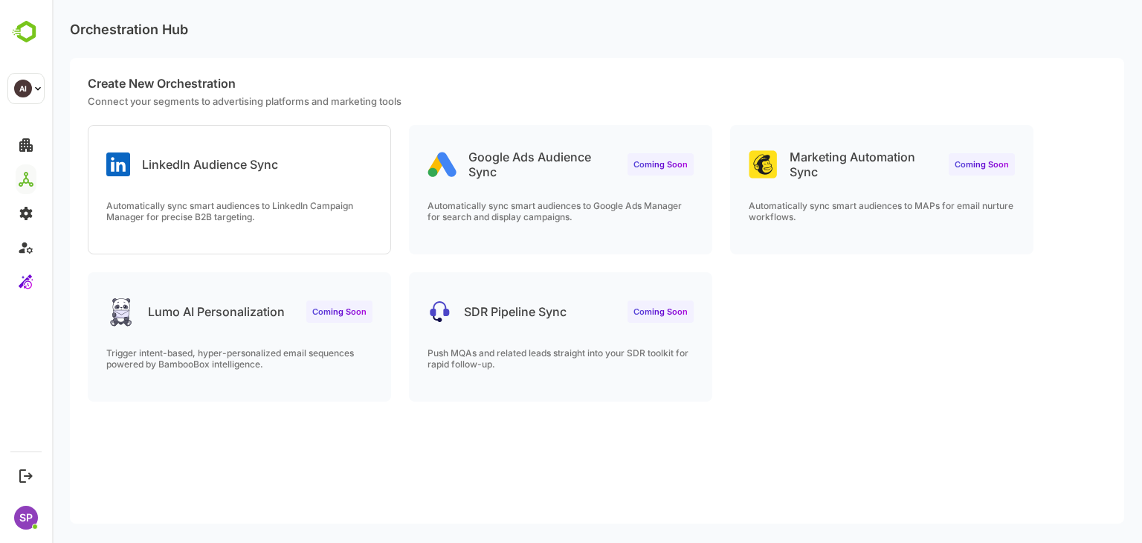
click at [580, 335] on div "SDR Pipeline Sync Coming Soon Push MQAs and related leads straight into your SD…" at bounding box center [561, 337] width 302 height 128
click at [325, 319] on div "Coming Soon" at bounding box center [339, 311] width 66 height 22
click at [558, 173] on p "Google Ads Audience Sync" at bounding box center [541, 164] width 147 height 30
click at [1003, 166] on span "Coming Soon" at bounding box center [981, 164] width 54 height 10
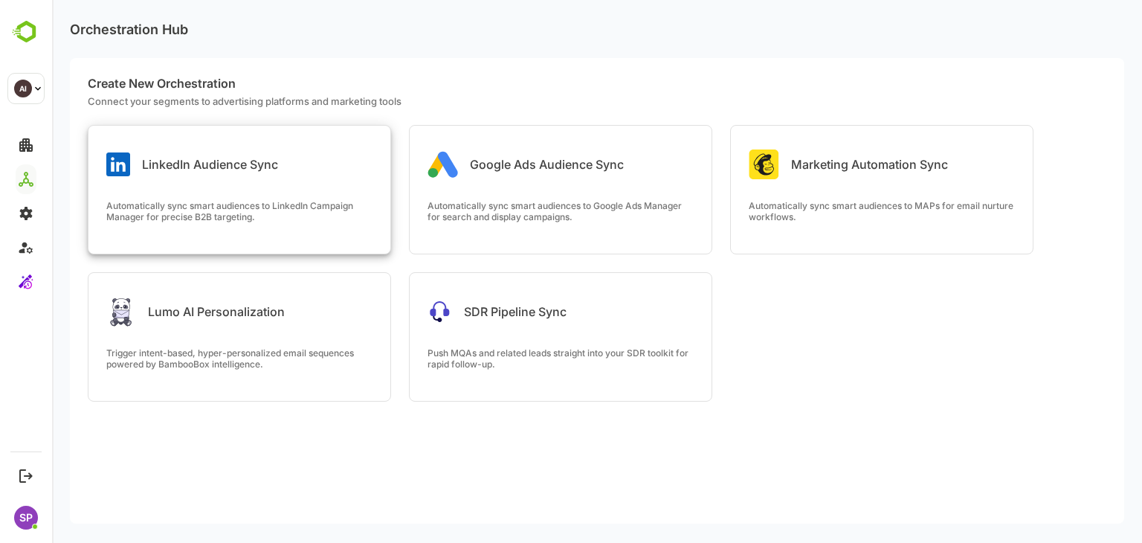
click at [264, 225] on div "Automatically sync smart audiences to LinkedIn Campaign Manager for precise B2B…" at bounding box center [239, 227] width 302 height 54
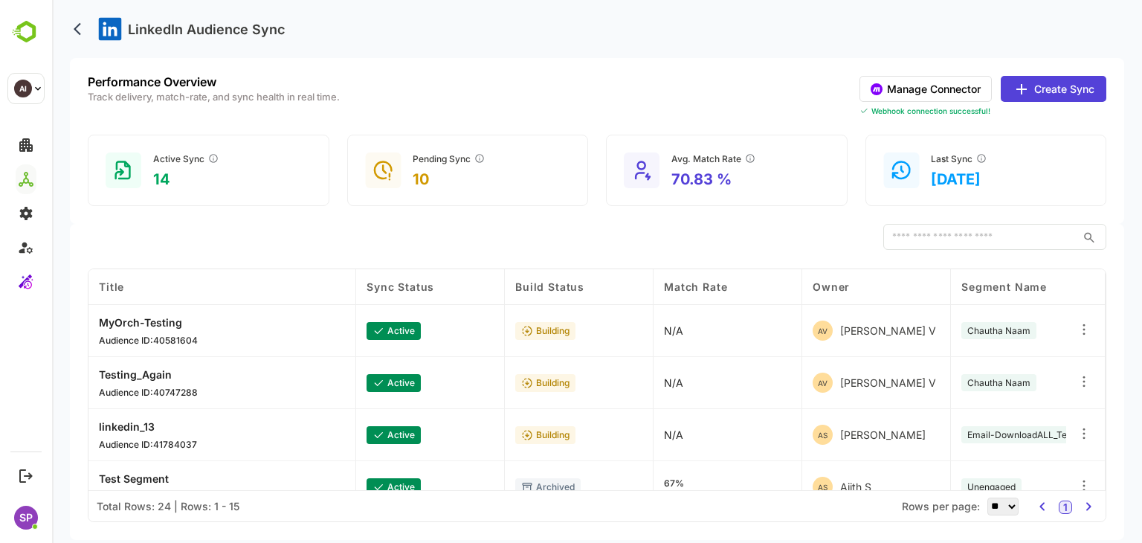
click at [124, 323] on p "MyOrch-Testing" at bounding box center [148, 322] width 99 height 13
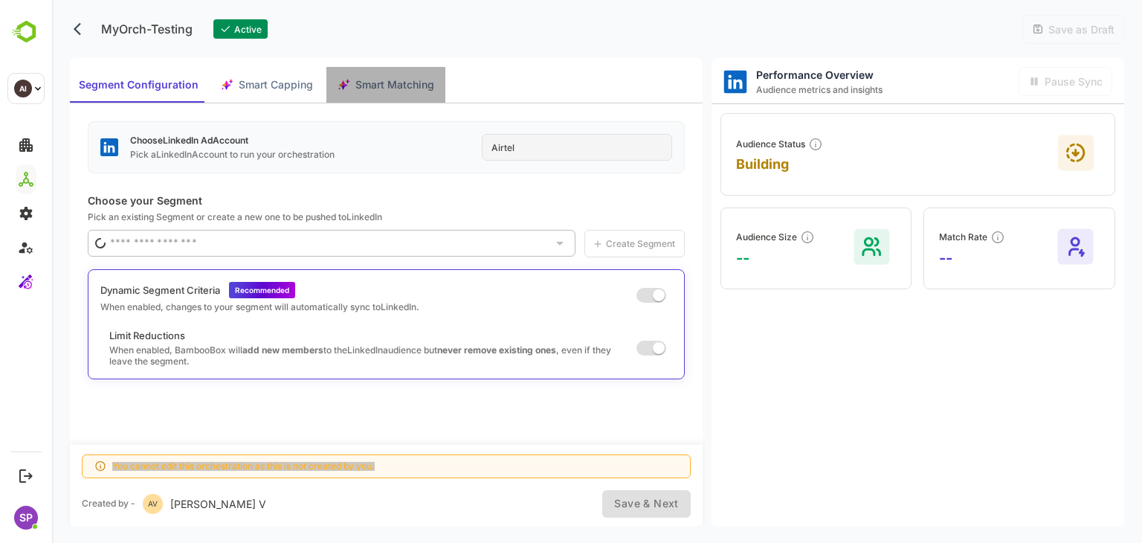
click at [413, 89] on span "Smart Matching" at bounding box center [394, 85] width 79 height 19
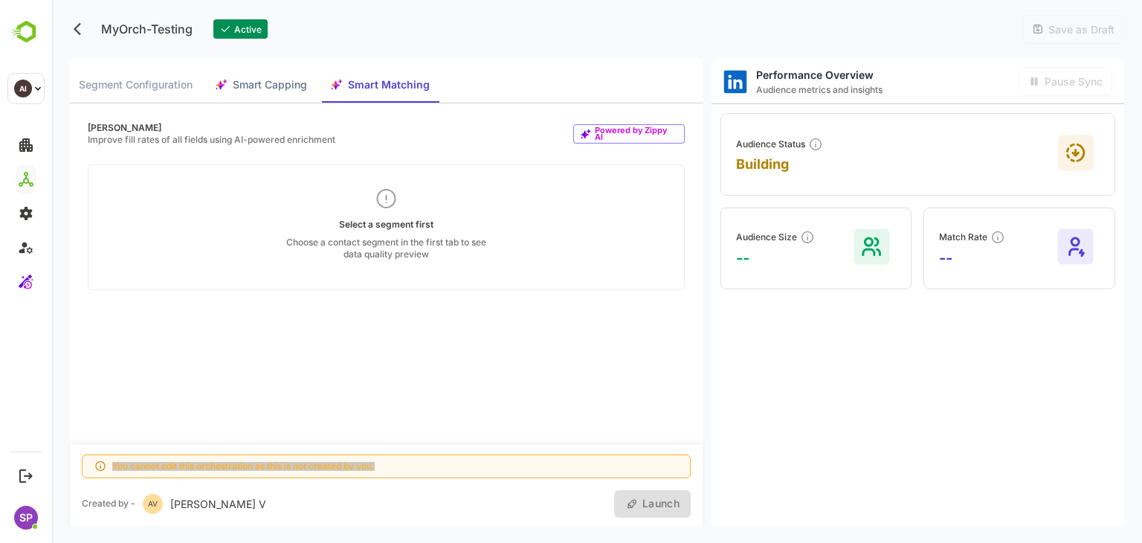
click at [137, 84] on span "Segment Configuration" at bounding box center [136, 85] width 114 height 19
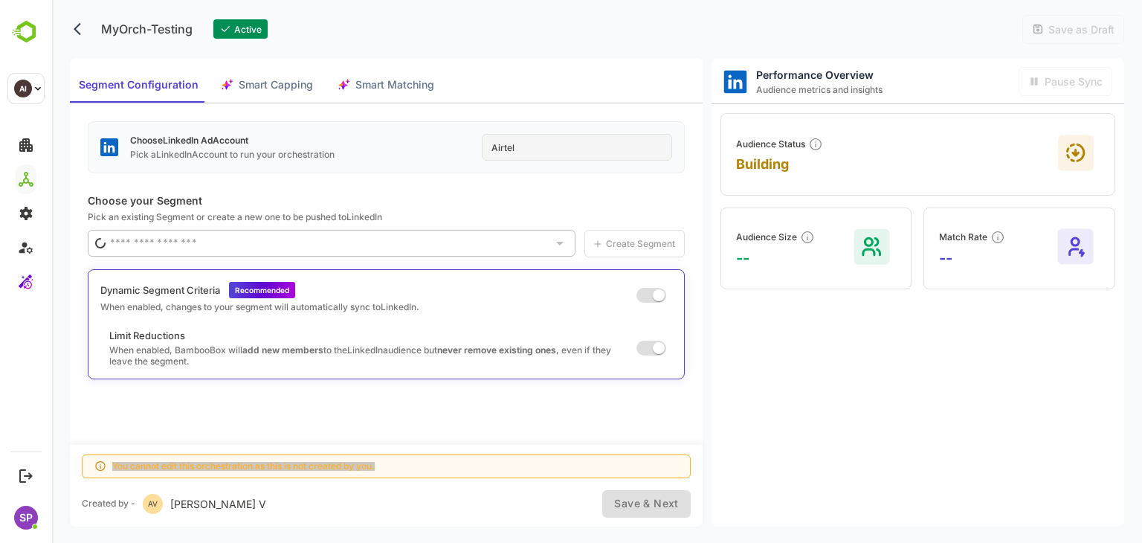
type input "**********"
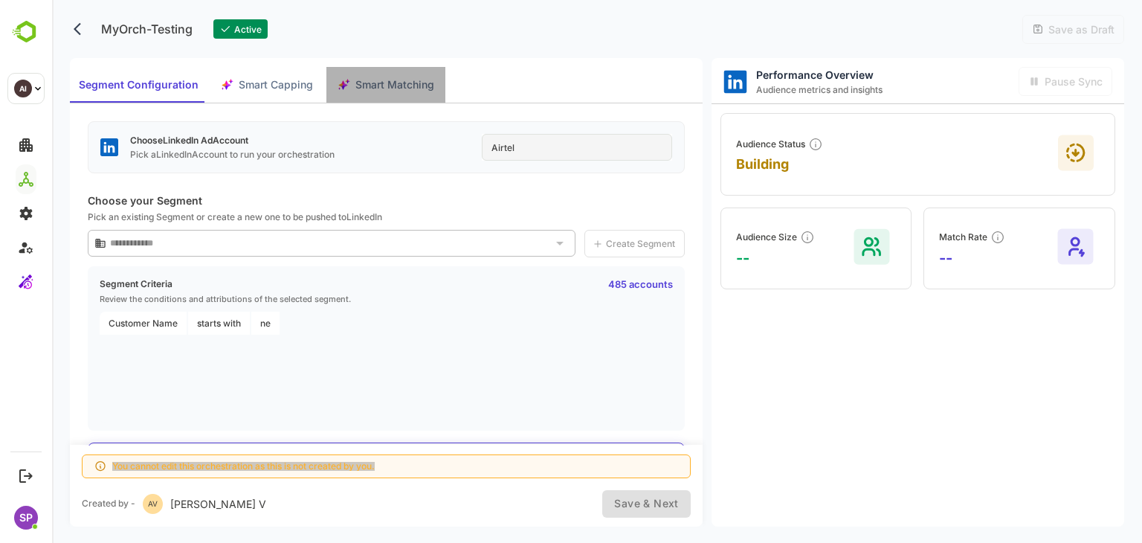
click at [378, 82] on span "Smart Matching" at bounding box center [394, 85] width 79 height 19
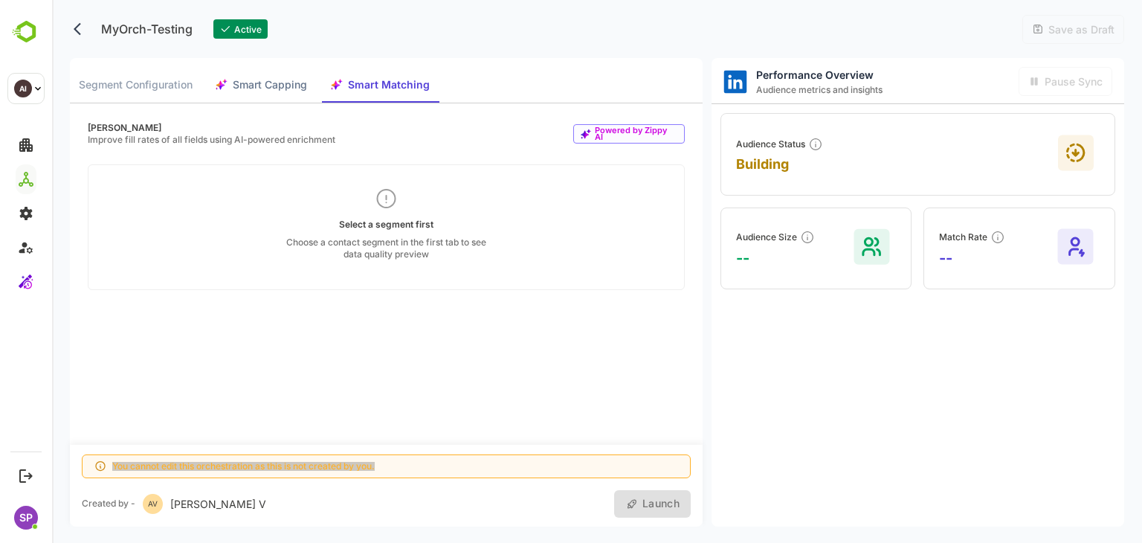
click at [74, 33] on icon "back" at bounding box center [81, 29] width 15 height 15
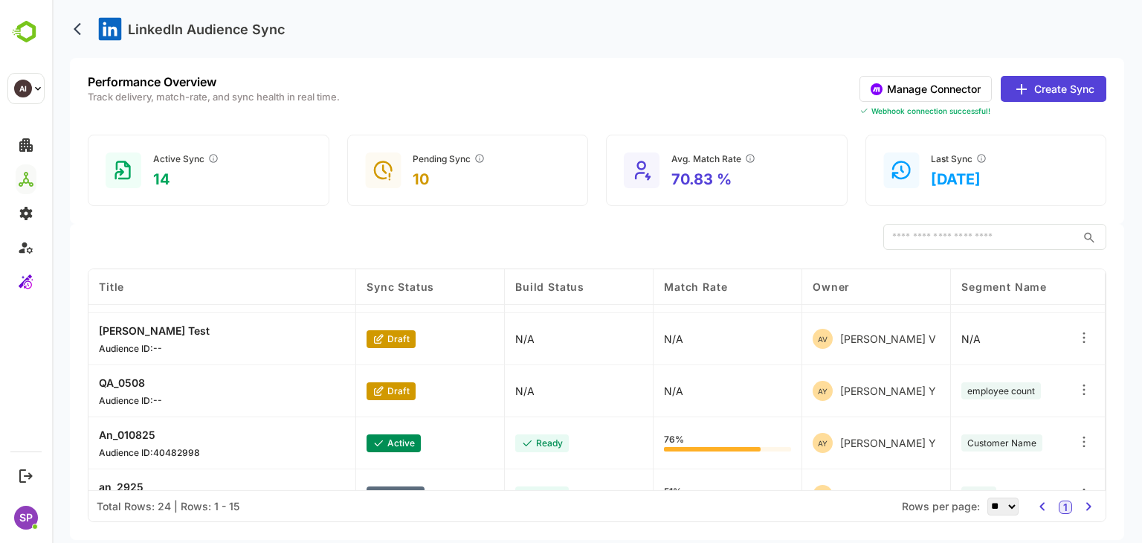
scroll to position [595, 0]
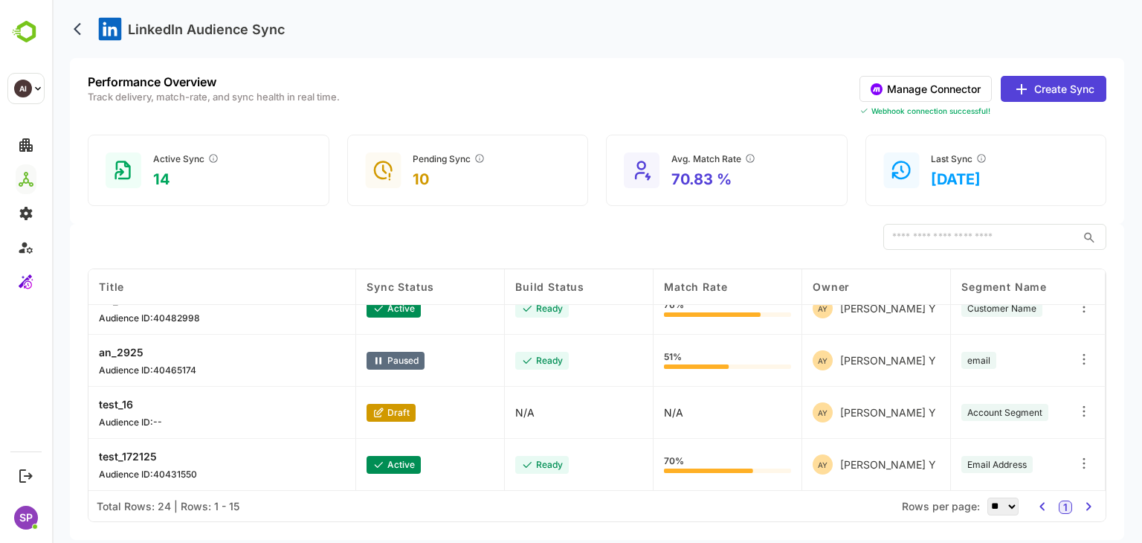
click at [129, 455] on p "test_172125" at bounding box center [148, 456] width 98 height 13
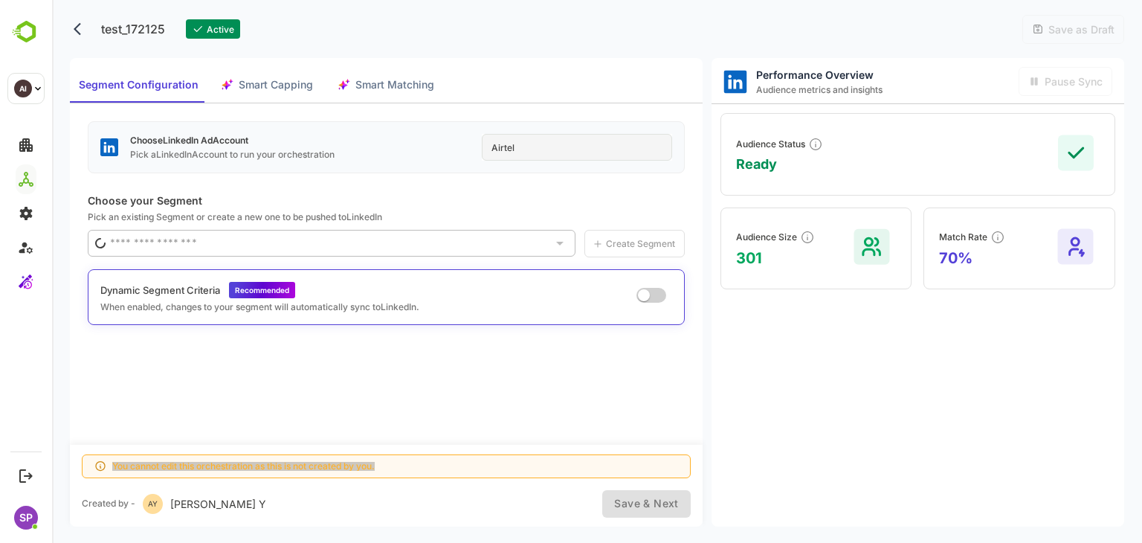
type input "**********"
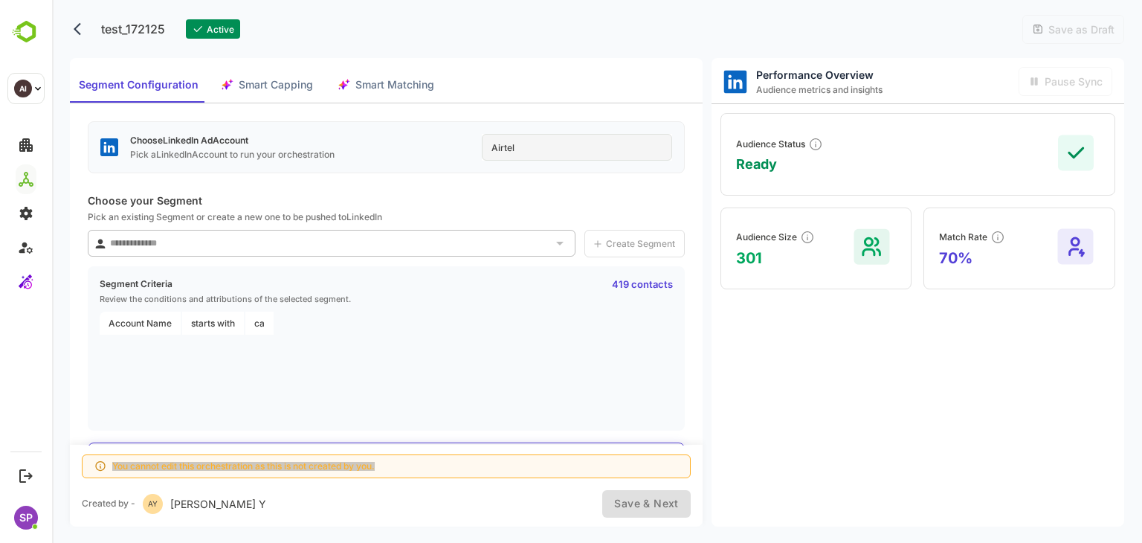
click at [410, 90] on span "Smart Matching" at bounding box center [394, 85] width 79 height 19
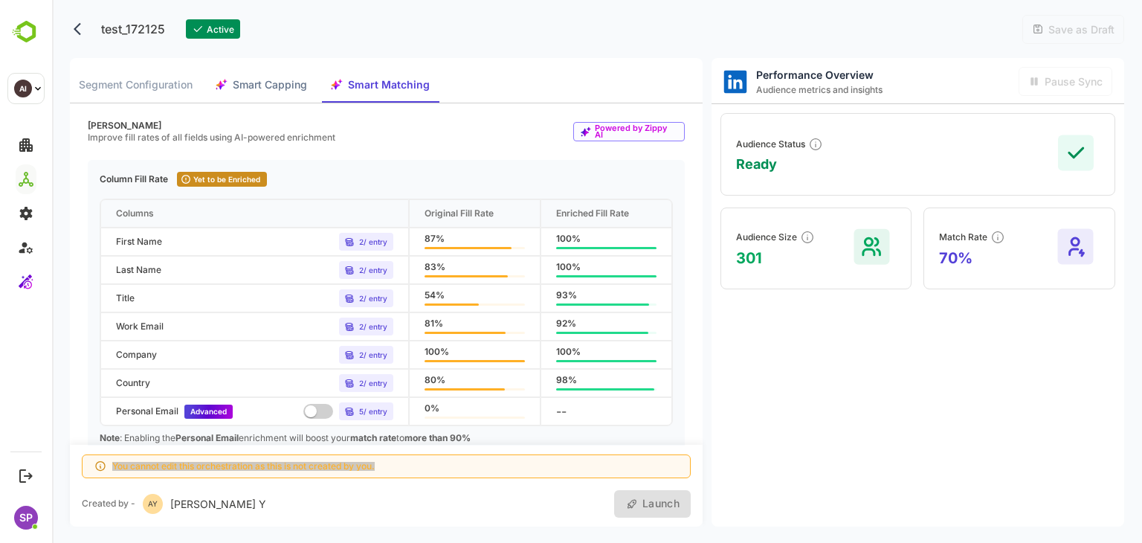
scroll to position [110, 0]
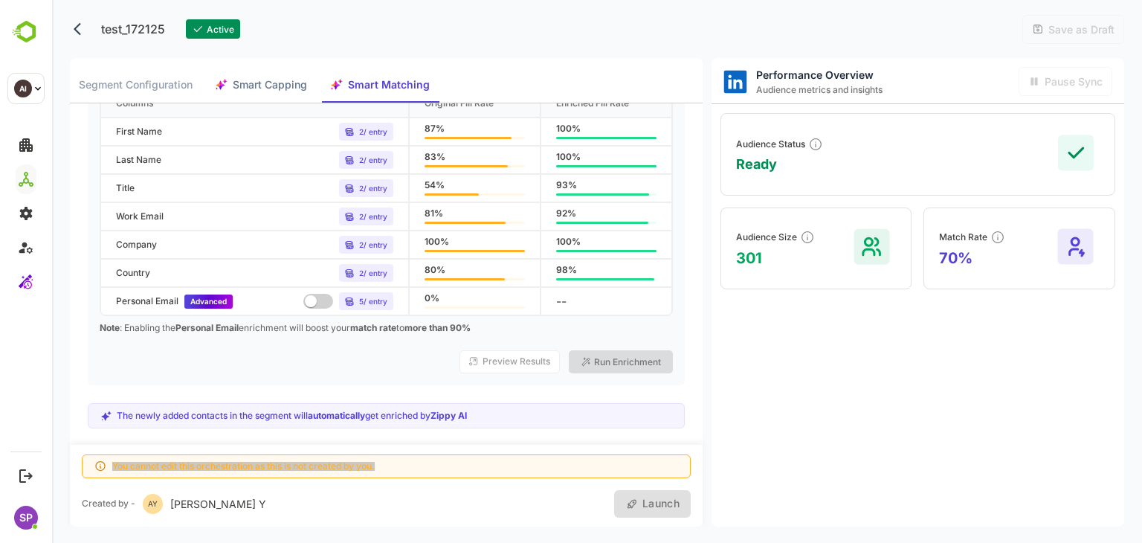
click at [320, 301] on span at bounding box center [318, 301] width 30 height 15
click at [308, 300] on span at bounding box center [318, 301] width 30 height 15
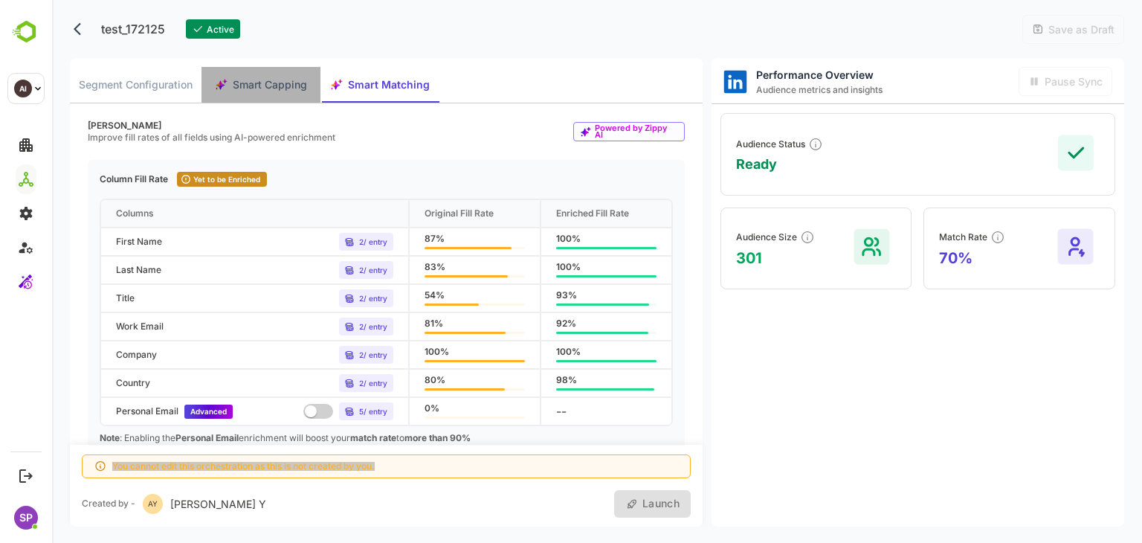
click at [282, 81] on span "Smart Capping" at bounding box center [270, 85] width 74 height 19
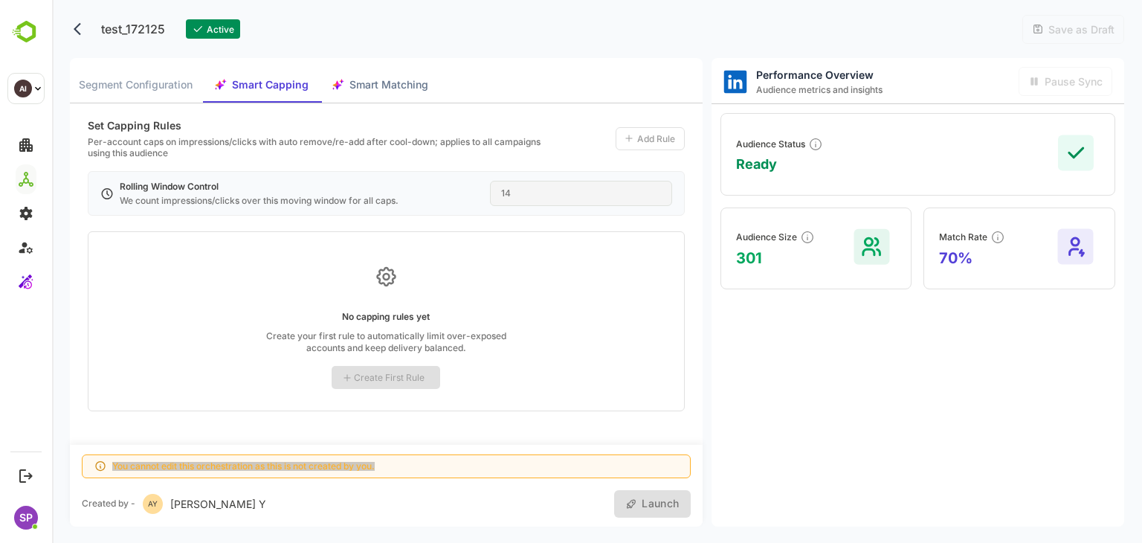
click at [365, 82] on span "Smart Matching" at bounding box center [388, 85] width 79 height 19
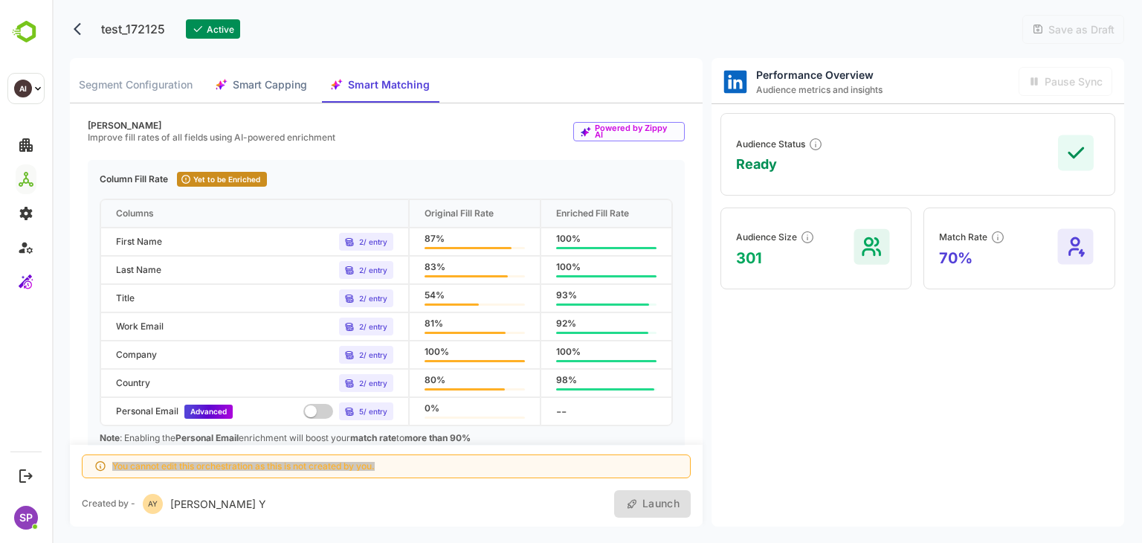
scroll to position [110, 0]
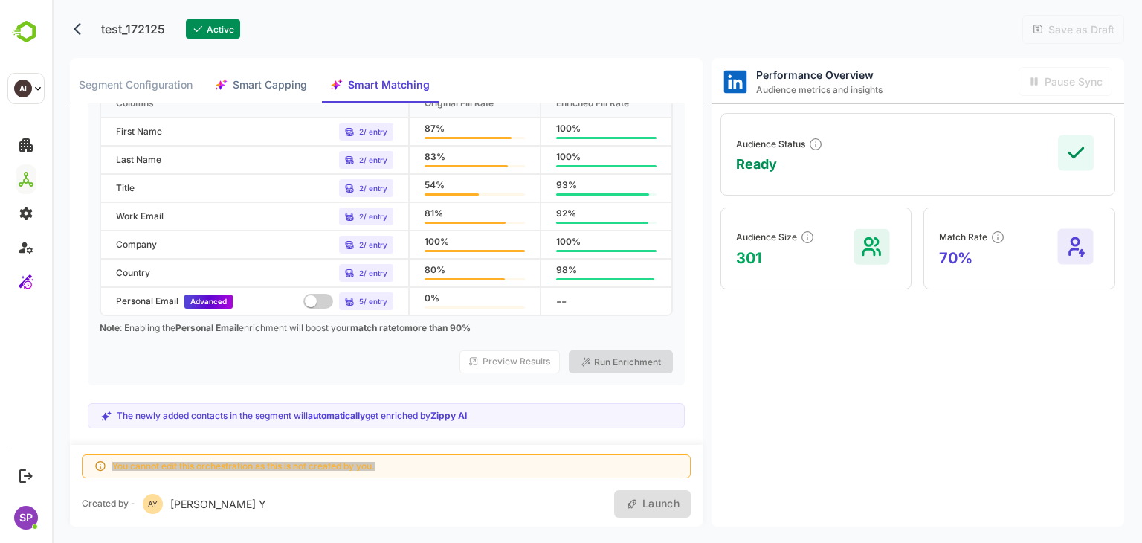
click at [314, 300] on span at bounding box center [318, 301] width 30 height 15
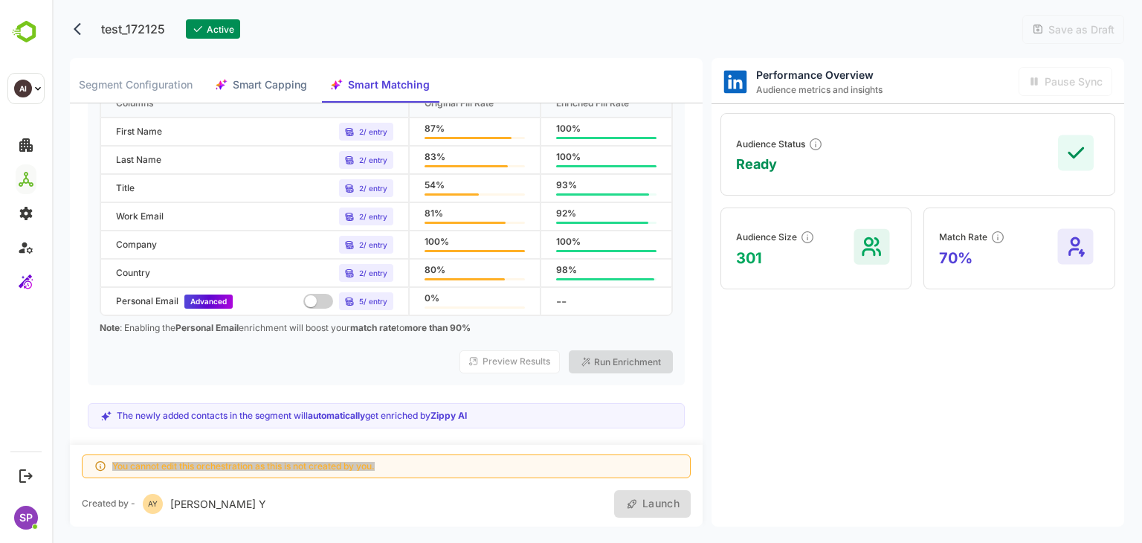
click at [314, 300] on span at bounding box center [318, 301] width 30 height 15
click at [315, 299] on span at bounding box center [318, 301] width 30 height 15
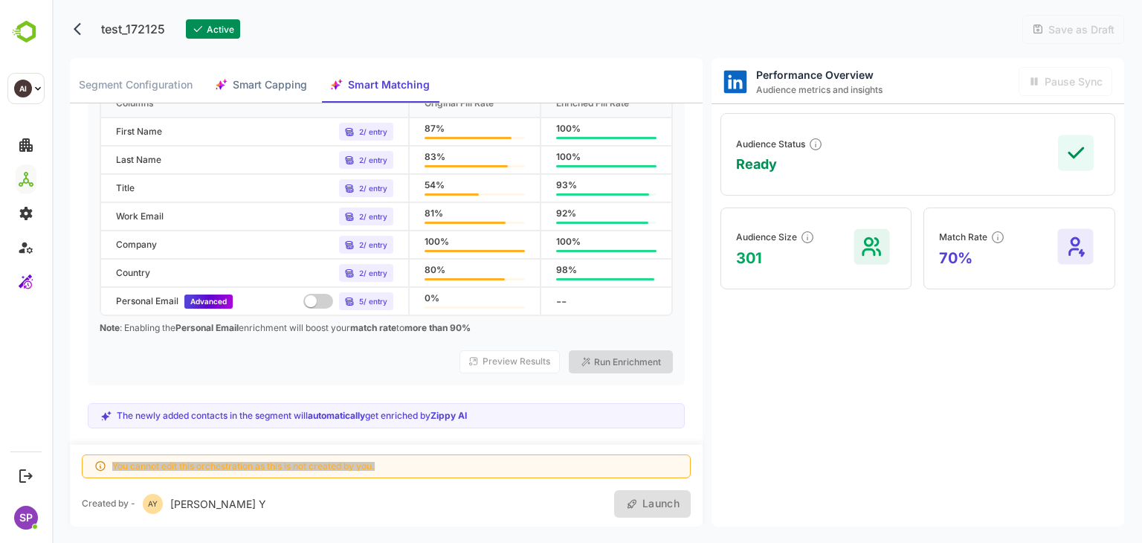
click at [315, 299] on span at bounding box center [318, 301] width 30 height 15
drag, startPoint x: 178, startPoint y: 300, endPoint x: 117, endPoint y: 302, distance: 61.0
click at [117, 302] on div "Personal Email" at bounding box center [147, 301] width 62 height 9
copy div "Personal Email"
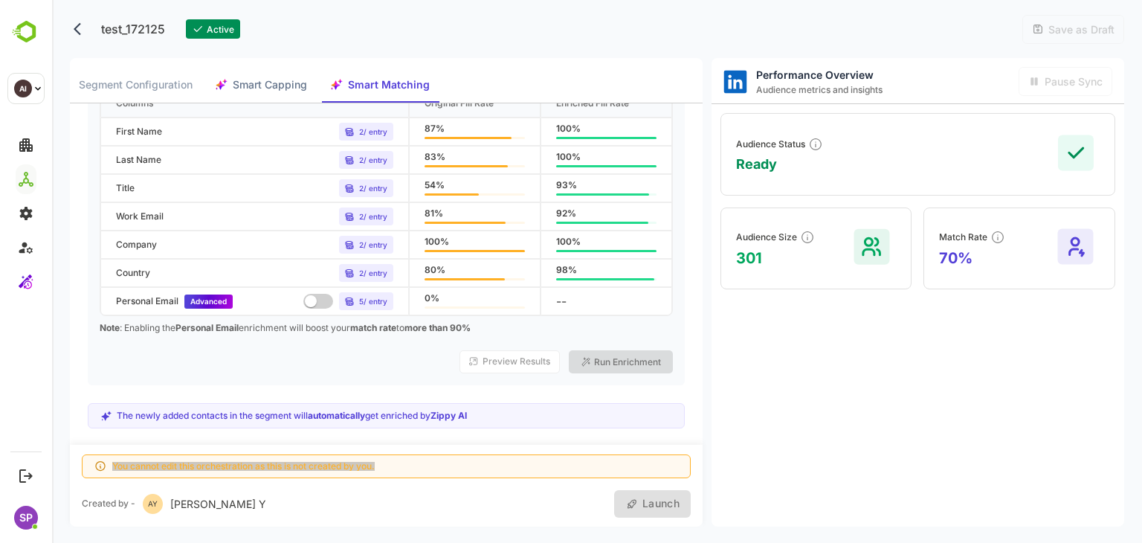
click at [317, 300] on span at bounding box center [318, 301] width 30 height 15
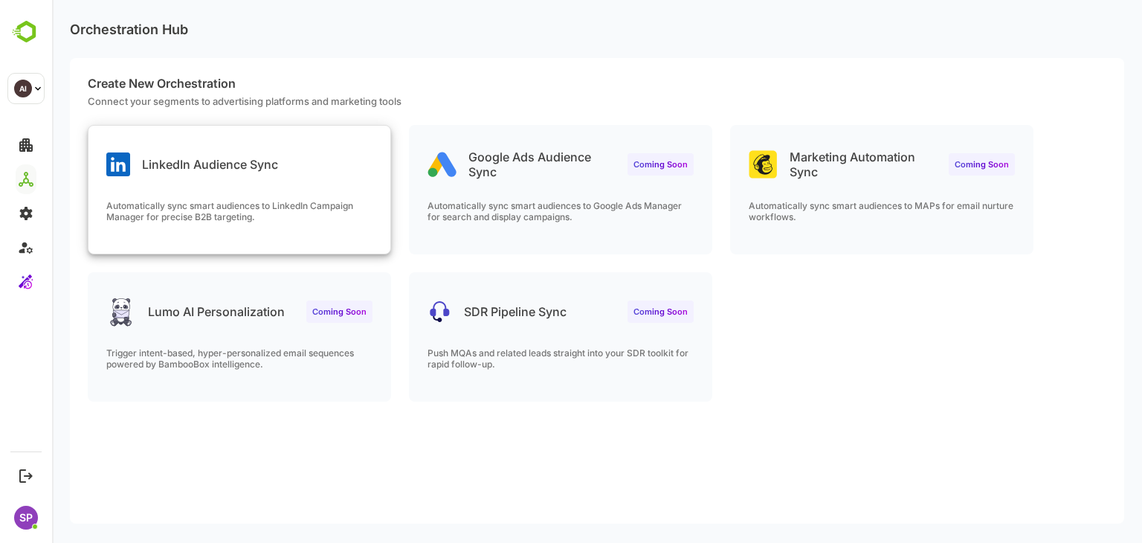
click at [300, 159] on div "LinkedIn Audience Sync" at bounding box center [239, 153] width 302 height 54
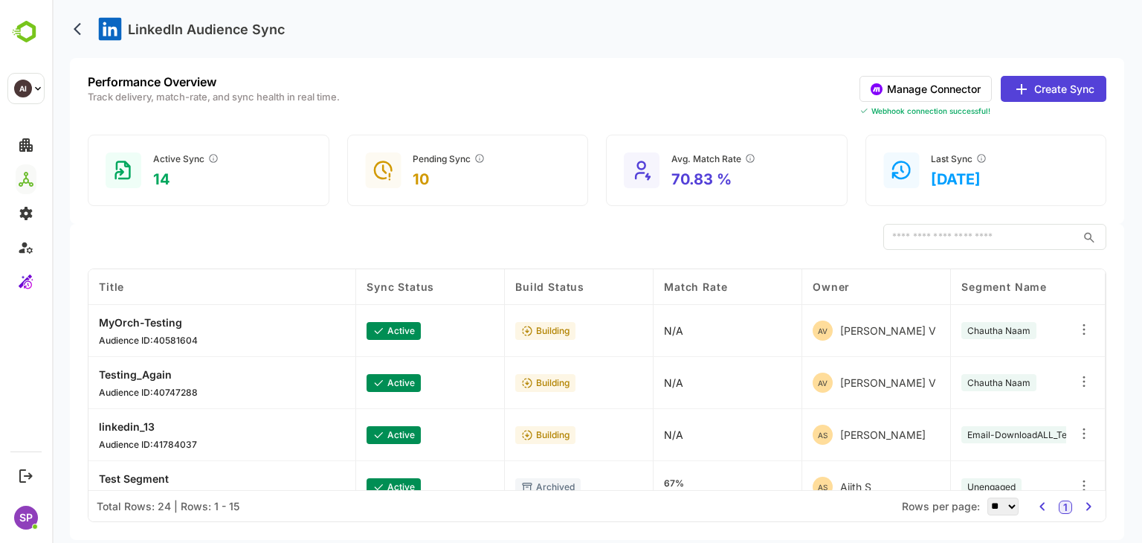
click at [1029, 82] on icon at bounding box center [1021, 89] width 18 height 18
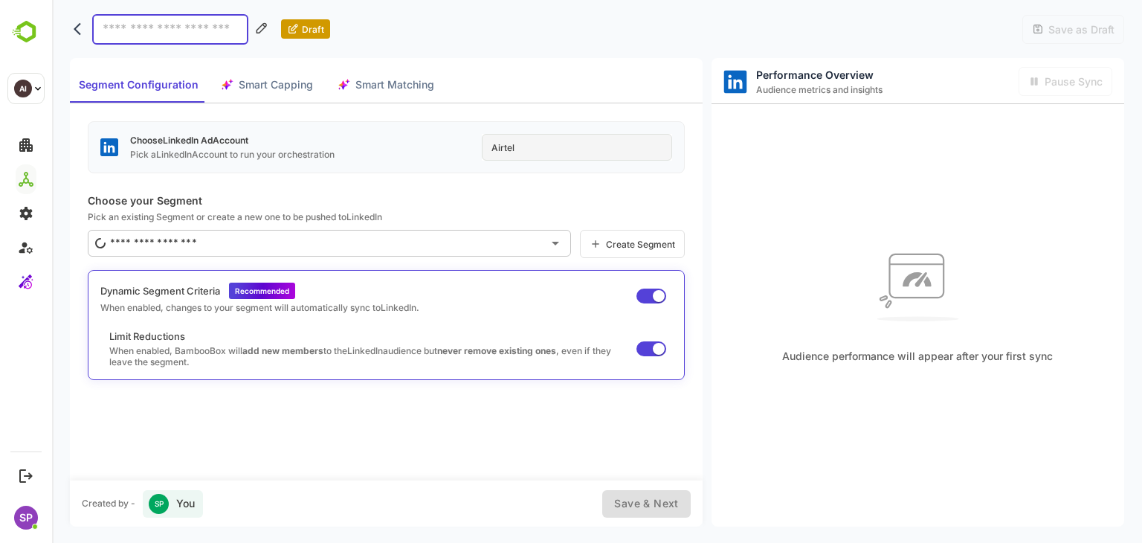
click at [385, 91] on span "Smart Matching" at bounding box center [394, 85] width 79 height 19
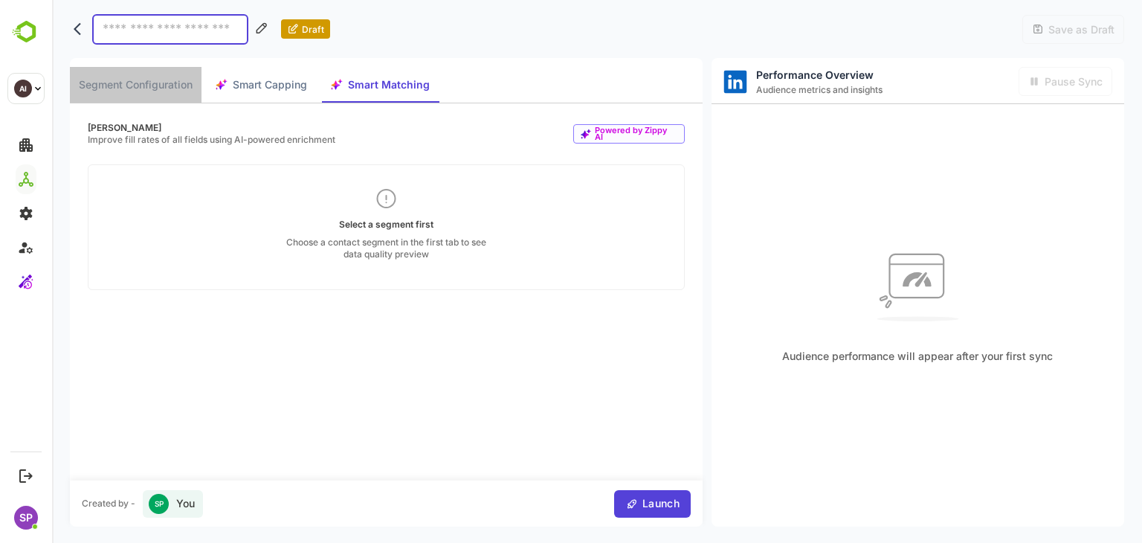
click at [152, 93] on span "Segment Configuration" at bounding box center [136, 85] width 114 height 19
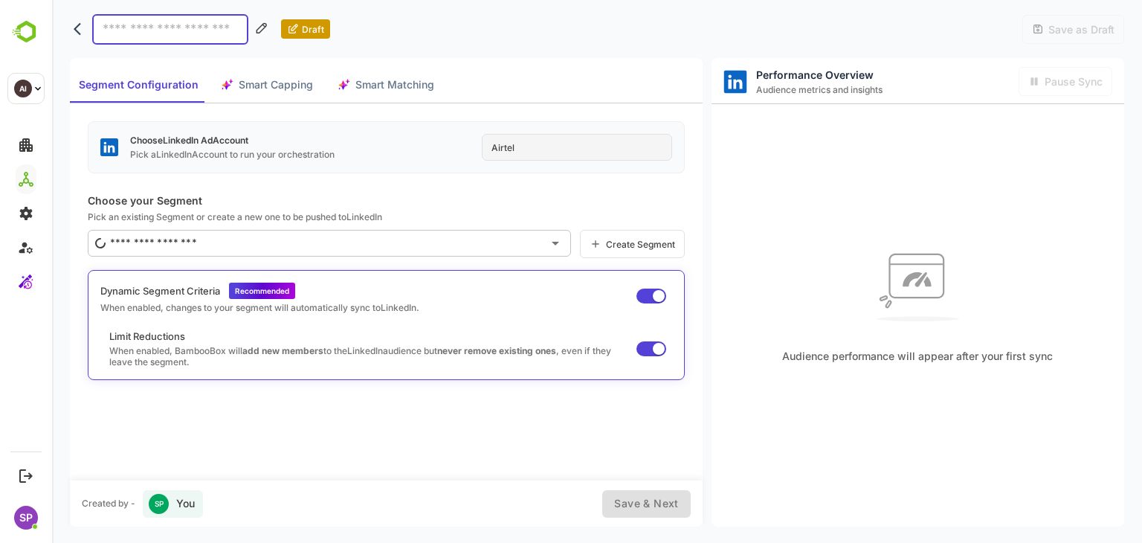
click at [325, 230] on div "​" at bounding box center [329, 243] width 483 height 27
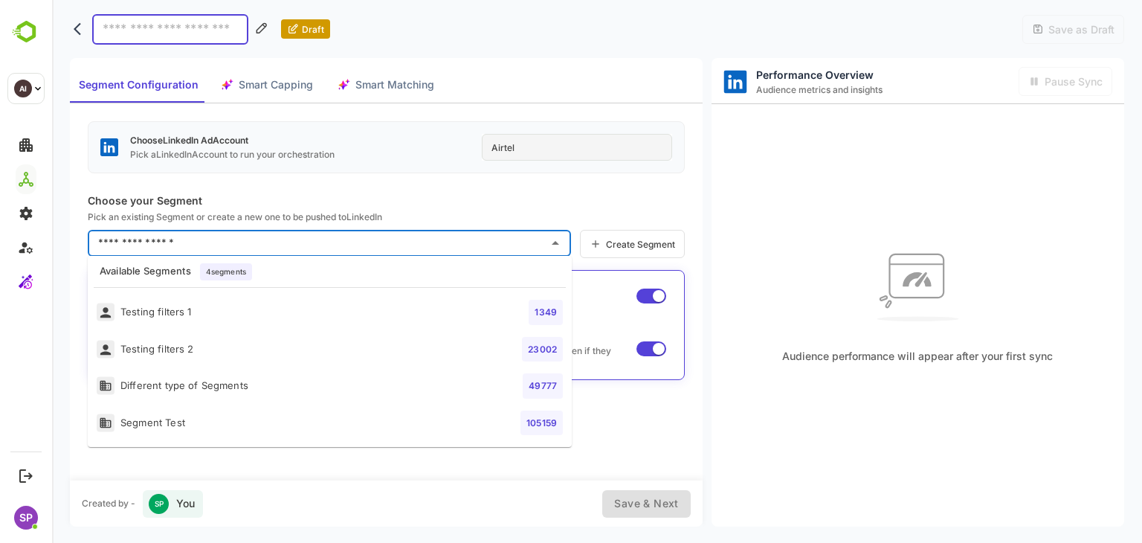
click at [244, 319] on li "Testing filters 1 1349" at bounding box center [330, 312] width 484 height 37
type input "**********"
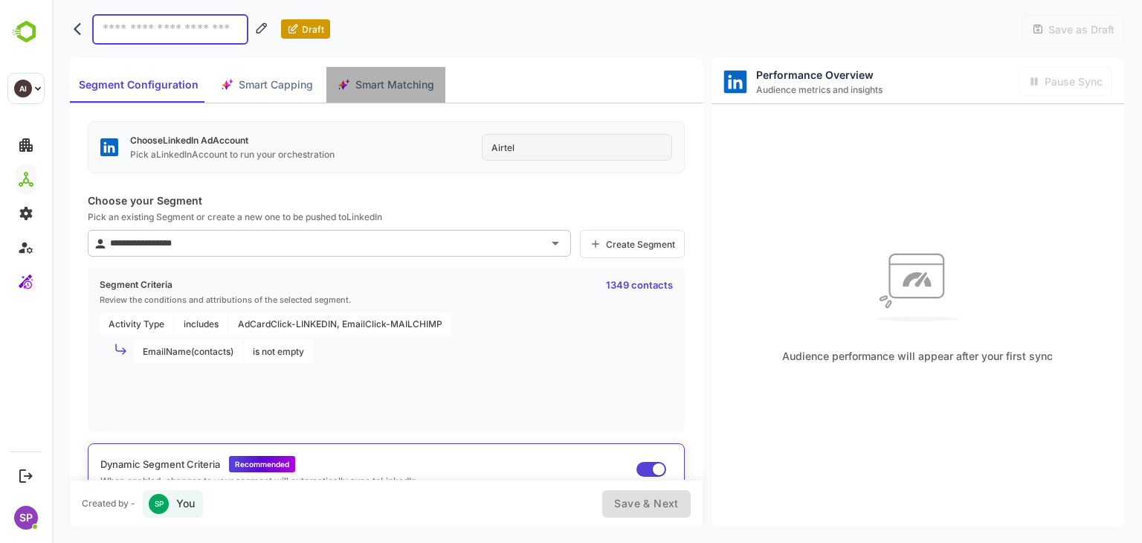
click at [370, 81] on span "Smart Matching" at bounding box center [394, 85] width 79 height 19
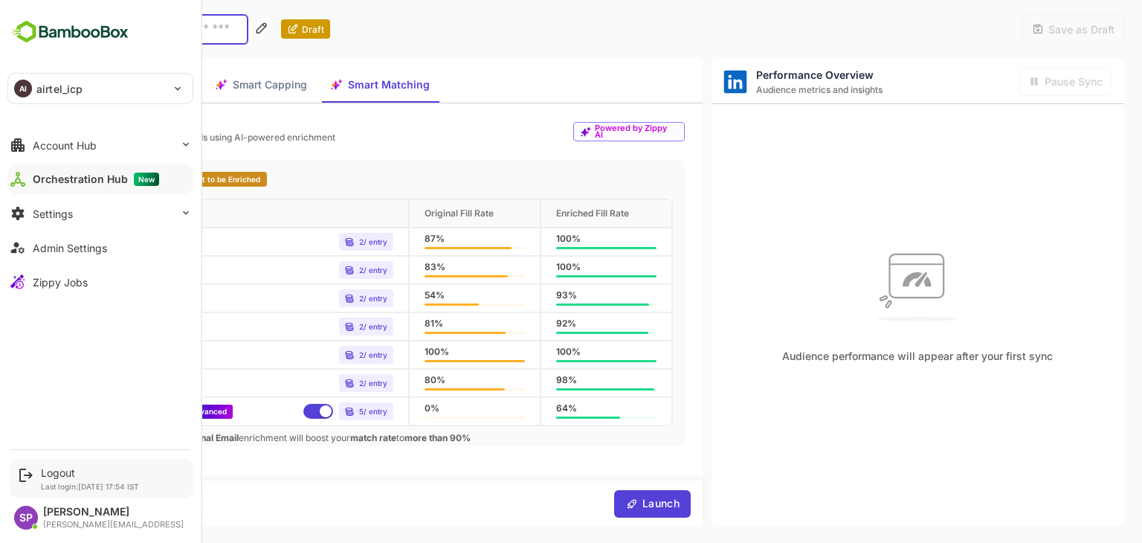
click at [73, 476] on div "Logout" at bounding box center [90, 472] width 98 height 13
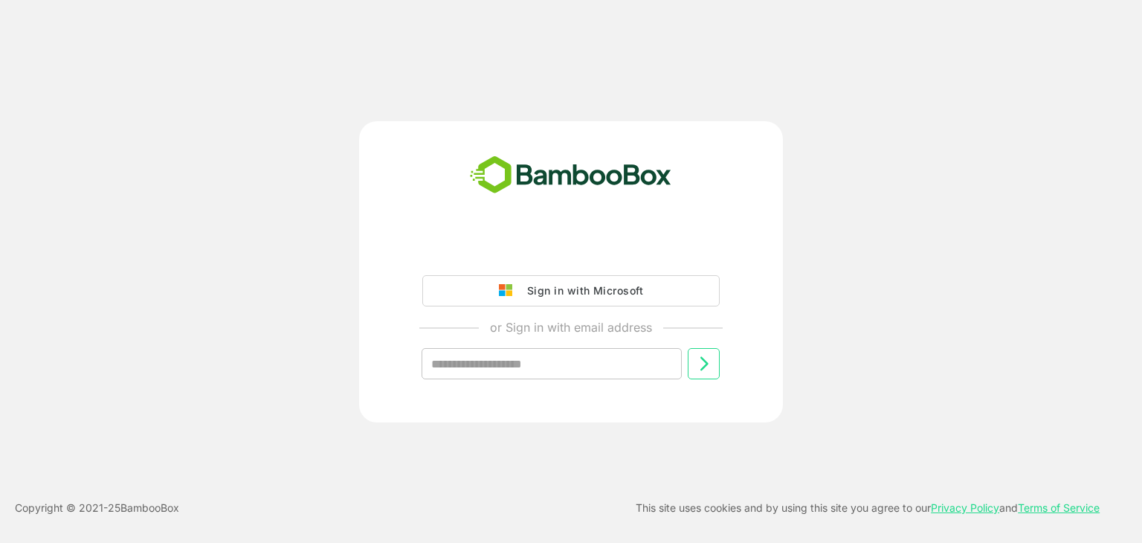
click at [537, 296] on div "Sign in with Microsoft" at bounding box center [581, 290] width 123 height 19
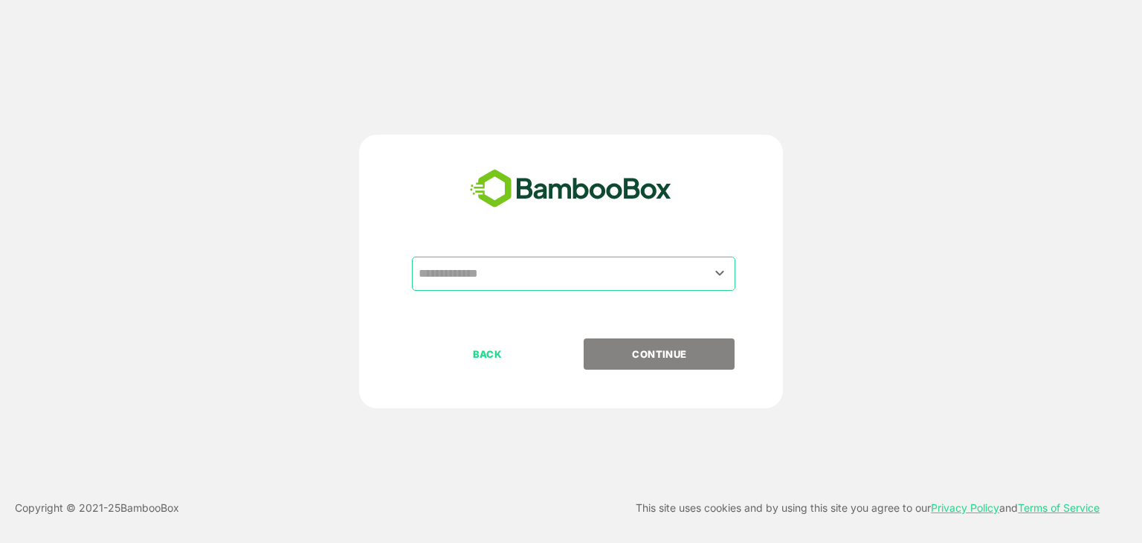
click at [491, 277] on input "text" at bounding box center [573, 273] width 317 height 28
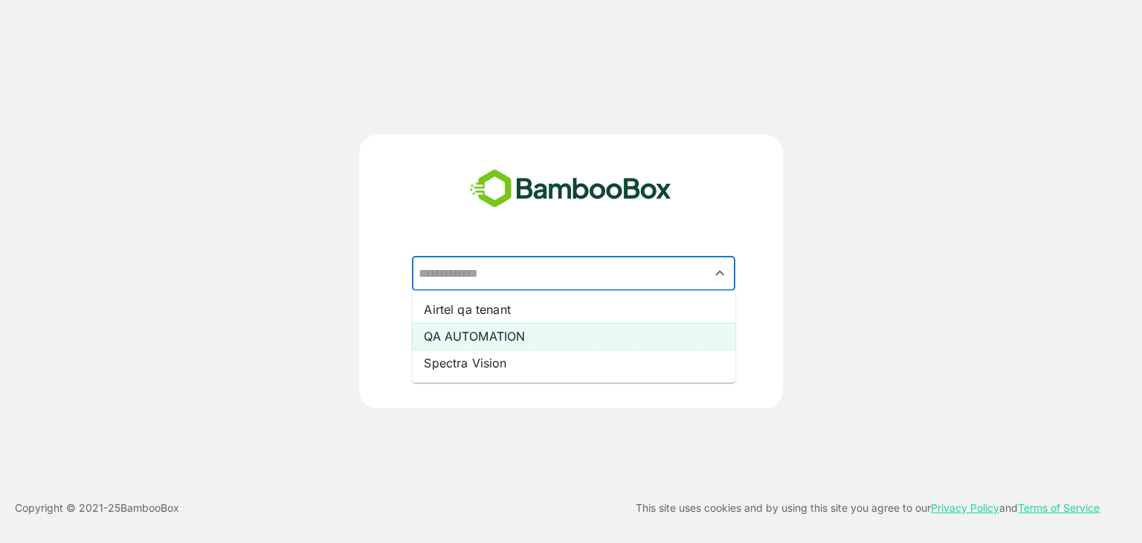
click at [467, 334] on li "QA AUTOMATION" at bounding box center [573, 336] width 323 height 27
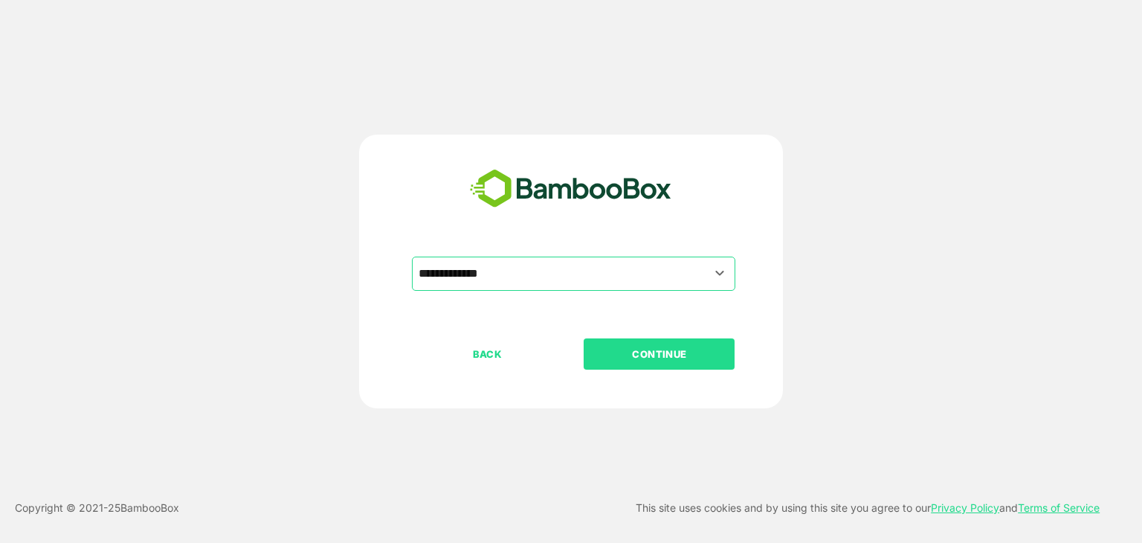
click at [702, 339] on button "CONTINUE" at bounding box center [658, 353] width 151 height 31
click at [671, 349] on p "CONTINUE" at bounding box center [659, 354] width 149 height 16
click at [630, 353] on p "CONTINUE" at bounding box center [659, 354] width 149 height 16
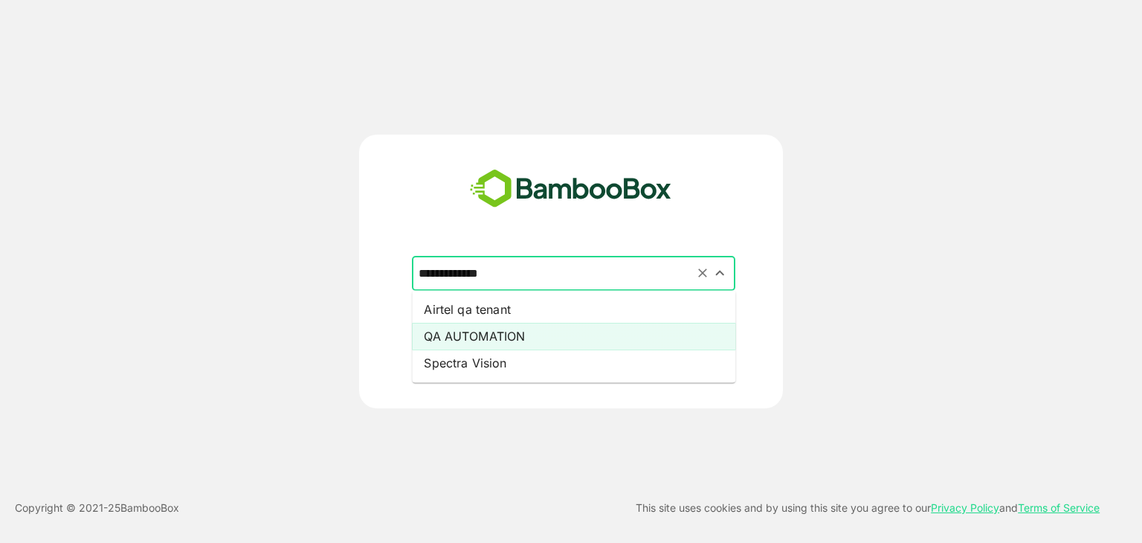
click at [569, 274] on input "**********" at bounding box center [573, 273] width 317 height 28
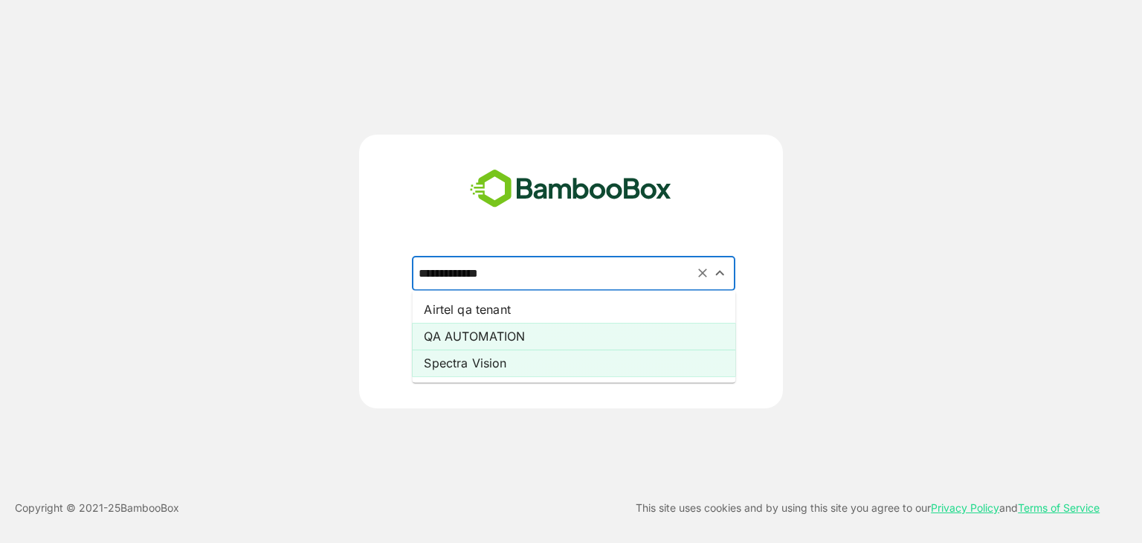
click at [506, 360] on li "Spectra Vision" at bounding box center [573, 362] width 323 height 27
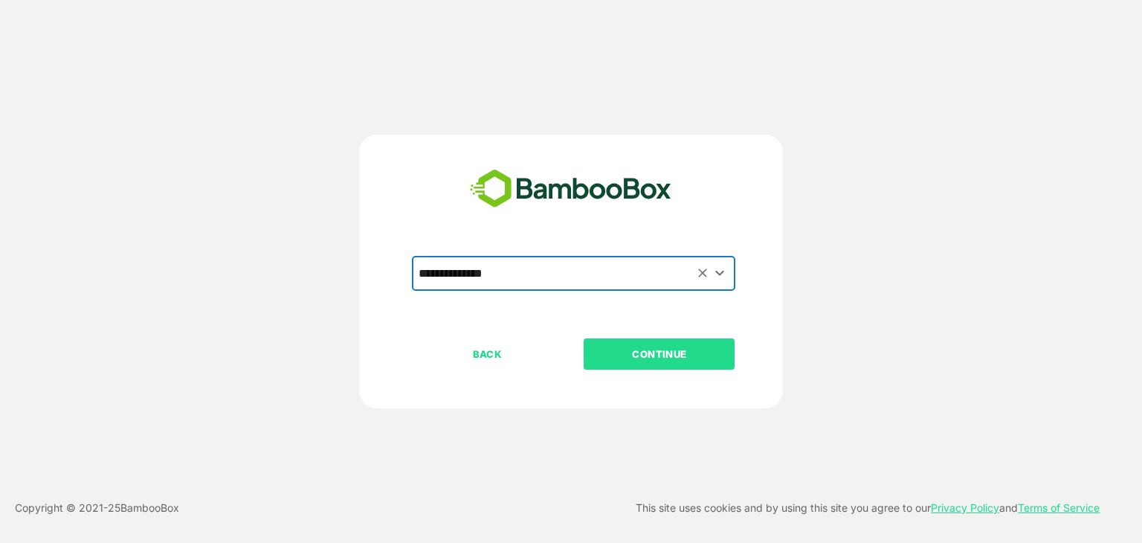
click at [657, 352] on p "CONTINUE" at bounding box center [659, 354] width 149 height 16
click at [552, 272] on input "**********" at bounding box center [573, 273] width 317 height 28
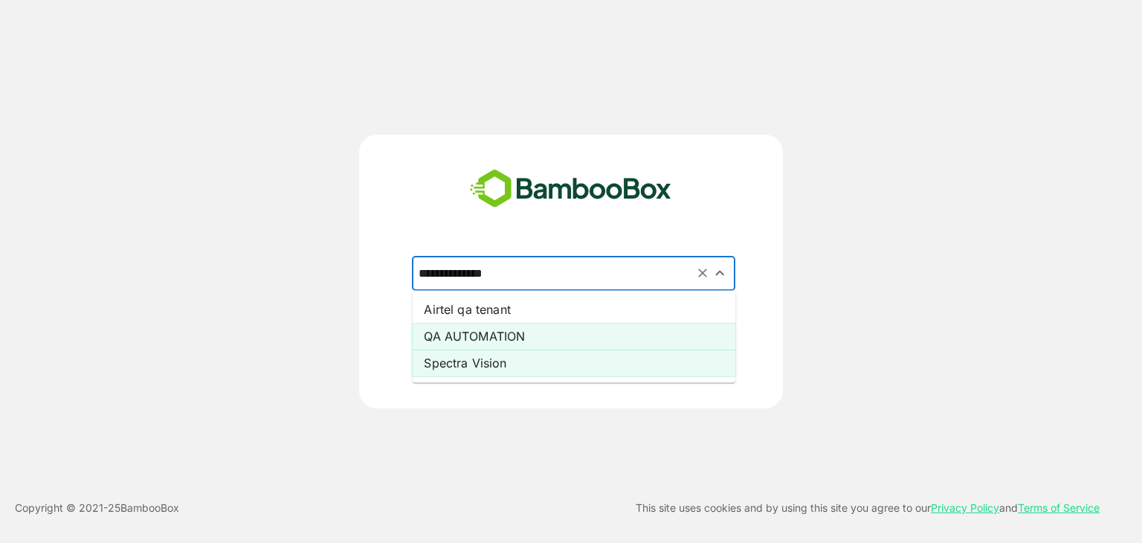
click at [500, 343] on li "QA AUTOMATION" at bounding box center [573, 336] width 323 height 27
type input "**********"
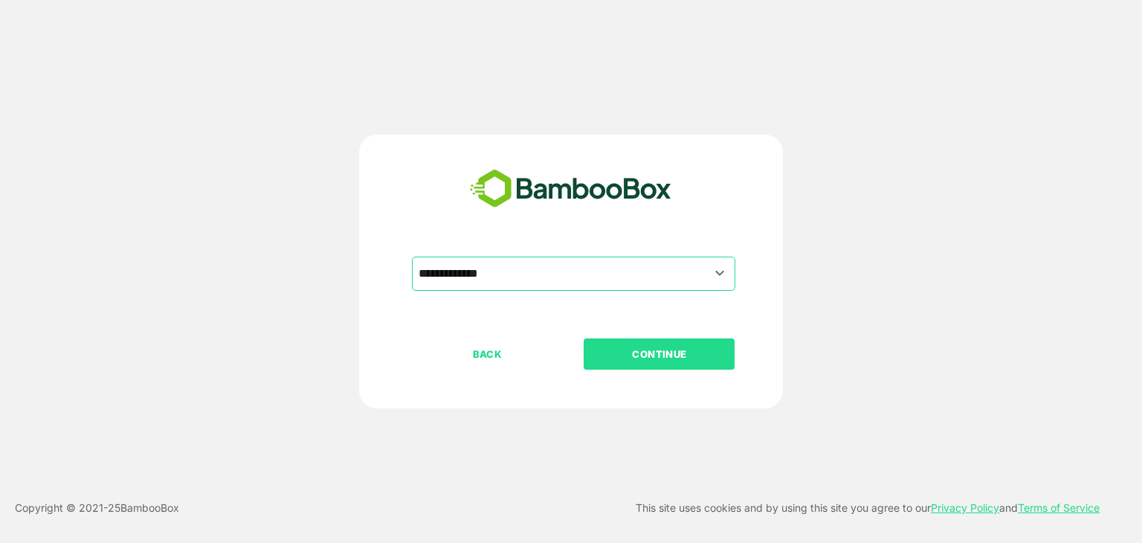
click at [689, 346] on p "CONTINUE" at bounding box center [659, 354] width 149 height 16
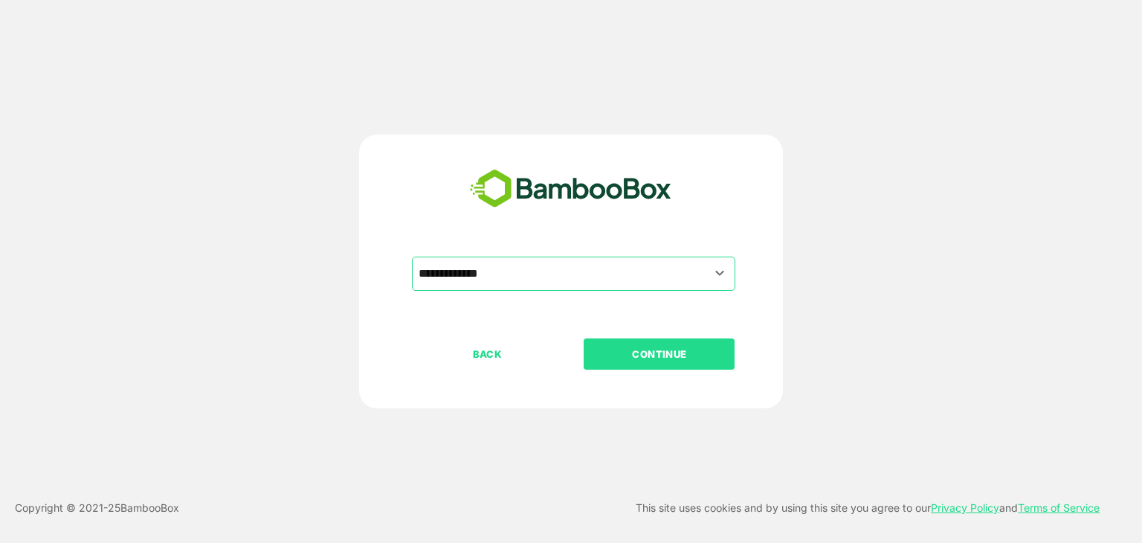
click at [689, 346] on p "CONTINUE" at bounding box center [659, 354] width 149 height 16
click at [565, 265] on input "**********" at bounding box center [573, 273] width 317 height 28
